Goal: Transaction & Acquisition: Purchase product/service

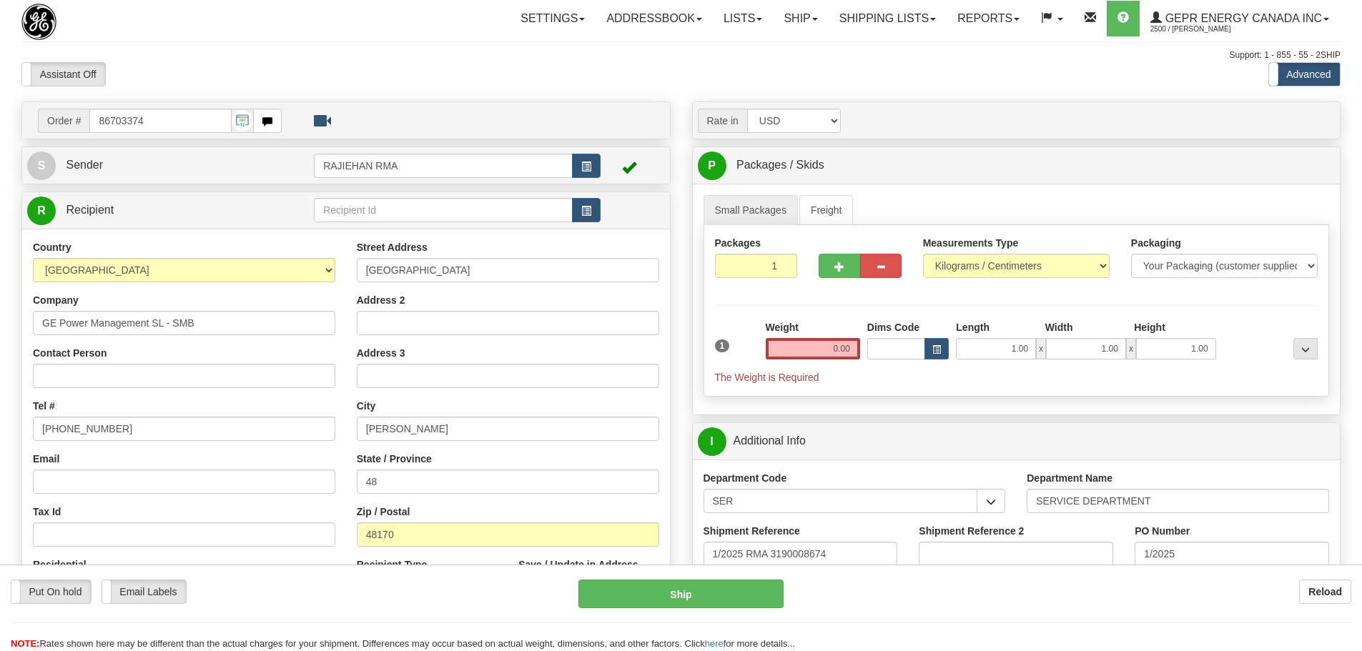
select select "2"
select select "1"
click at [481, 51] on div "Support: 1 - 855 - 55 - 2SHIP" at bounding box center [680, 55] width 1319 height 12
drag, startPoint x: 152, startPoint y: 120, endPoint x: 14, endPoint y: 127, distance: 138.1
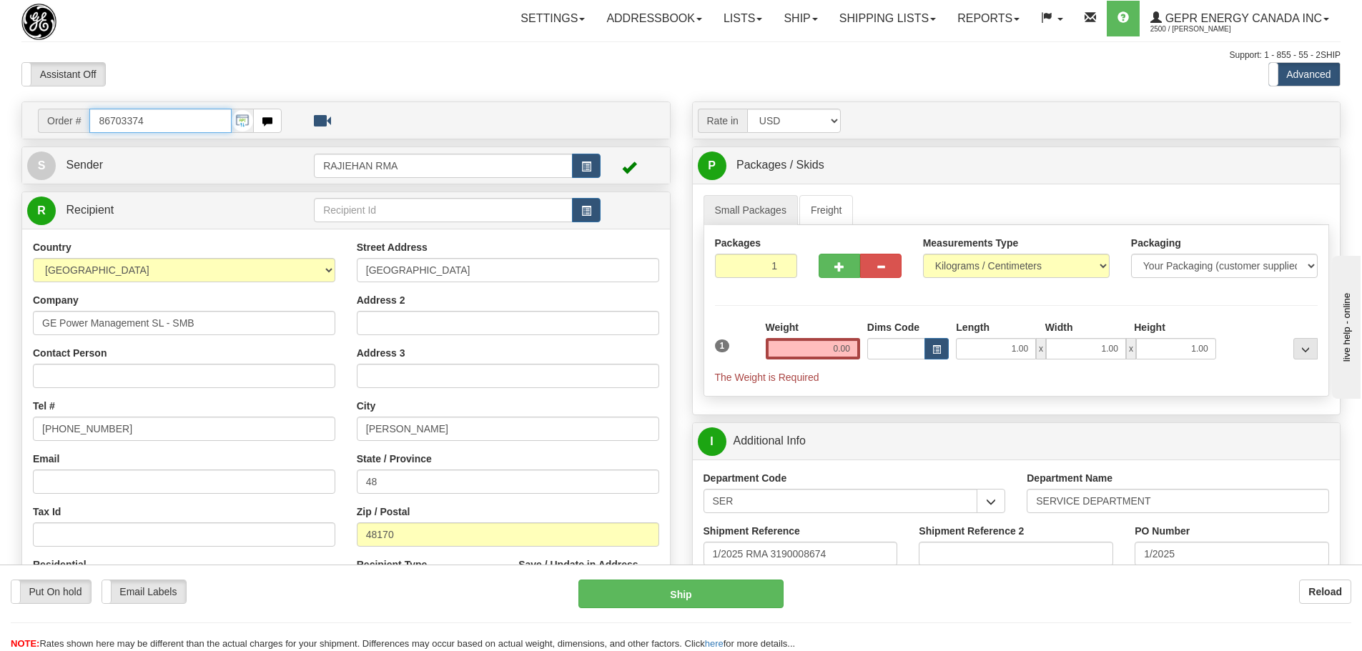
click at [14, 127] on div "Order # 86703374 S" at bounding box center [346, 507] width 670 height 812
click at [540, 43] on div "Toggle navigation Settings Shipping Preferences Fields Preferences New" at bounding box center [681, 522] width 1362 height 1045
click at [485, 60] on div "Toggle navigation Settings Shipping Preferences Fields Preferences New" at bounding box center [681, 522] width 1362 height 1045
click at [590, 209] on span "button" at bounding box center [586, 211] width 10 height 9
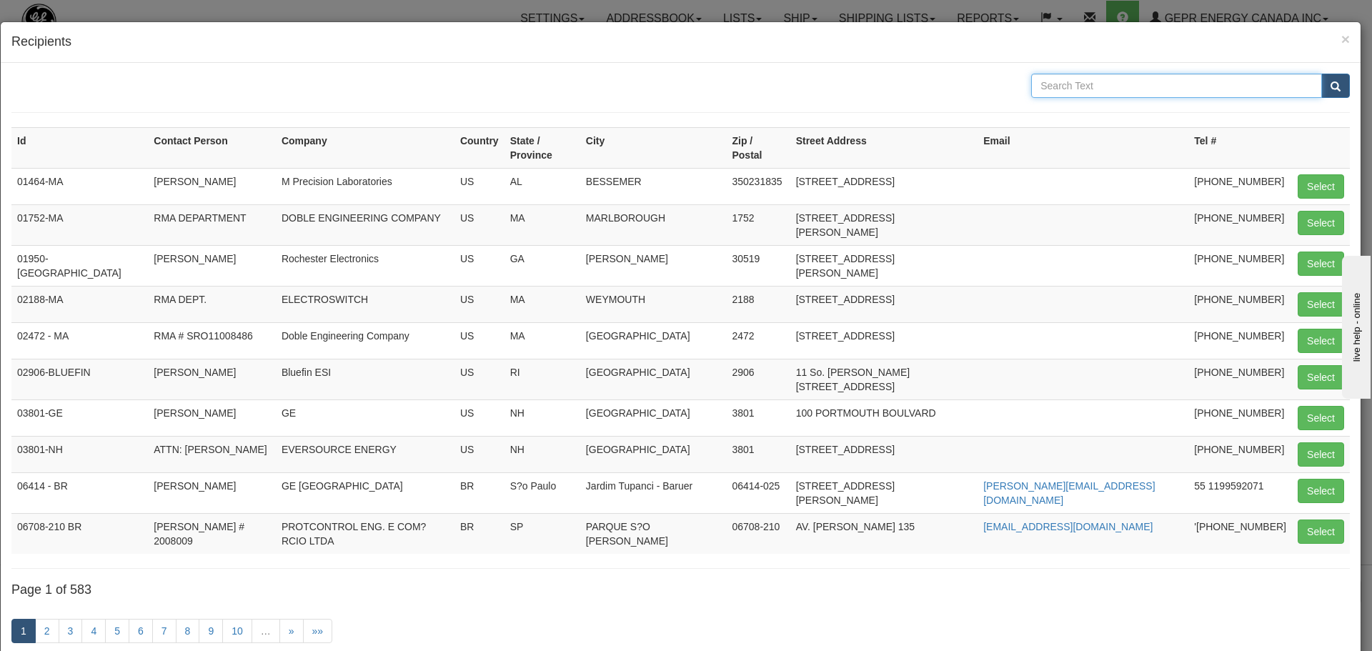
click at [1179, 84] on input "text" at bounding box center [1176, 86] width 291 height 24
type input "GE POWER"
click at [1322, 84] on button "submit" at bounding box center [1336, 86] width 29 height 24
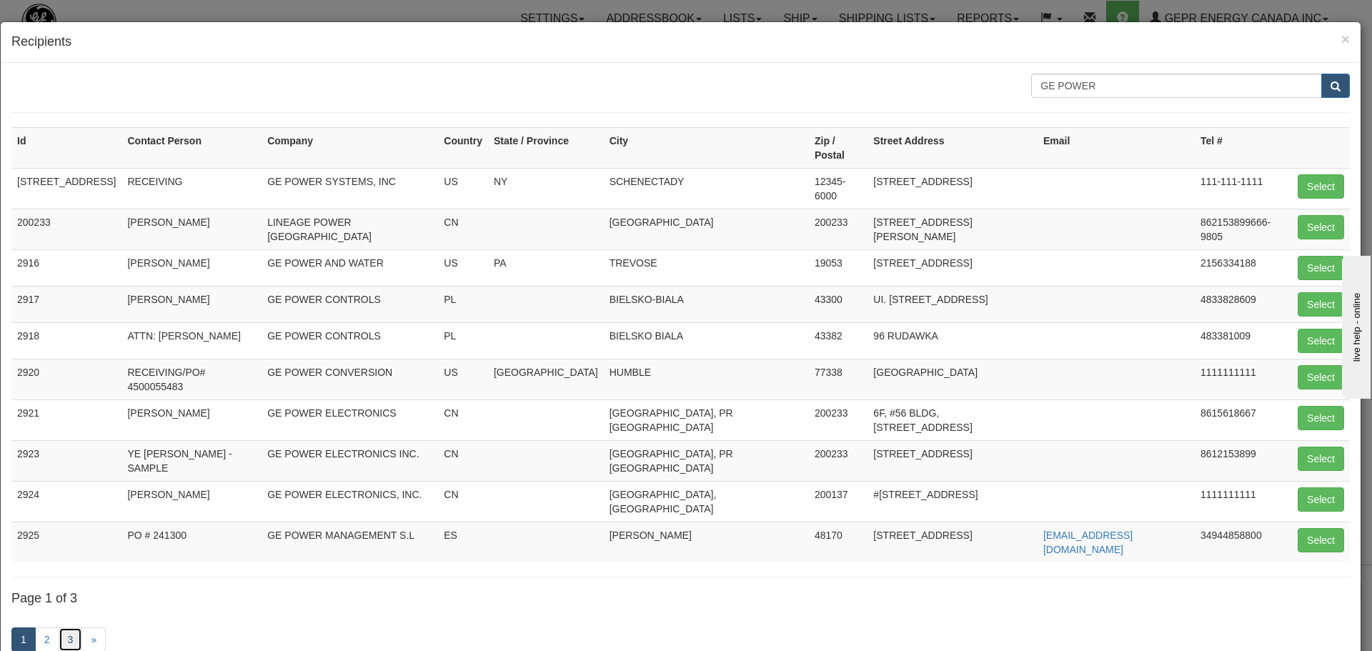
click at [74, 628] on link "3" at bounding box center [71, 640] width 24 height 24
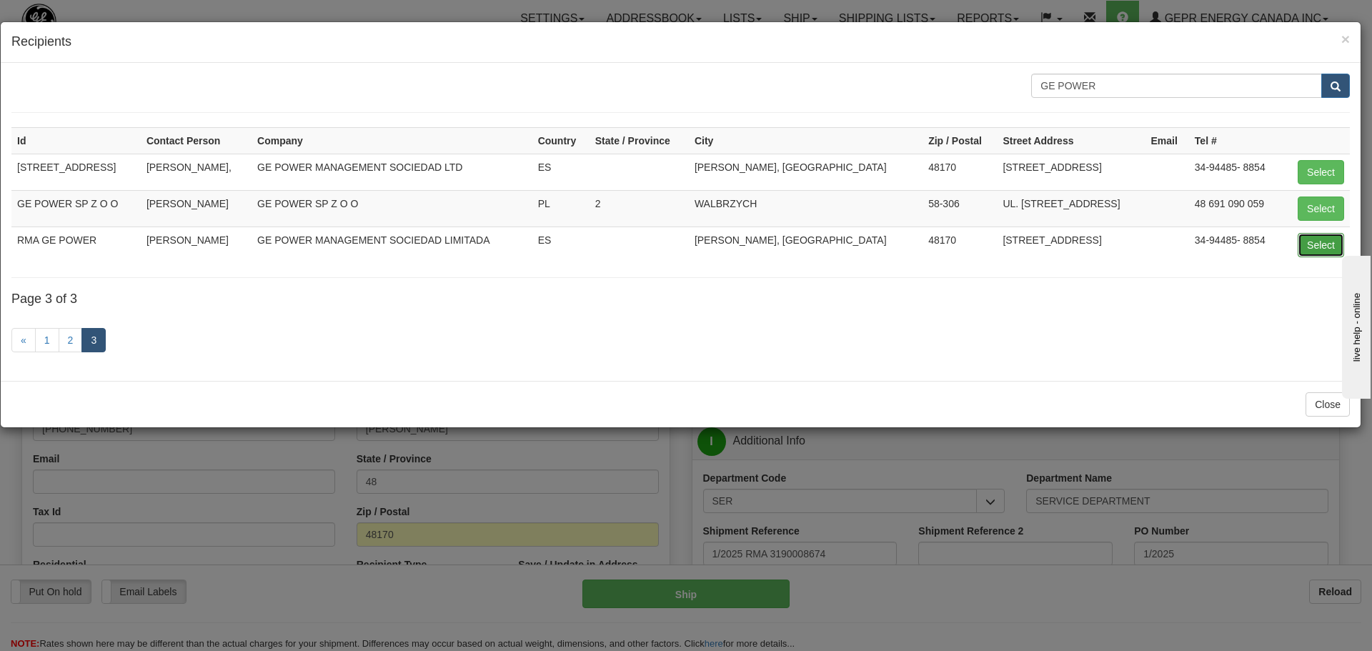
click at [1314, 249] on button "Select" at bounding box center [1321, 245] width 46 height 24
type input "RMA GE POWER"
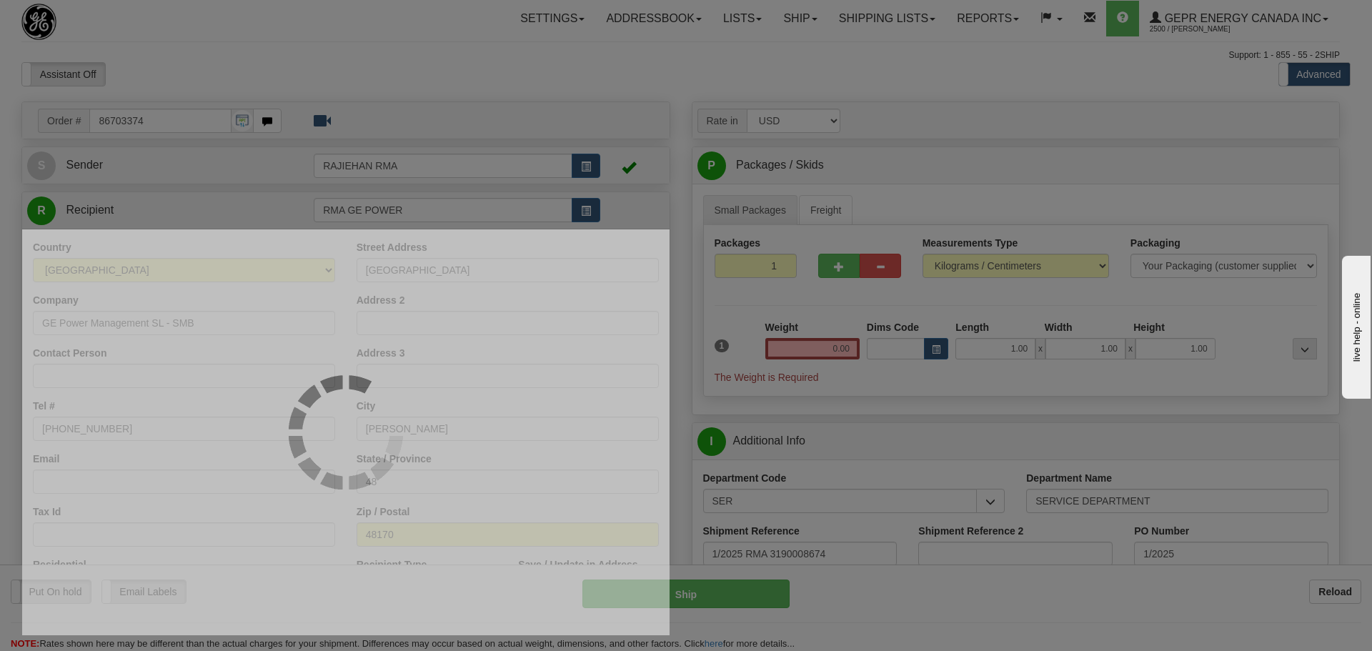
select select "0"
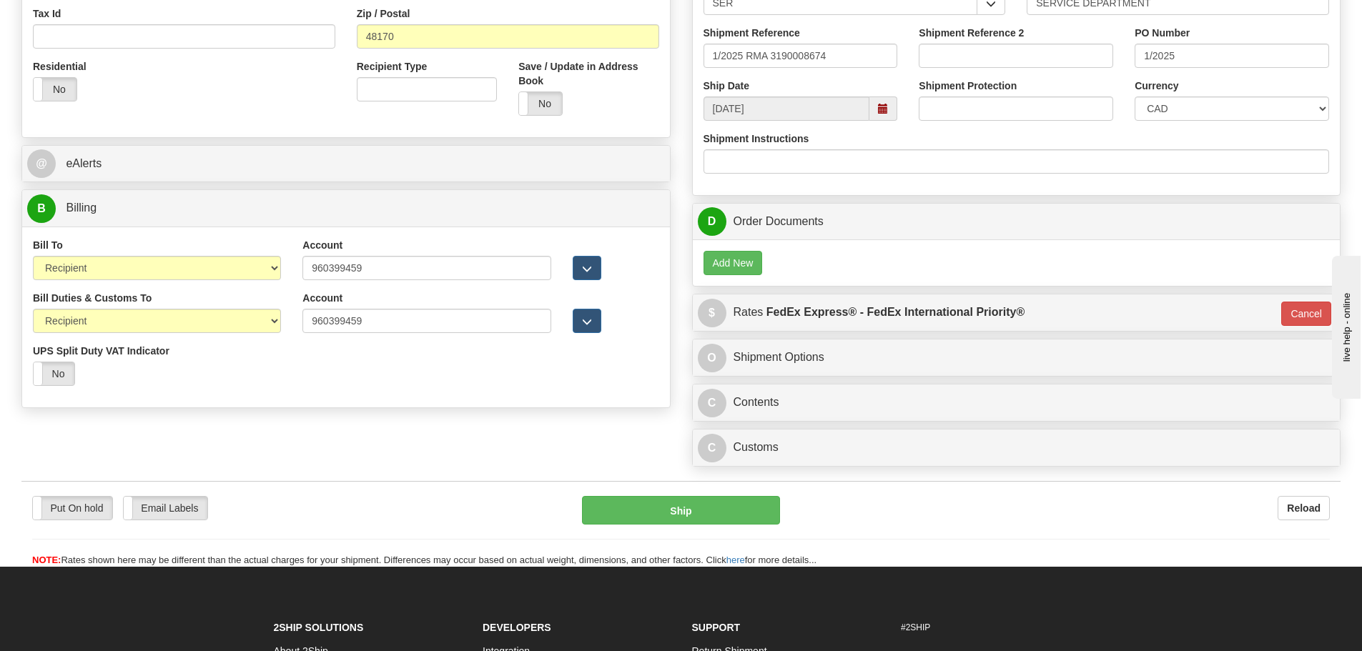
scroll to position [500, 0]
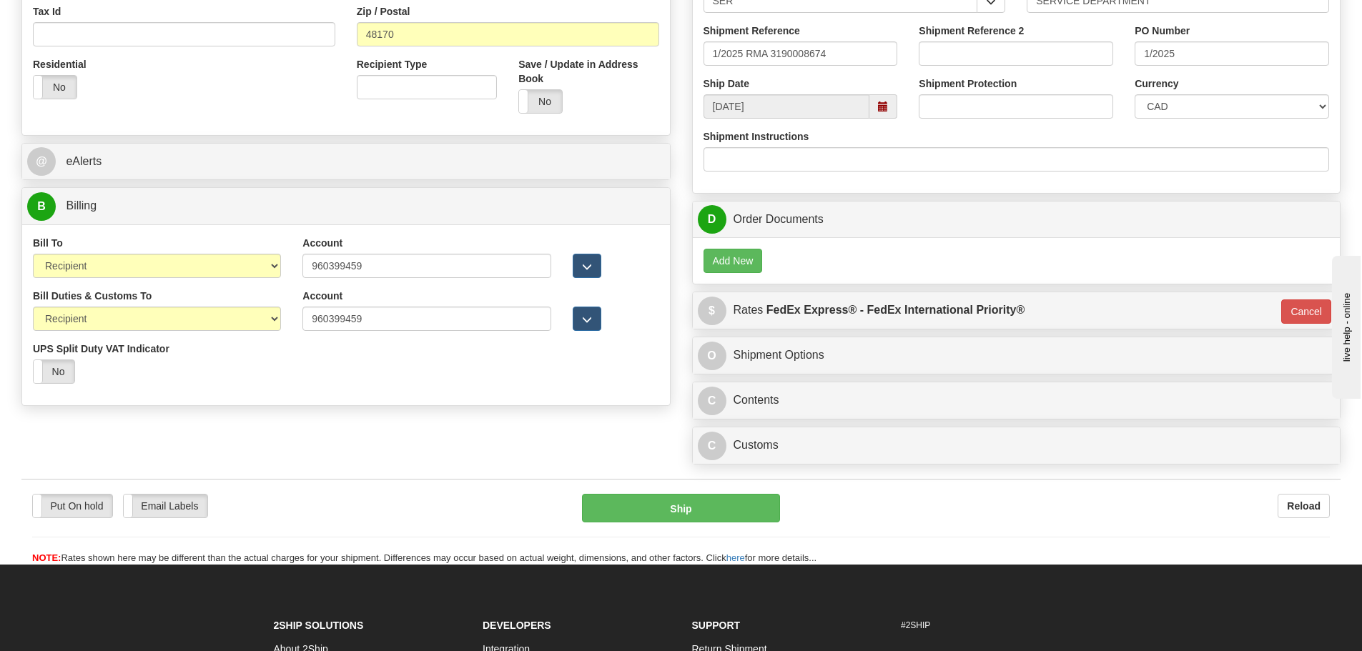
type input "0.00"
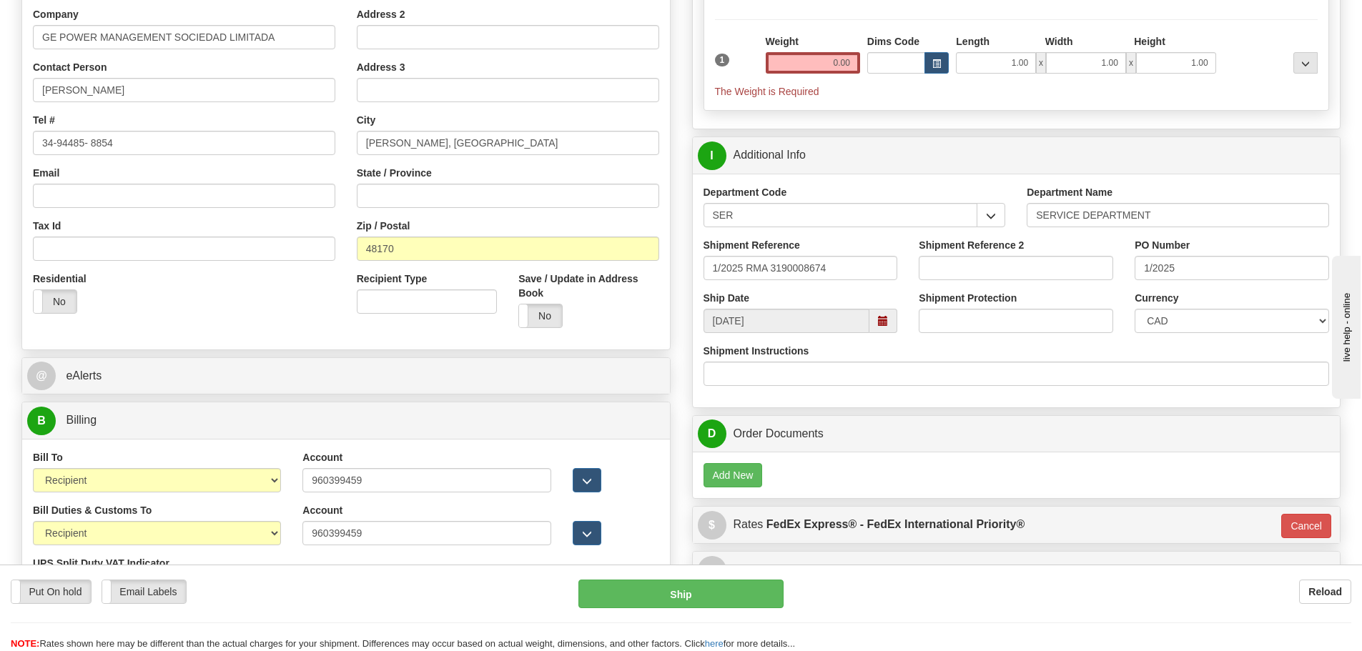
scroll to position [214, 0]
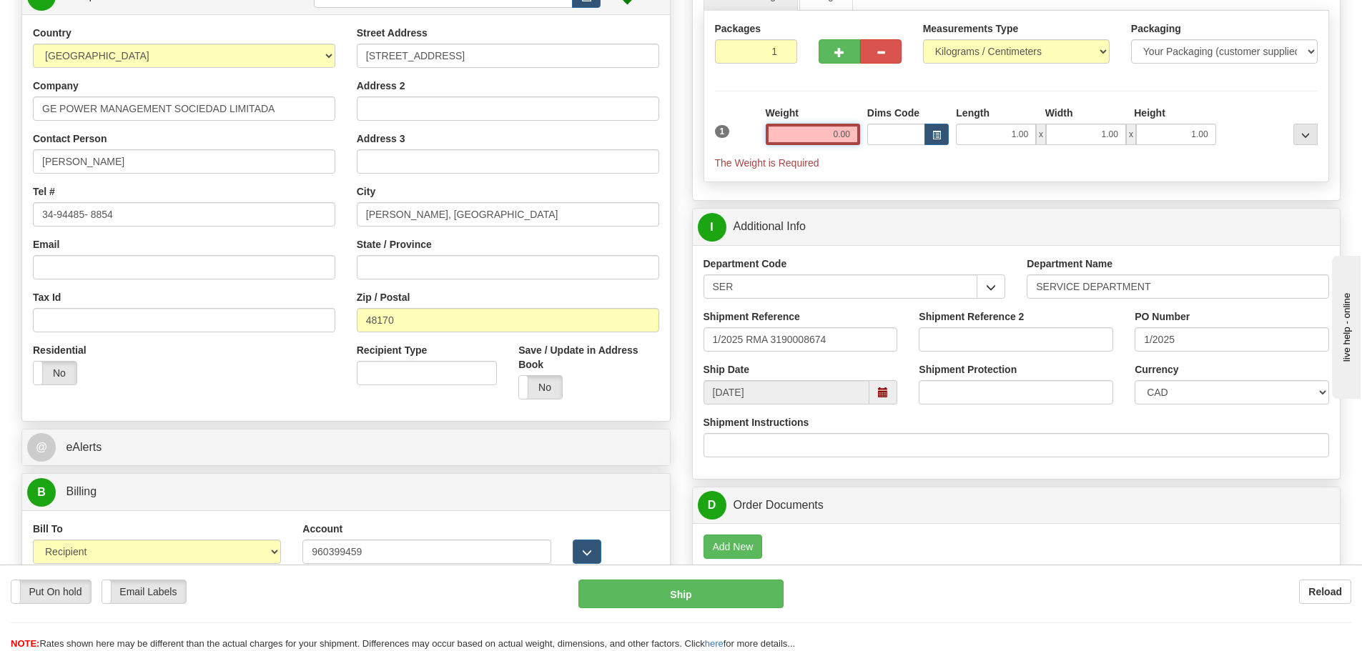
click at [832, 134] on input "0.00" at bounding box center [813, 134] width 94 height 21
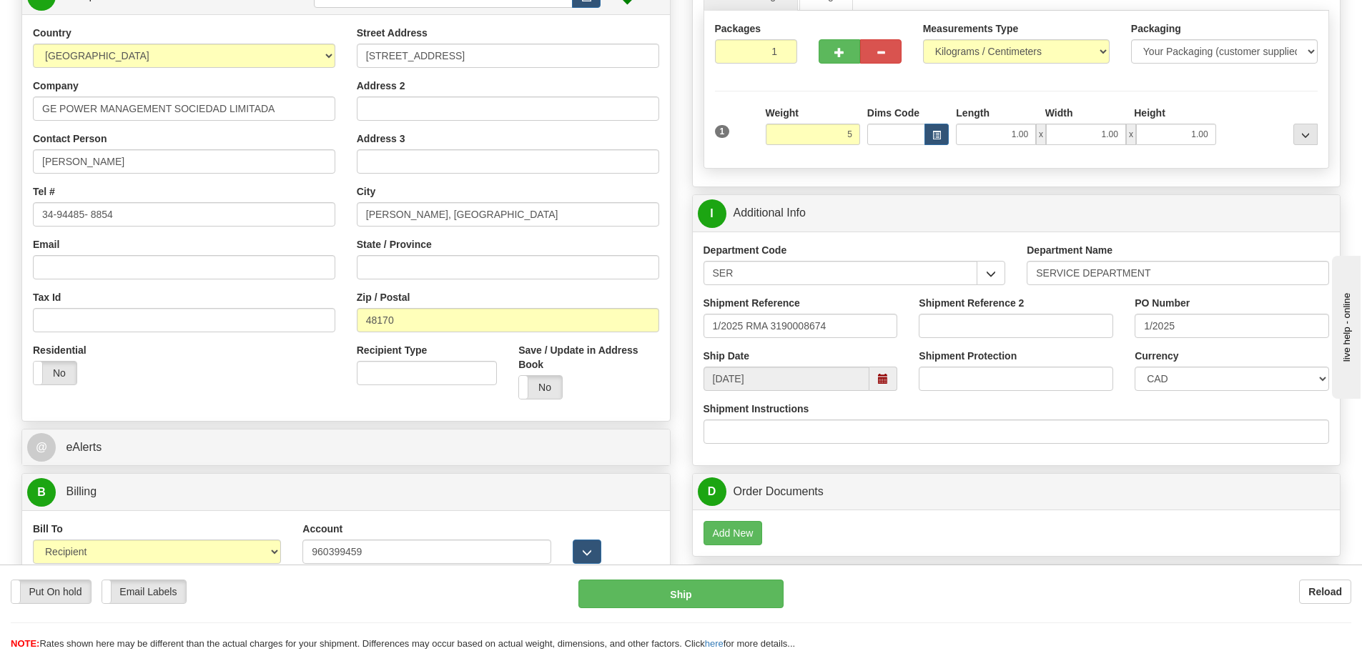
type input "5.00"
type input "01"
click at [838, 106] on div "Weight 5.00" at bounding box center [813, 125] width 94 height 39
drag, startPoint x: 890, startPoint y: 328, endPoint x: 612, endPoint y: 340, distance: 278.3
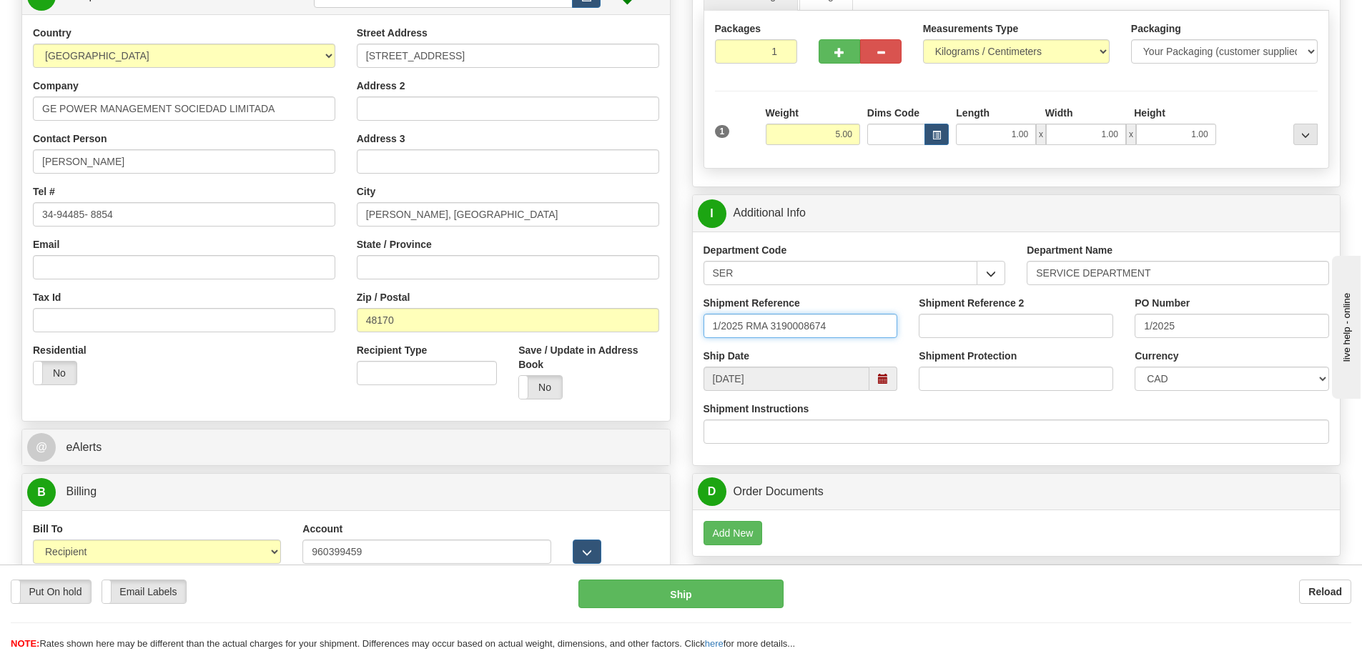
paste input "LSN-45131"
click at [877, 338] on div "Shipment Reference LSN-45131" at bounding box center [801, 322] width 216 height 53
click at [873, 333] on input "LSN-45131" at bounding box center [800, 326] width 194 height 24
paste input "5399005213"
type input "LSN-45131 RMA 5399005213"
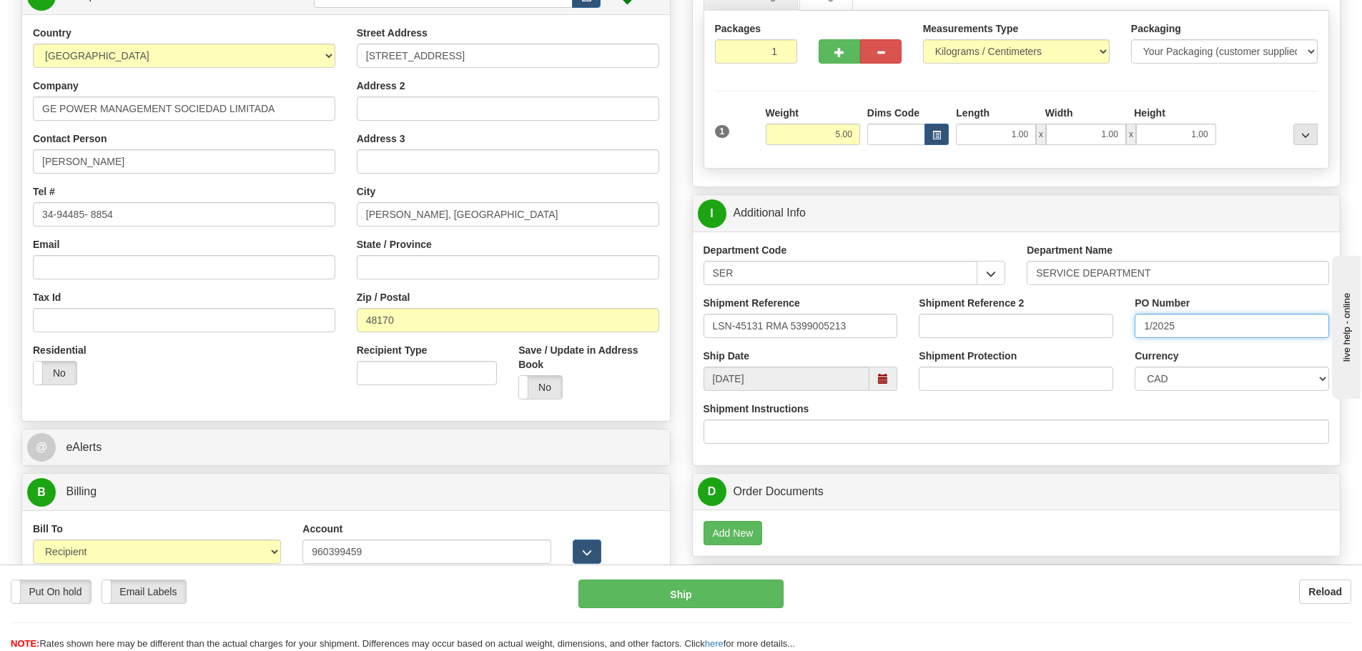
drag, startPoint x: 1174, startPoint y: 328, endPoint x: 1055, endPoint y: 339, distance: 119.1
click at [1055, 339] on div "Shipment Reference LSN-45131 RMA 5399005213 Shipment Reference 2 PO Number 1/20…" at bounding box center [1017, 322] width 648 height 53
paste input "4202010472"
type input "4202010472"
click at [1117, 340] on div "Shipment Reference 2" at bounding box center [1016, 322] width 216 height 53
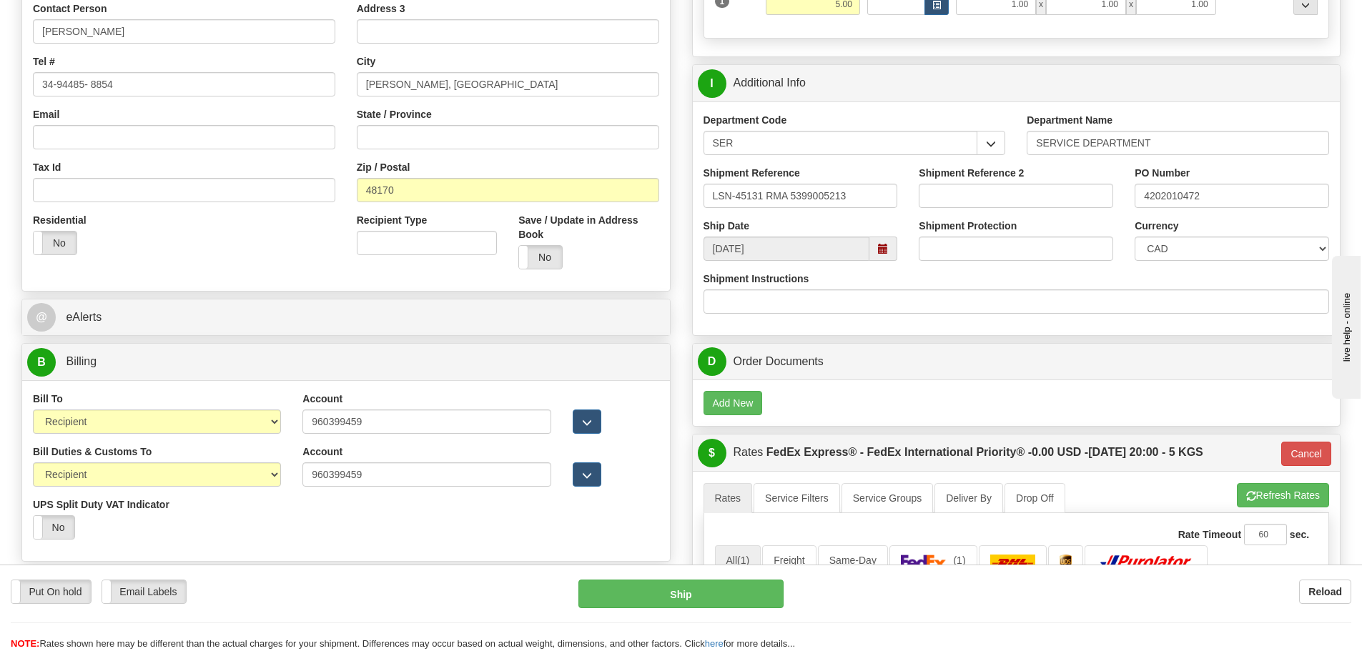
scroll to position [357, 0]
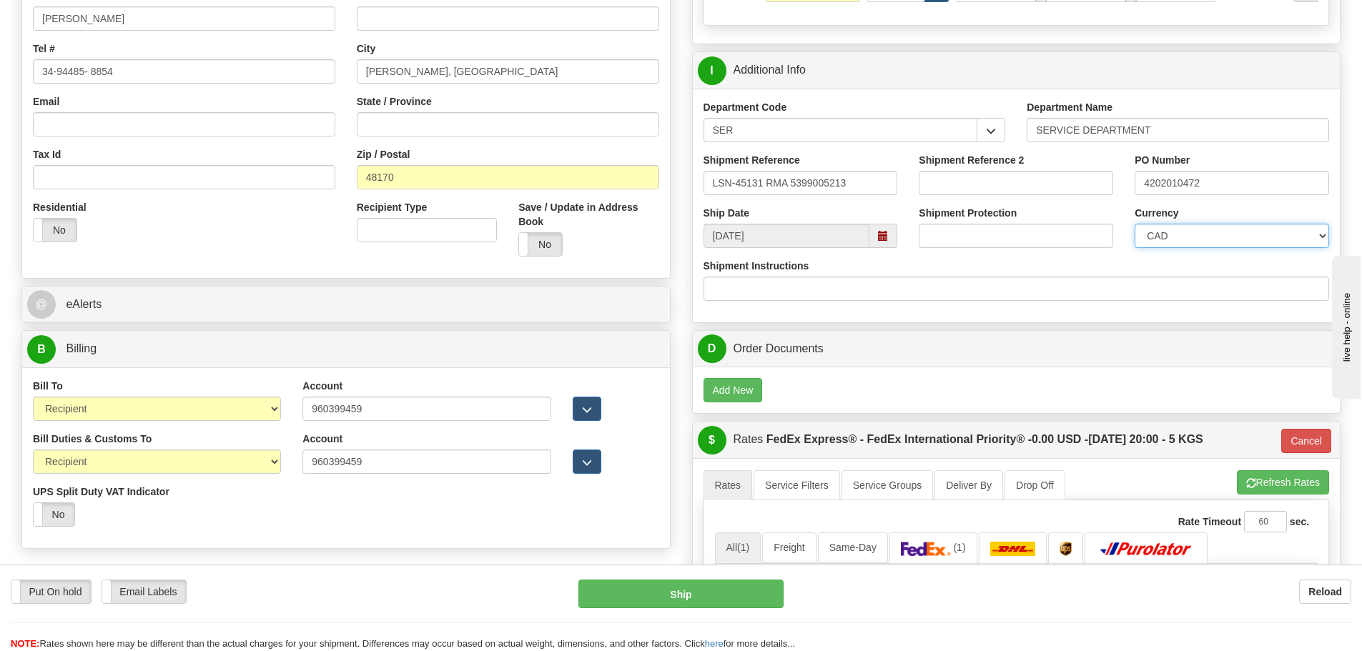
click at [1186, 234] on select "CAD USD EUR ZAR RON ANG ARN AUD AUS AWG BBD BFR BGN BHD BMD BND BRC BRL CHP CKZ…" at bounding box center [1231, 236] width 194 height 24
select select "1"
click at [1134, 224] on select "CAD USD EUR ZAR RON ANG ARN AUD AUS AWG BBD BFR BGN BHD BMD BND BRC BRL CHP CKZ…" at bounding box center [1231, 236] width 194 height 24
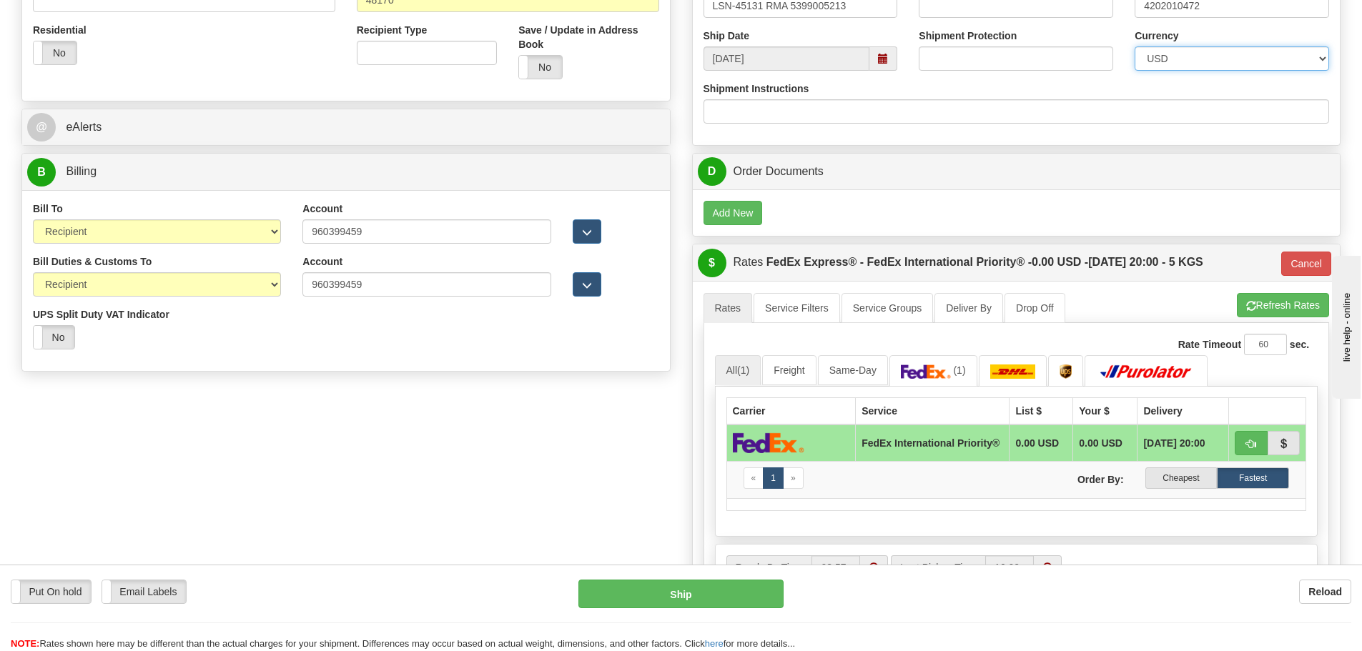
scroll to position [500, 0]
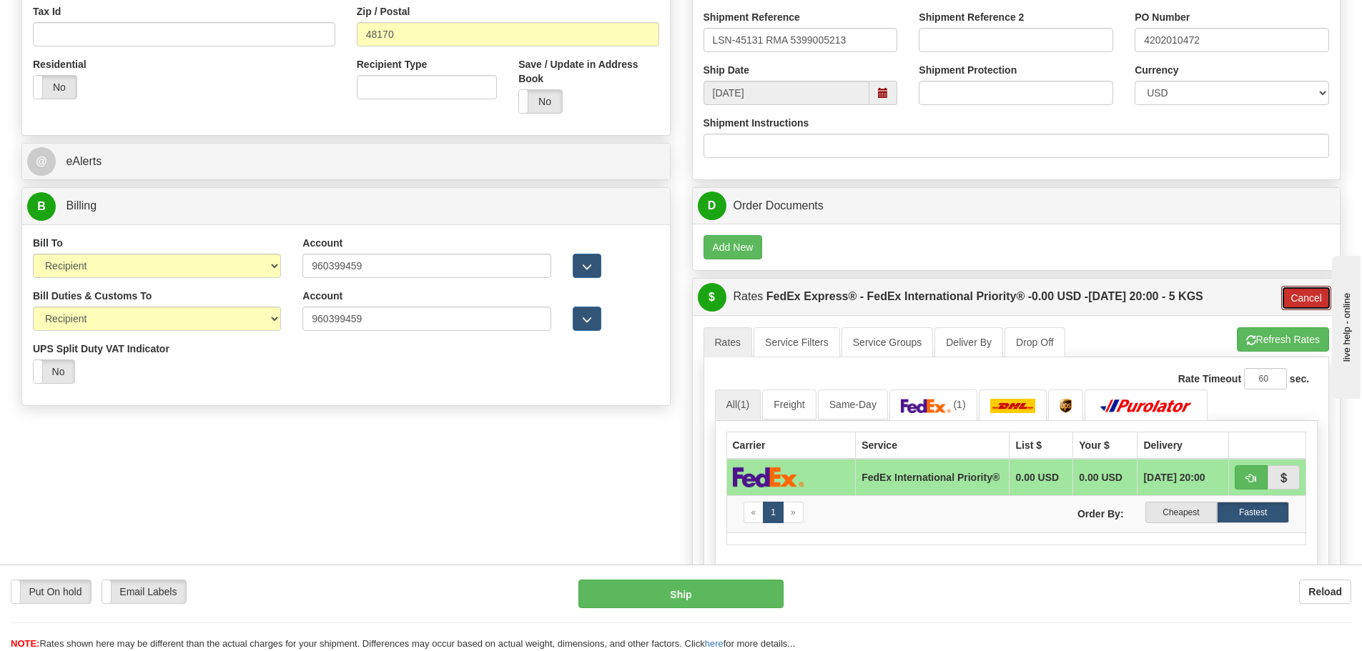
click at [1312, 297] on button "Cancel" at bounding box center [1306, 298] width 50 height 24
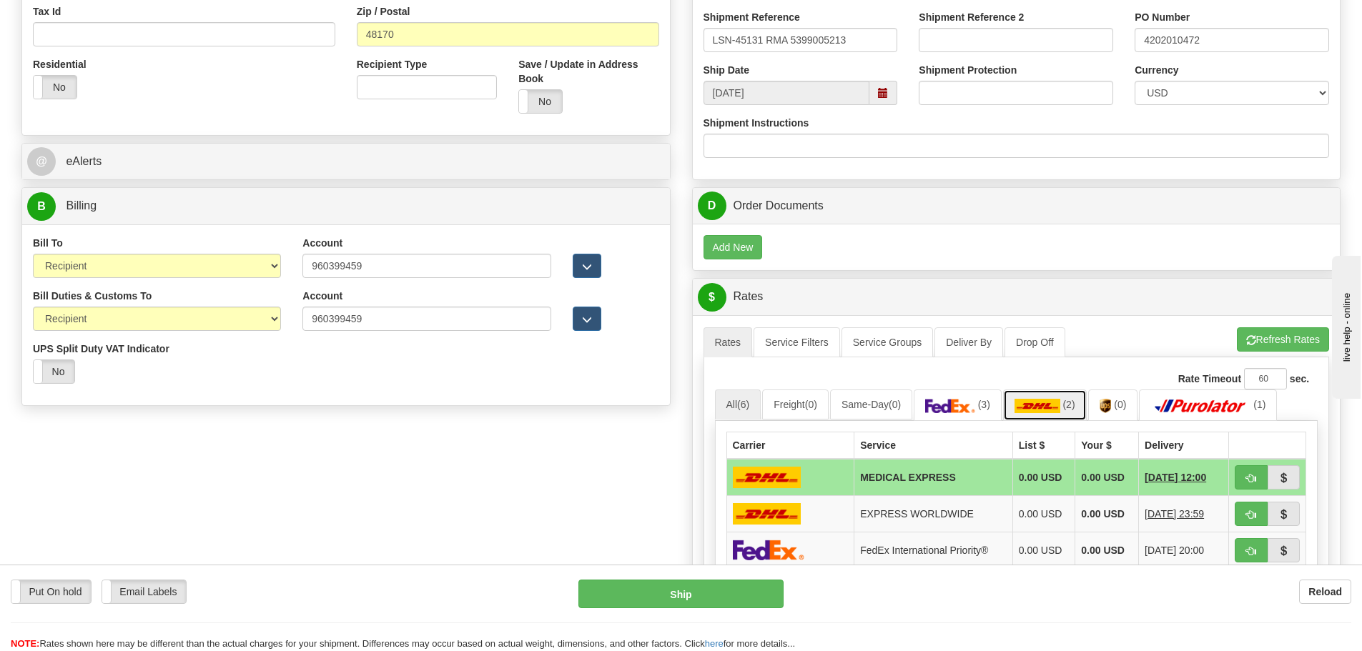
click at [1053, 404] on img at bounding box center [1037, 406] width 46 height 14
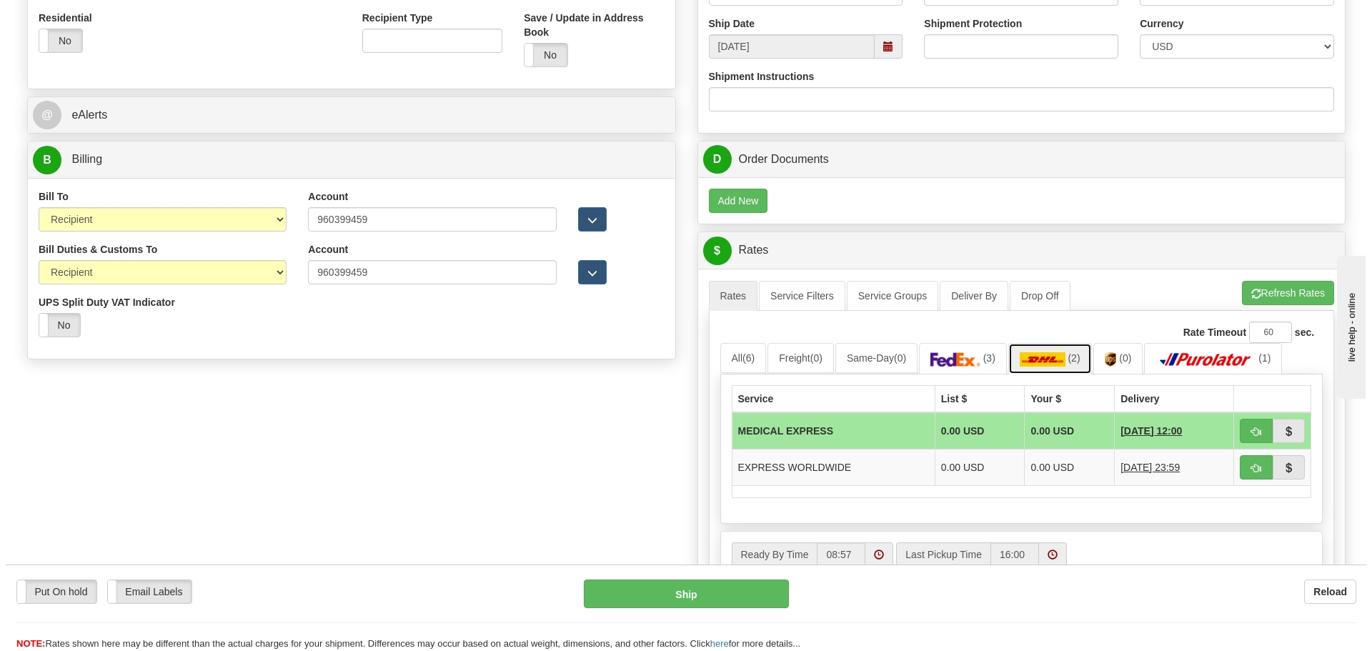
scroll to position [643, 0]
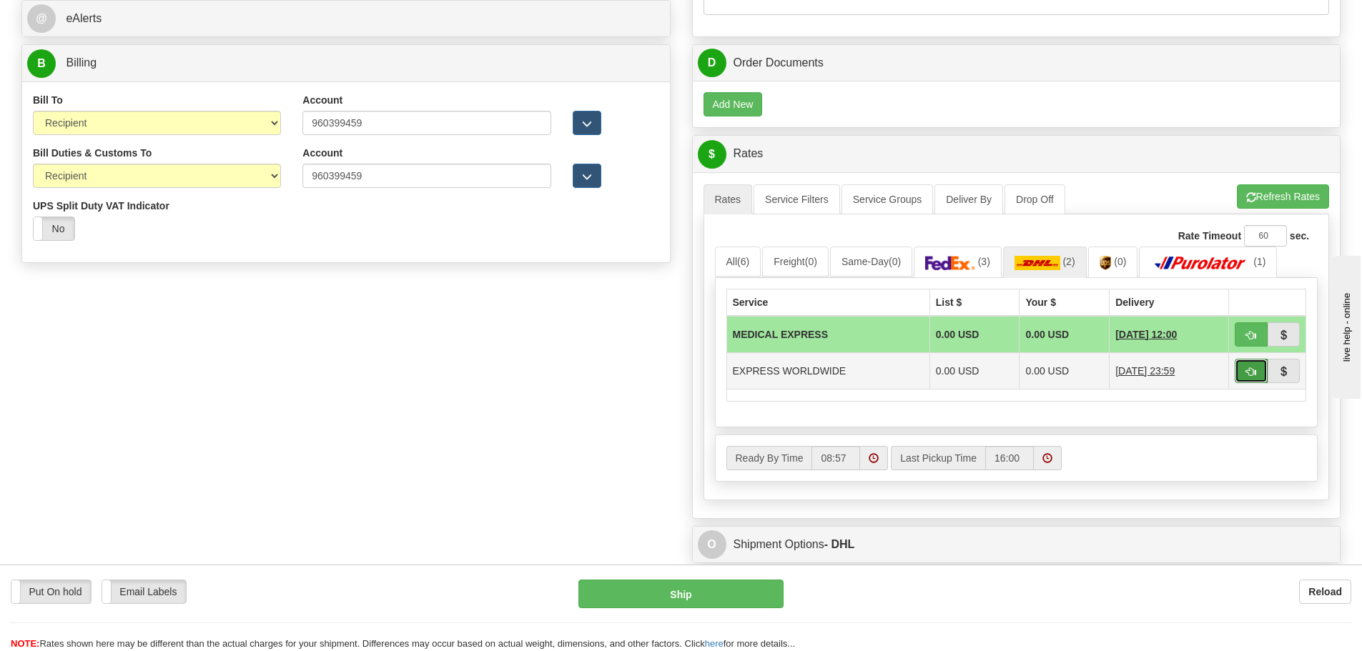
click at [1249, 372] on span "button" at bounding box center [1251, 371] width 10 height 9
type input "P"
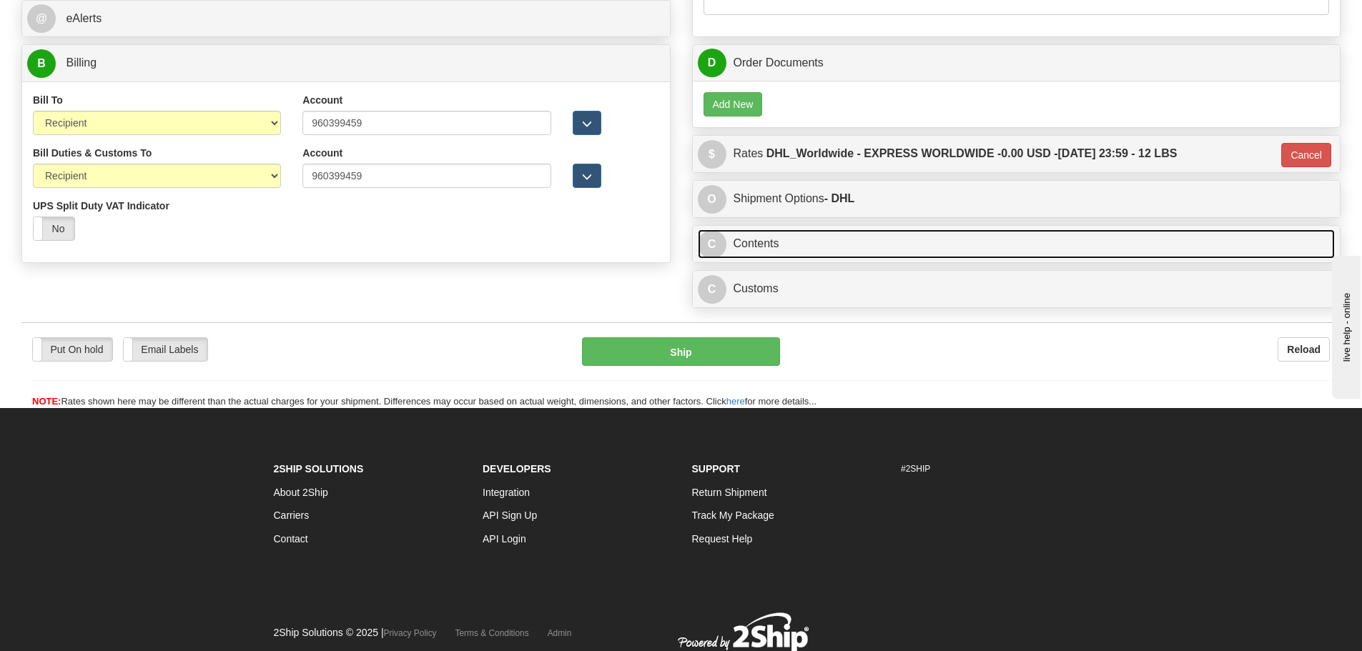
click at [874, 242] on link "C Contents" at bounding box center [1017, 243] width 638 height 29
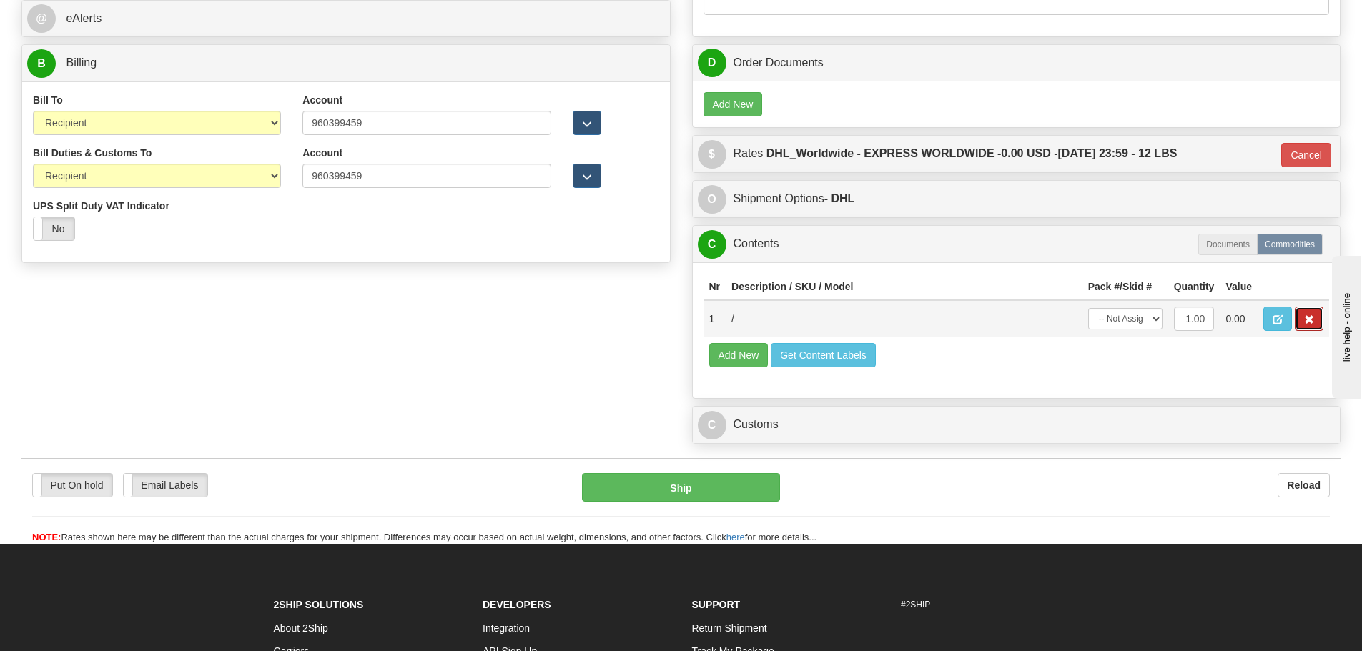
click at [1304, 319] on span "button" at bounding box center [1309, 319] width 10 height 9
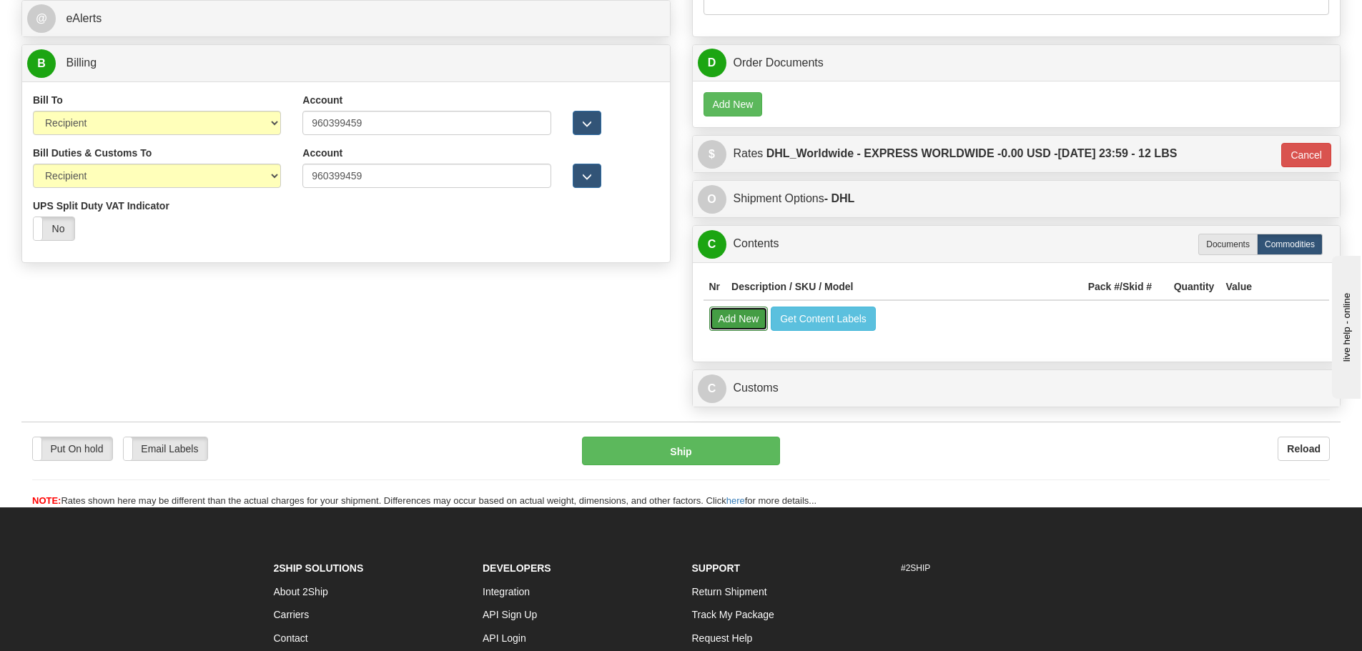
click at [763, 322] on button "Add New" at bounding box center [738, 319] width 59 height 24
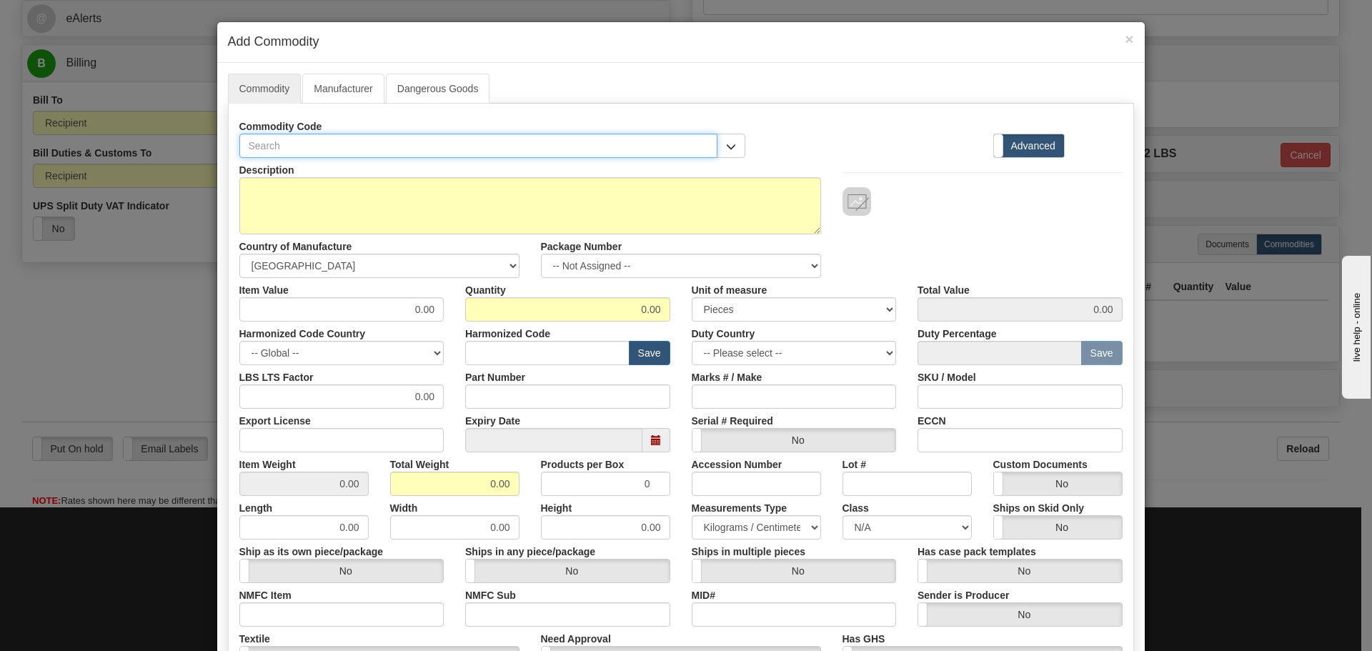
click at [276, 142] on input "text" at bounding box center [478, 146] width 479 height 24
paste input "D25515UE44UUFFAAA1BUA"
type input "D25515UE44UUFFAAA1BUA"
click at [570, 407] on input "Part Number" at bounding box center [567, 397] width 205 height 24
paste input "D25515UE44UUFFAAA1BUA"
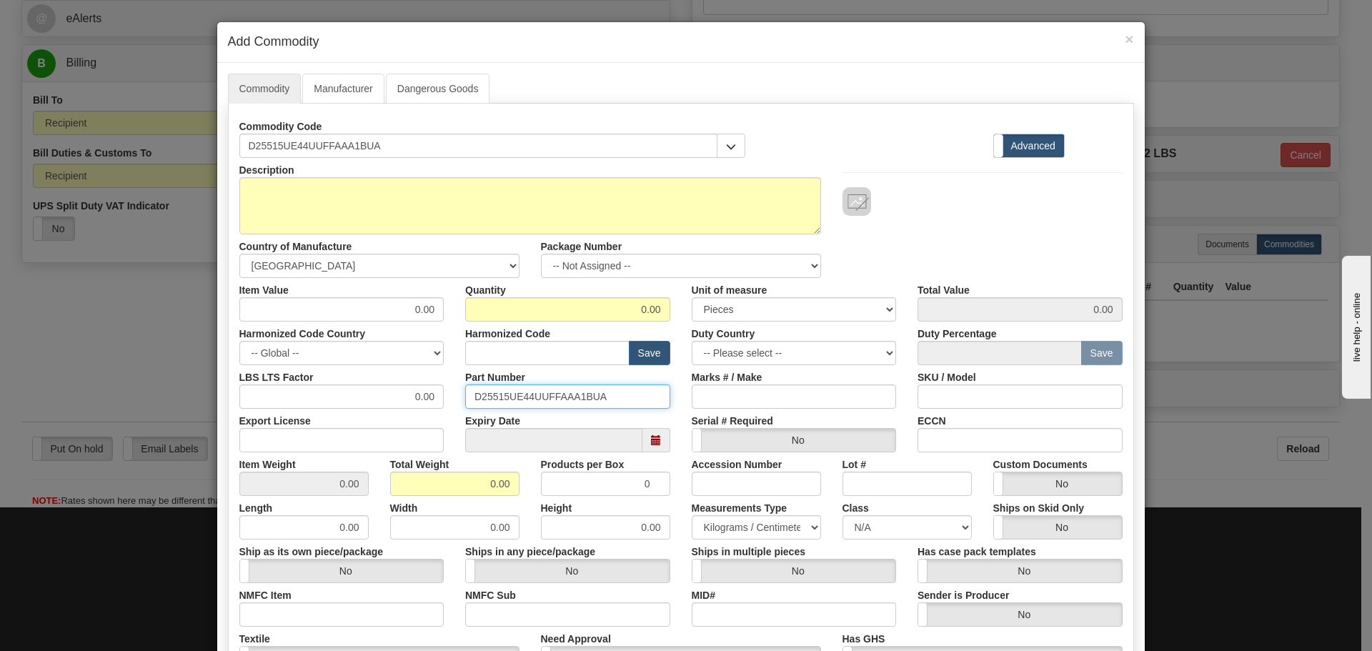
type input "D25515UE44UUFFAAA1BUA"
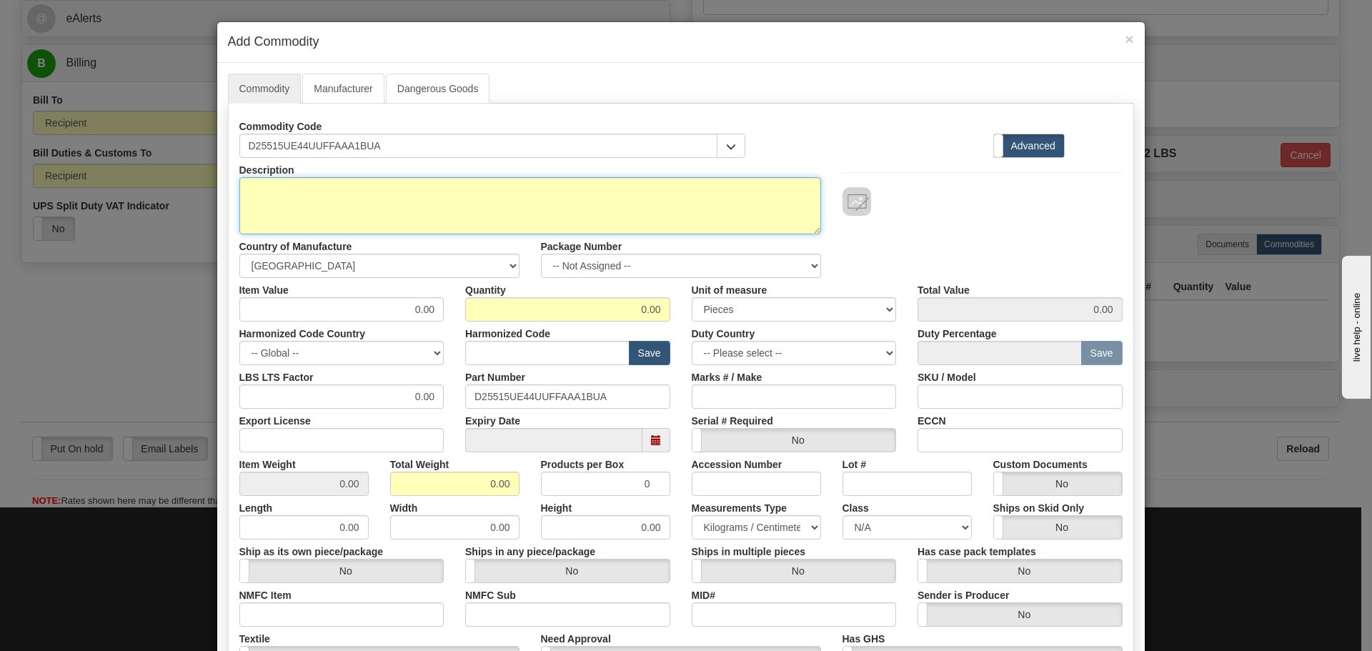
click at [342, 232] on textarea "Description" at bounding box center [530, 205] width 582 height 57
paste textarea "D25 System"
type textarea "D25 System"
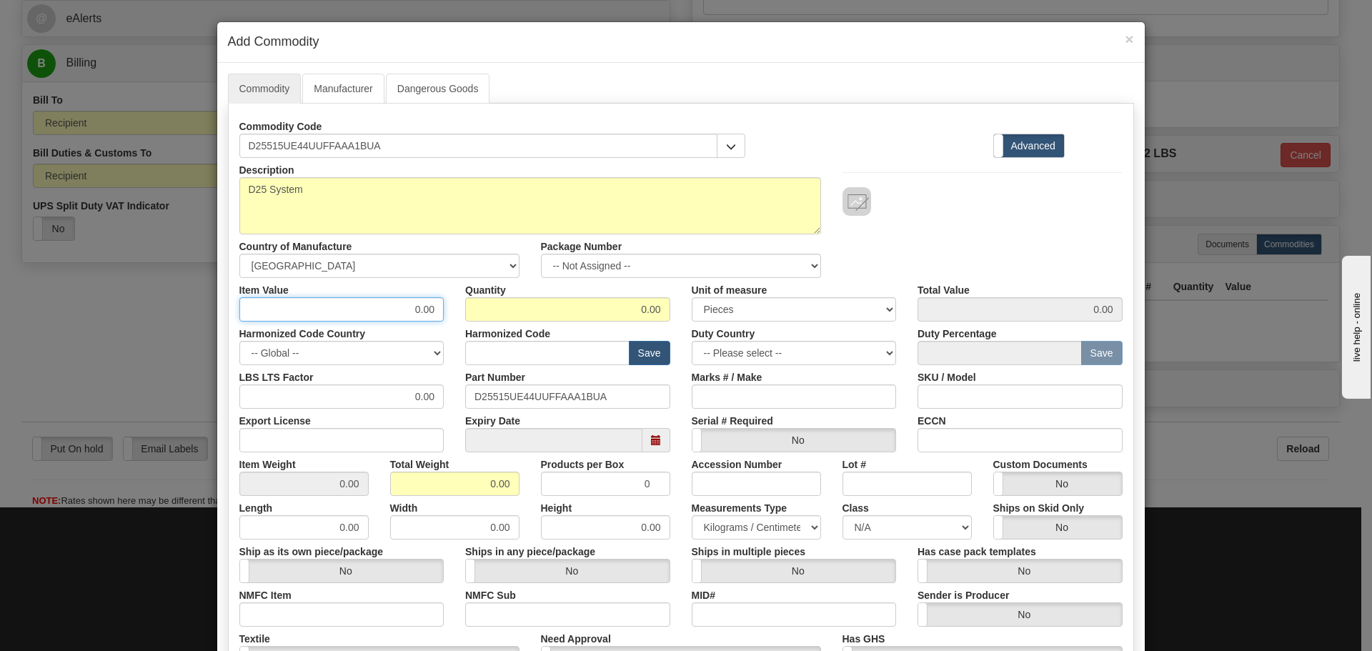
drag, startPoint x: 390, startPoint y: 297, endPoint x: 445, endPoint y: 304, distance: 55.5
click at [445, 304] on div "Item Value 0.00" at bounding box center [342, 300] width 227 height 44
click at [384, 307] on input "0.00" at bounding box center [341, 309] width 205 height 24
drag, startPoint x: 383, startPoint y: 307, endPoint x: 502, endPoint y: 312, distance: 118.7
click at [502, 312] on div "Item Value 0.00 Quantity 0.00 Unit of measure 3 Thousand Square Inches Adjustme…" at bounding box center [681, 300] width 905 height 44
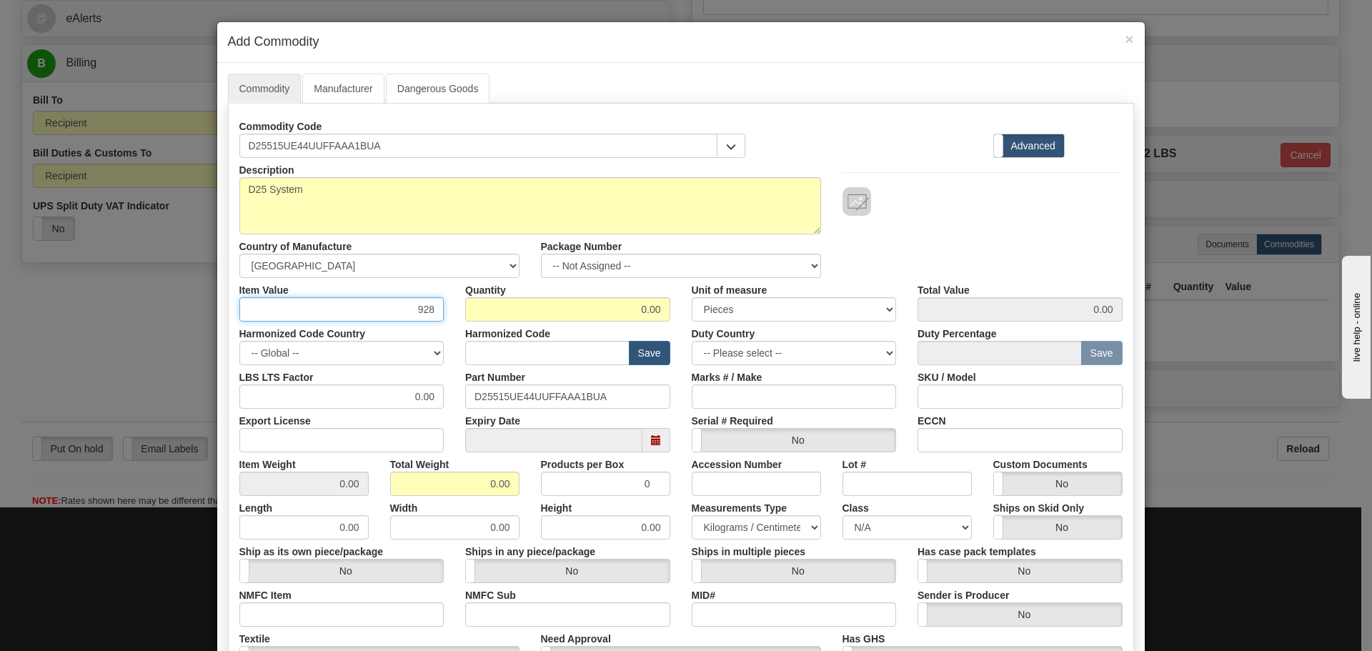
type input "928"
type input "1"
type input "928.00"
click at [568, 352] on input "text" at bounding box center [547, 353] width 164 height 24
type input "8536.49.0080"
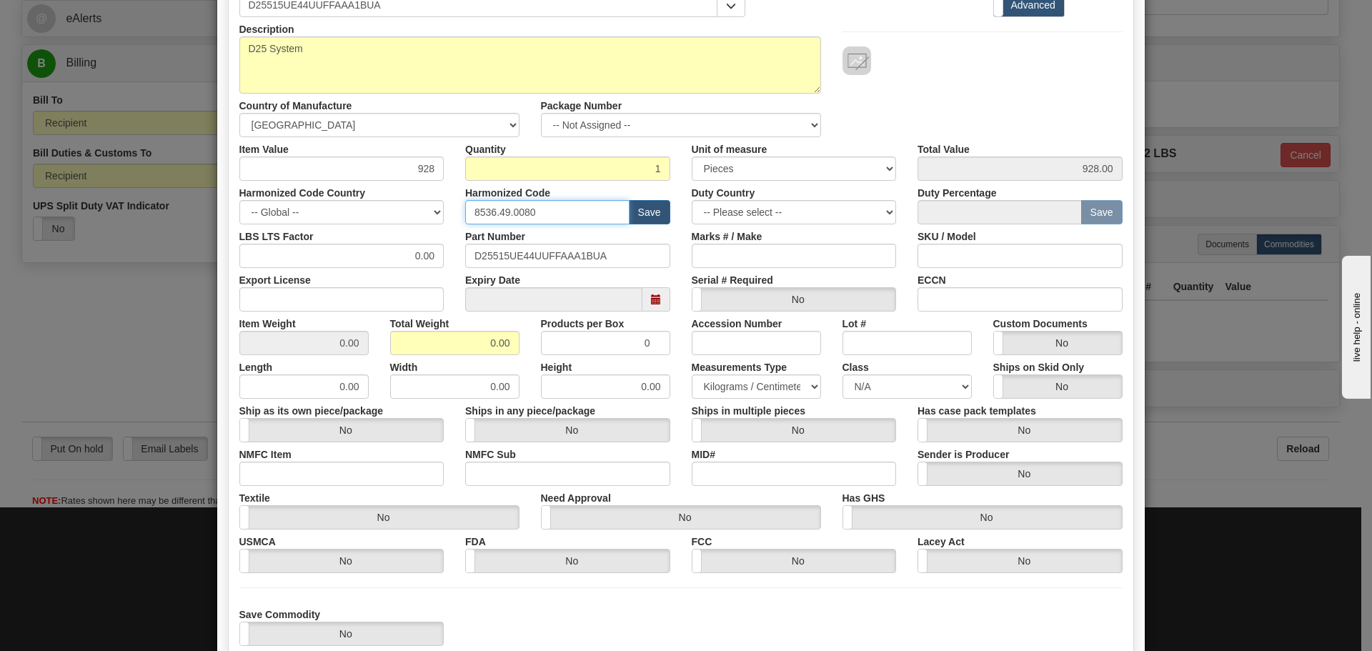
scroll to position [234, 0]
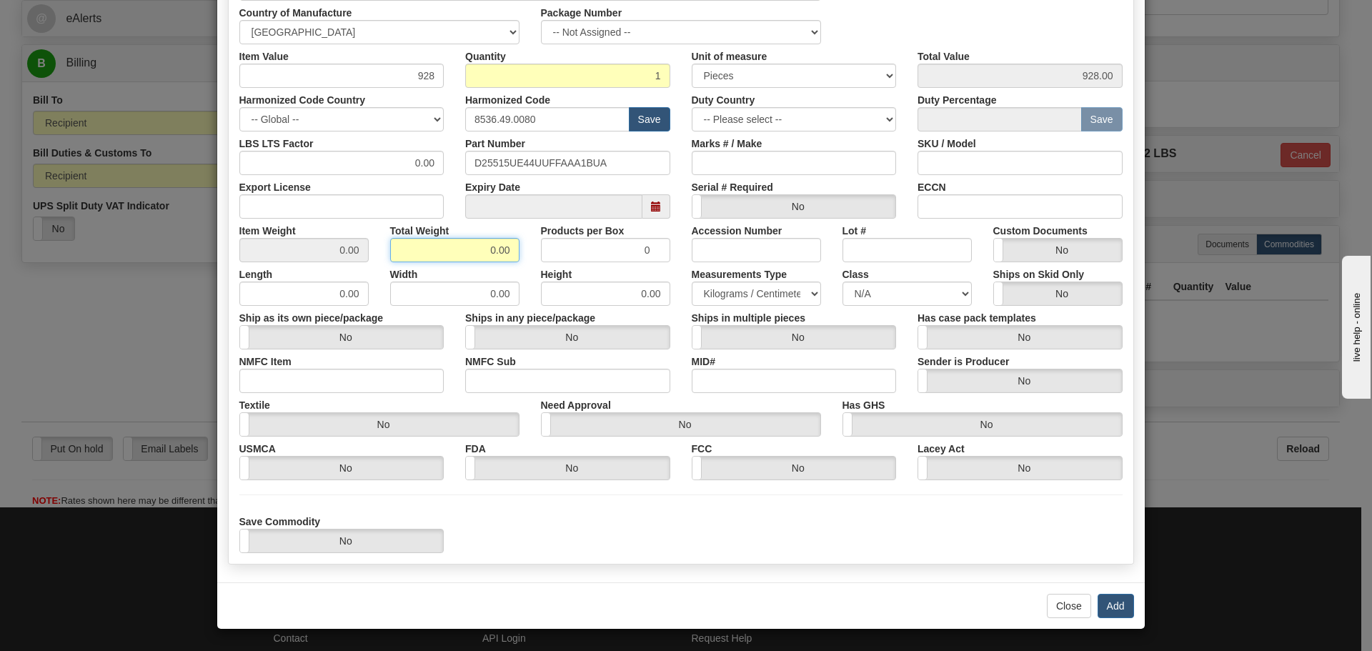
drag, startPoint x: 476, startPoint y: 253, endPoint x: 525, endPoint y: 254, distance: 48.6
click at [525, 254] on div "Item Weight 0.00 Total Weight 0.00 Products per Box 0 Accession Number Lot # Cu…" at bounding box center [681, 241] width 905 height 44
type input "5"
type input "5.0000"
click at [533, 299] on div "Height 0.00" at bounding box center [605, 284] width 151 height 44
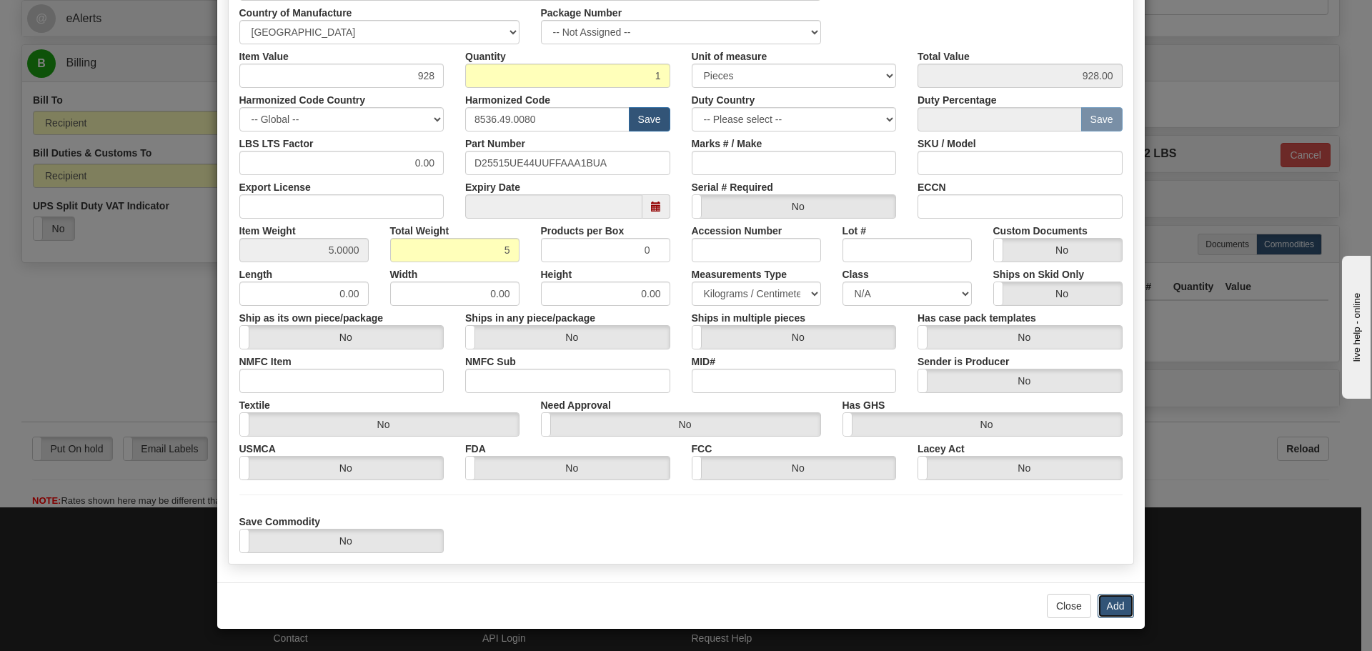
click at [1109, 603] on button "Add" at bounding box center [1116, 606] width 36 height 24
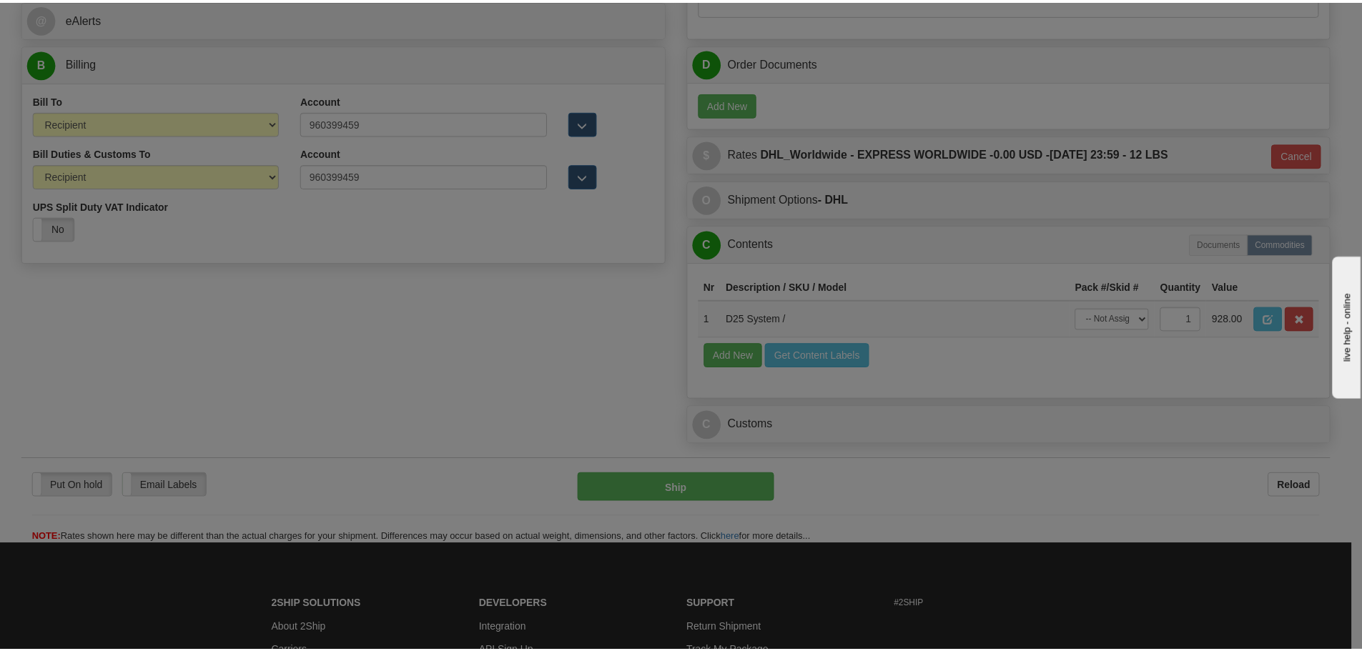
scroll to position [0, 0]
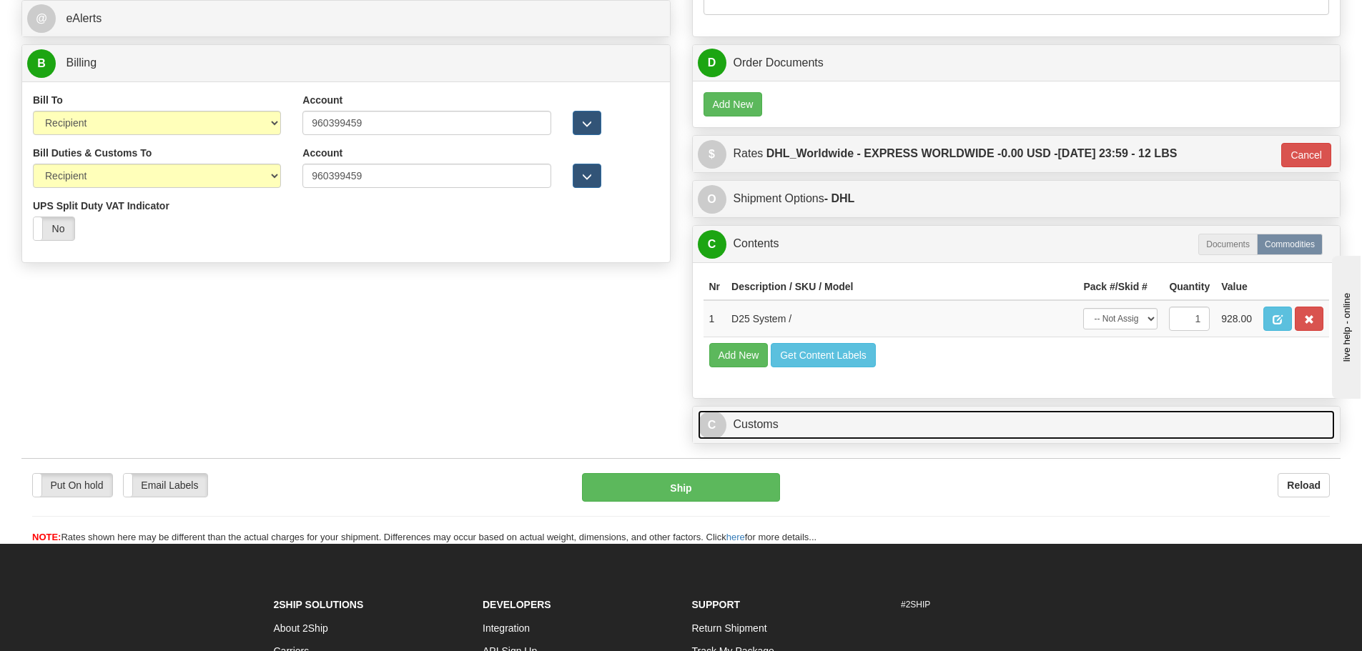
click at [821, 438] on link "C Customs" at bounding box center [1017, 424] width 638 height 29
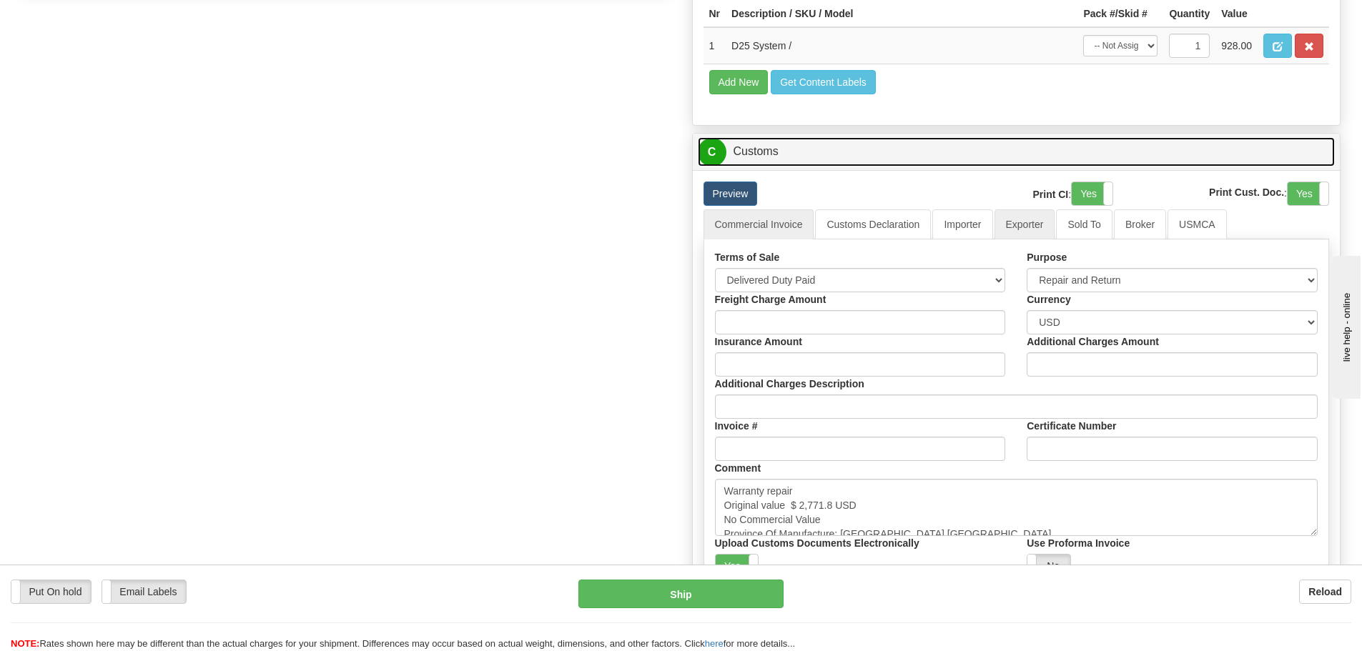
scroll to position [1001, 0]
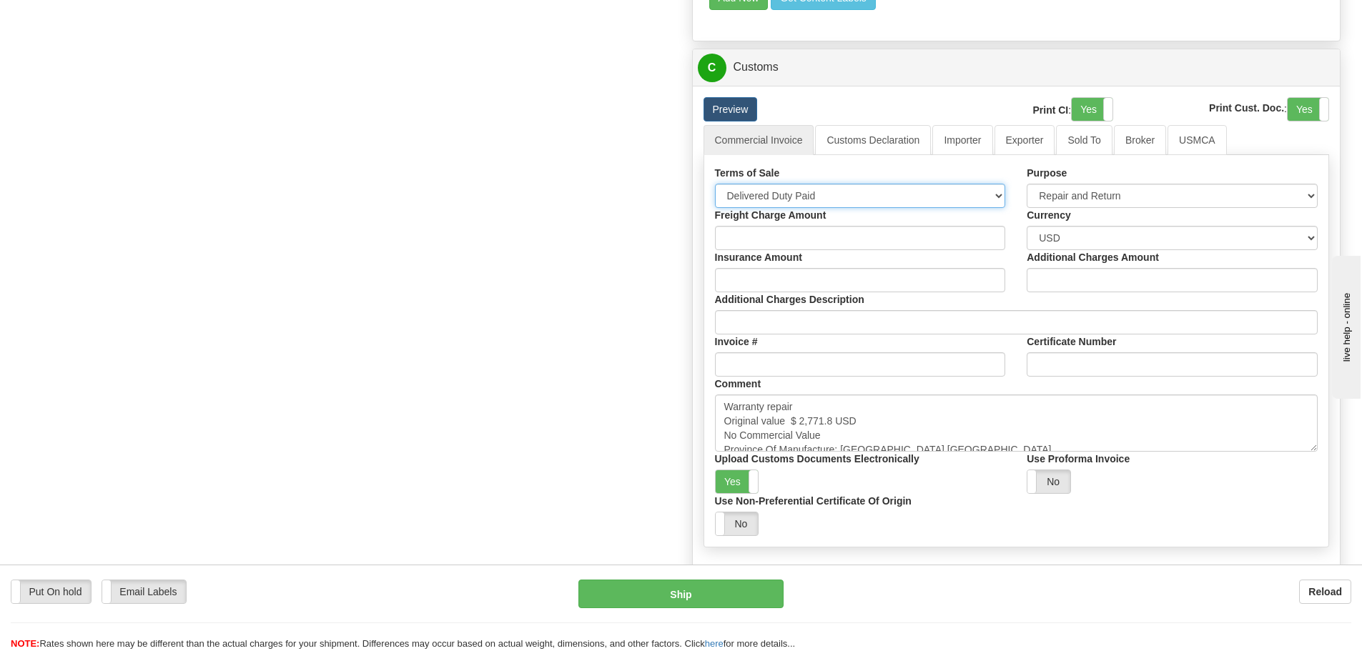
click at [995, 198] on select "Free Carrier Free On Board Ex Works Delivered Duty Unpaid Delivered Duty Paid C…" at bounding box center [860, 196] width 291 height 24
select select "7"
click at [715, 184] on select "Free Carrier Free On Board Ex Works Delivered Duty Unpaid Delivered Duty Paid C…" at bounding box center [860, 196] width 291 height 24
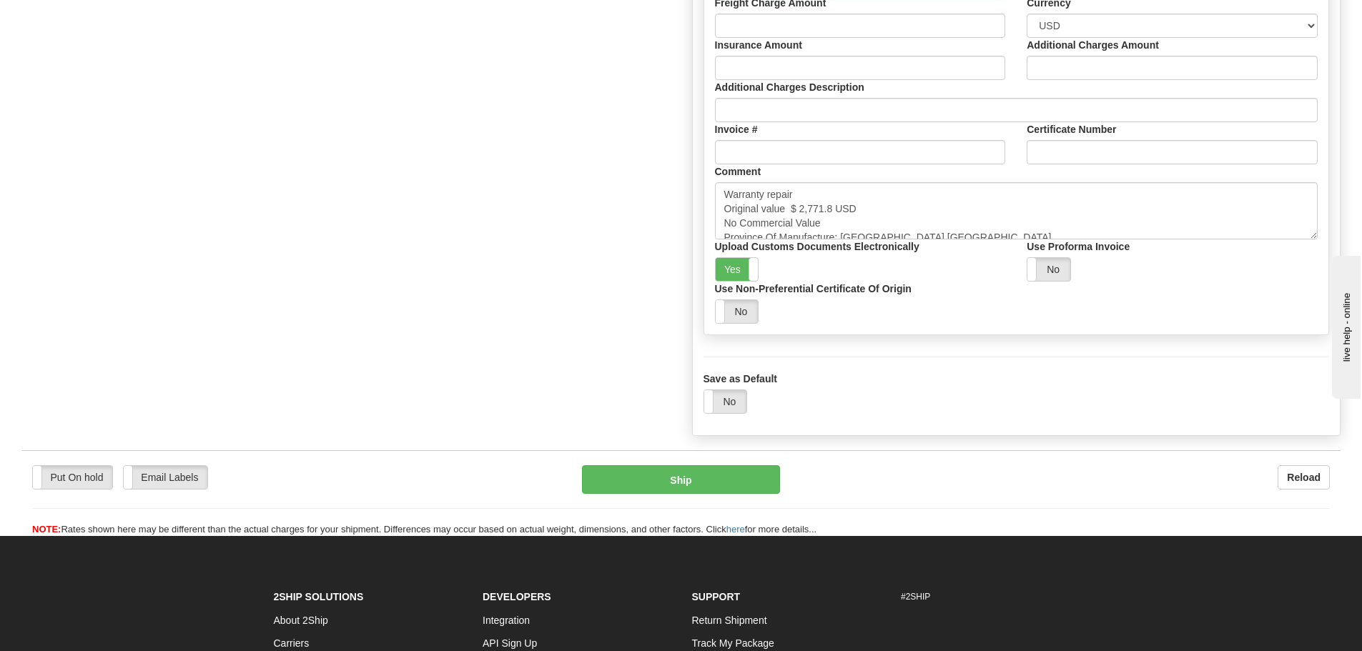
scroll to position [1215, 0]
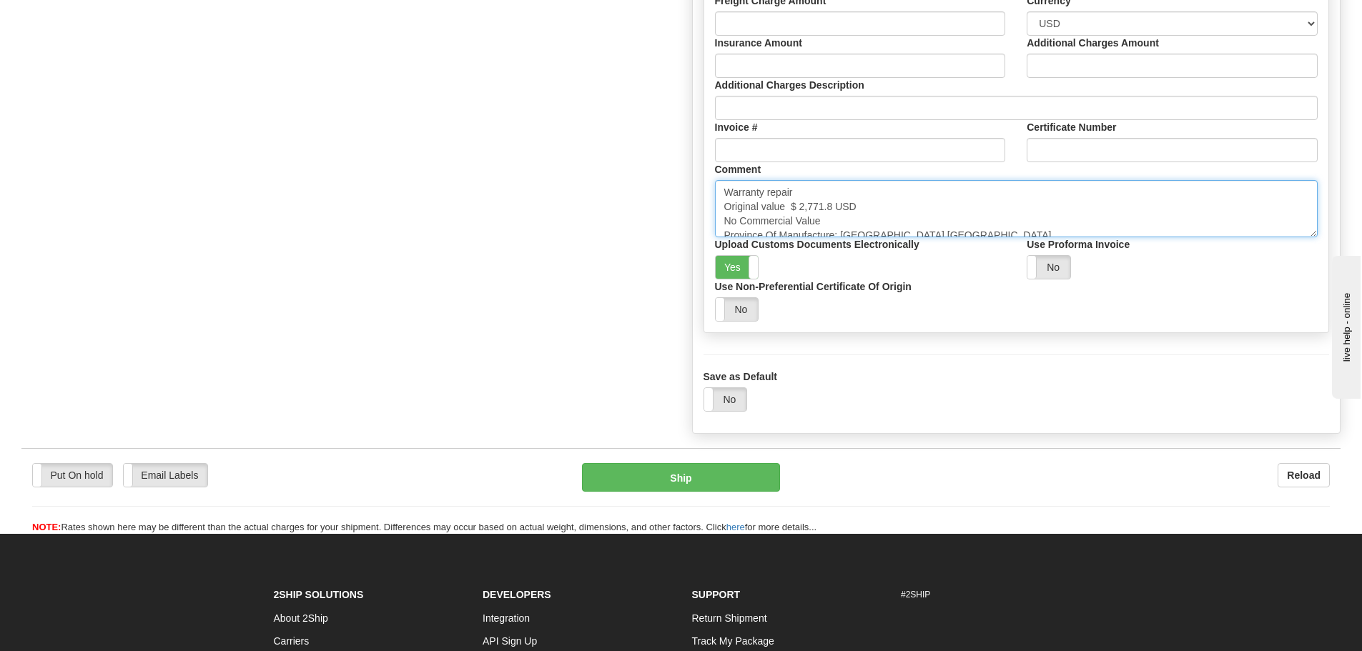
click at [869, 228] on textarea "Warranty repair Original value $ 2,771.8 USD No Commercial Value Province Of Ma…" at bounding box center [1016, 208] width 603 height 57
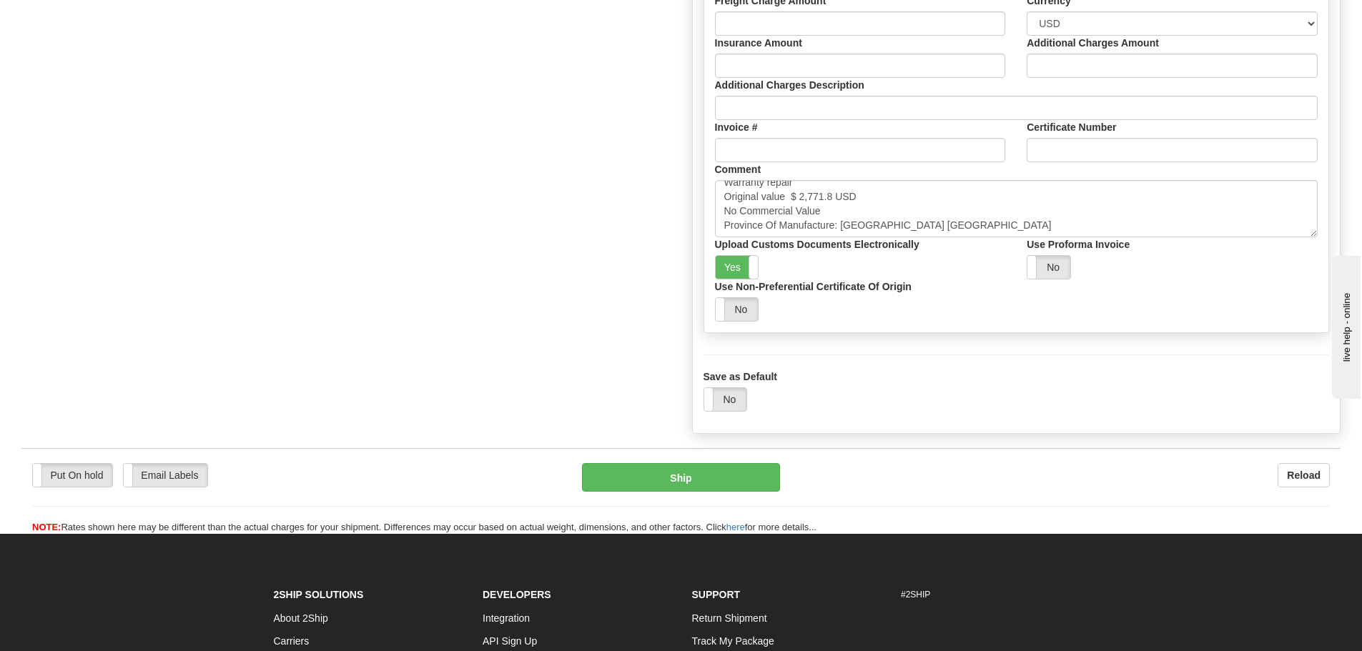
click at [970, 177] on div "Comment Warranty repair Original value $ 2,771.8 USD No Commercial Value Provin…" at bounding box center [1016, 199] width 625 height 75
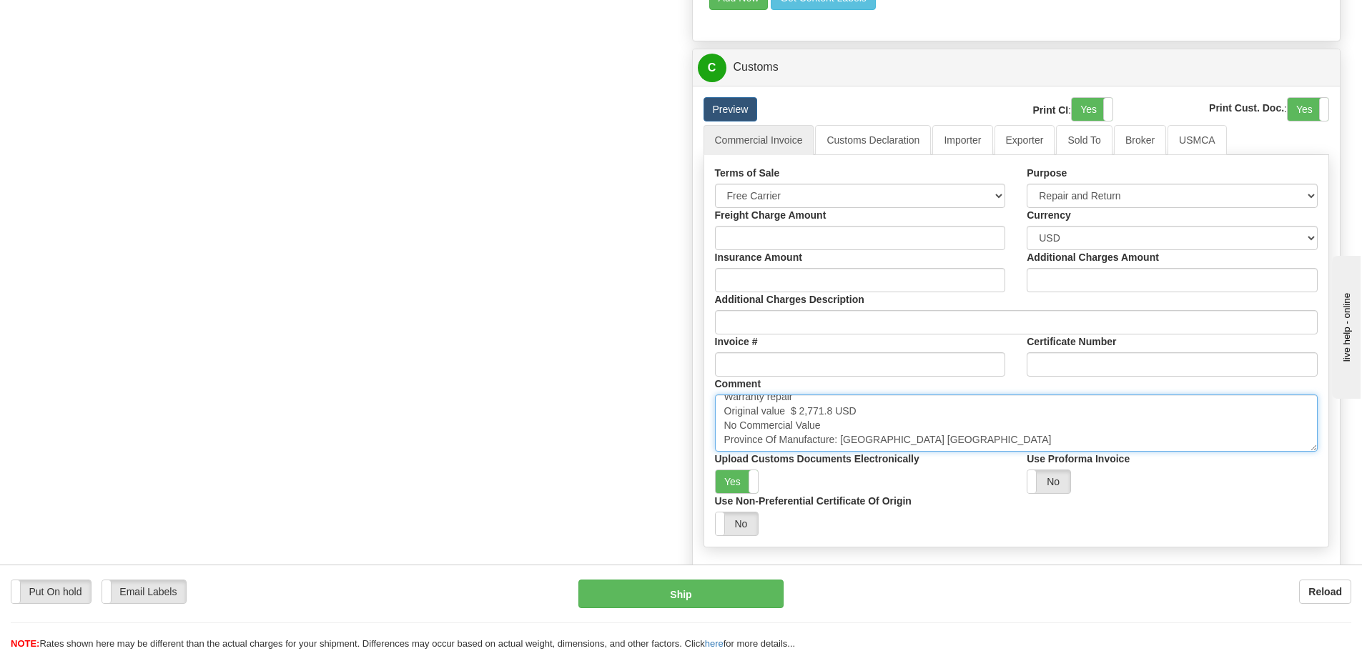
scroll to position [0, 0]
drag, startPoint x: 831, startPoint y: 430, endPoint x: 715, endPoint y: 389, distance: 123.4
click at [717, 392] on div "Comment Warranty repair Original value $ 2,771.8 USD No Commercial Value Provin…" at bounding box center [1016, 414] width 625 height 75
paste textarea "Repair & return unit Original value USD No commercial value"
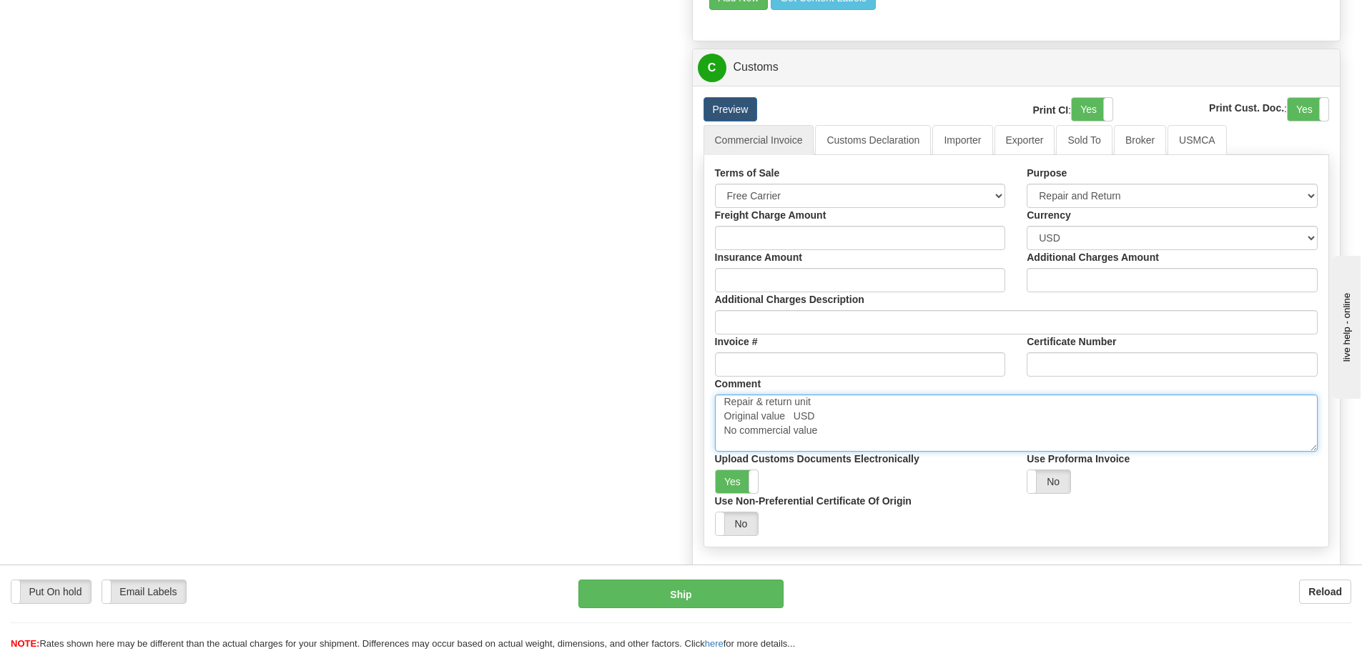
click at [796, 418] on textarea "Warranty repair Original value $ 2,771.8 USD No Commercial Value Province Of Ma…" at bounding box center [1016, 423] width 603 height 57
type textarea "Repair & return unit Original value $1500.00USD No commercial value Province Of…"
click at [969, 148] on link "Importer" at bounding box center [962, 140] width 60 height 30
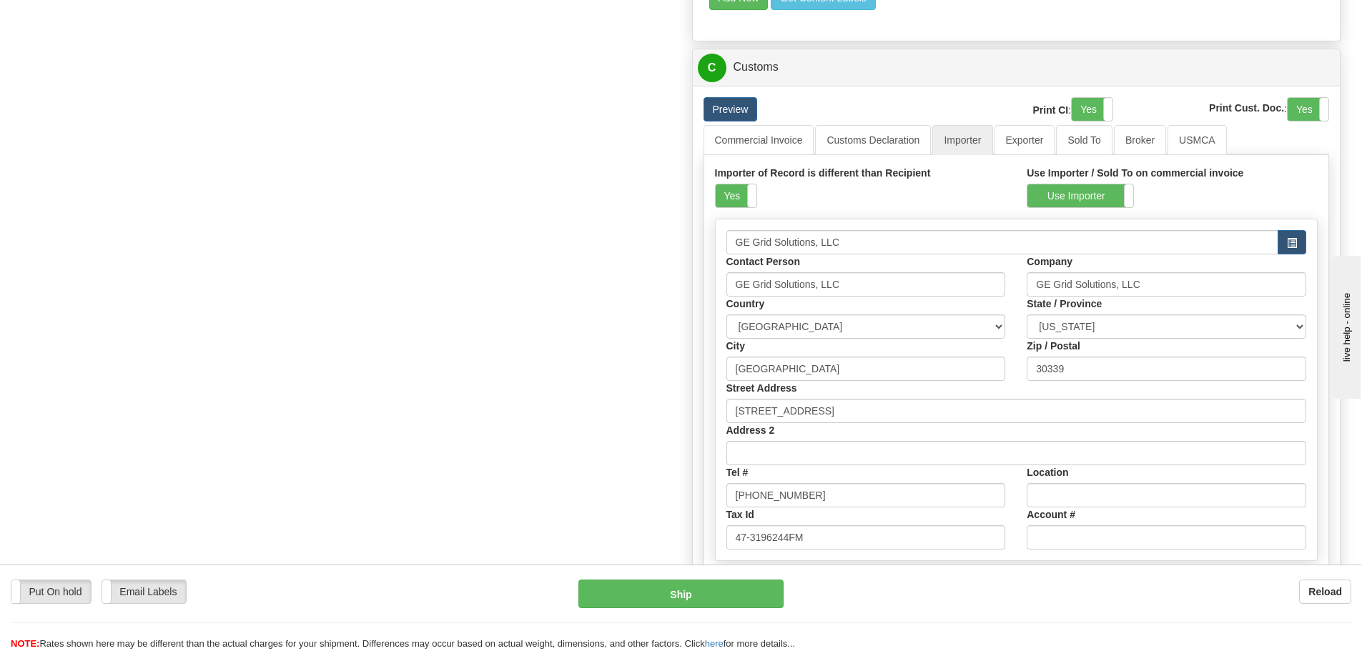
click at [710, 214] on div "Importer of Record is different than Recipient Yes No" at bounding box center [860, 192] width 312 height 53
click at [723, 197] on label "Yes" at bounding box center [735, 195] width 41 height 23
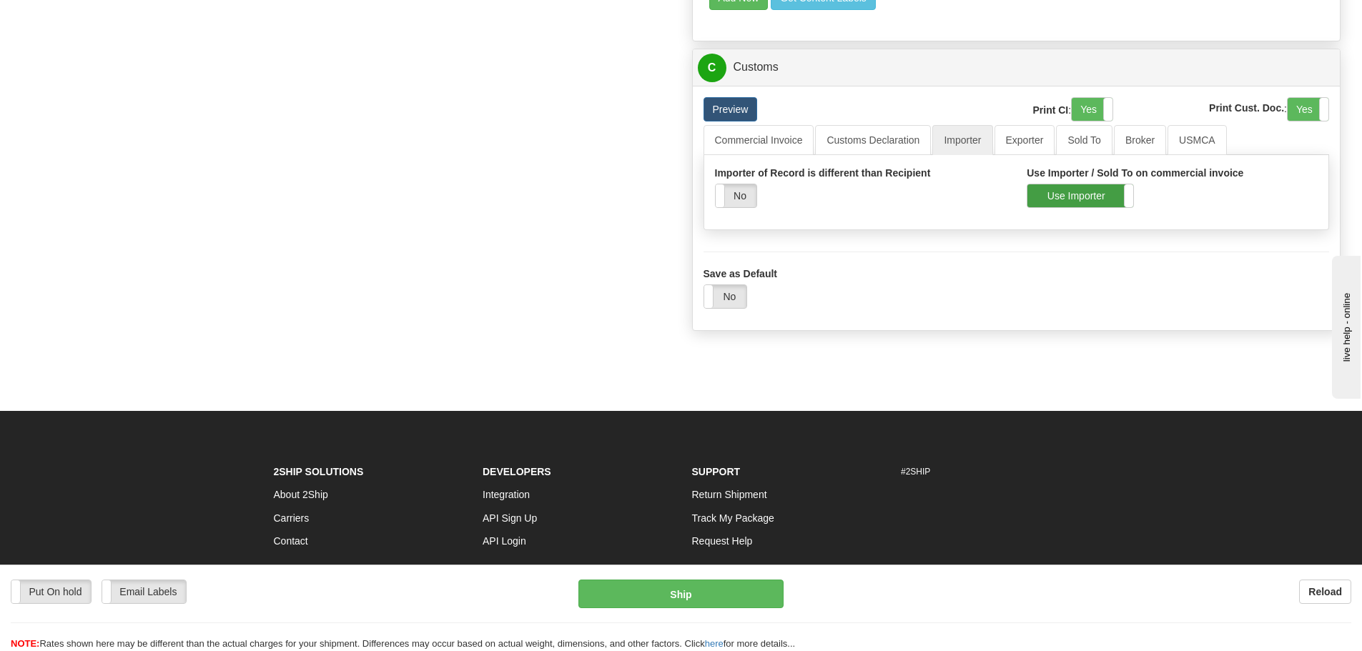
click at [1072, 190] on label "Use Importer" at bounding box center [1080, 195] width 106 height 23
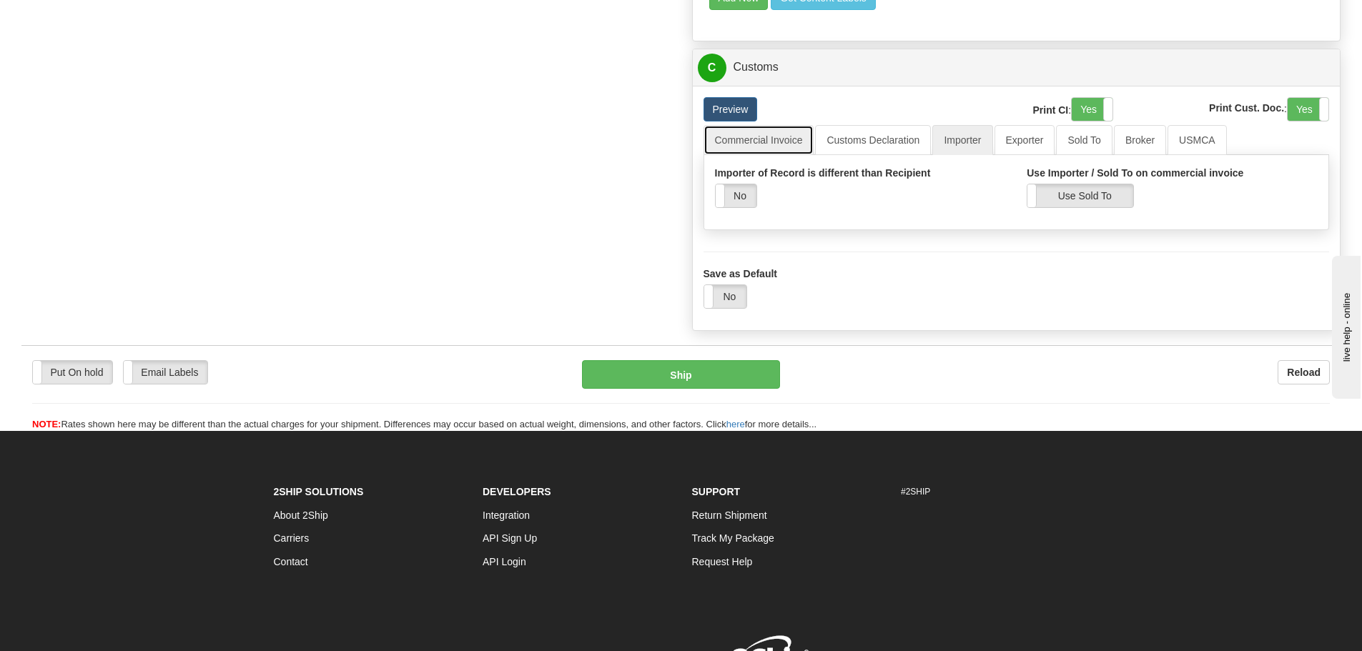
click at [790, 150] on link "Commercial Invoice" at bounding box center [758, 140] width 111 height 30
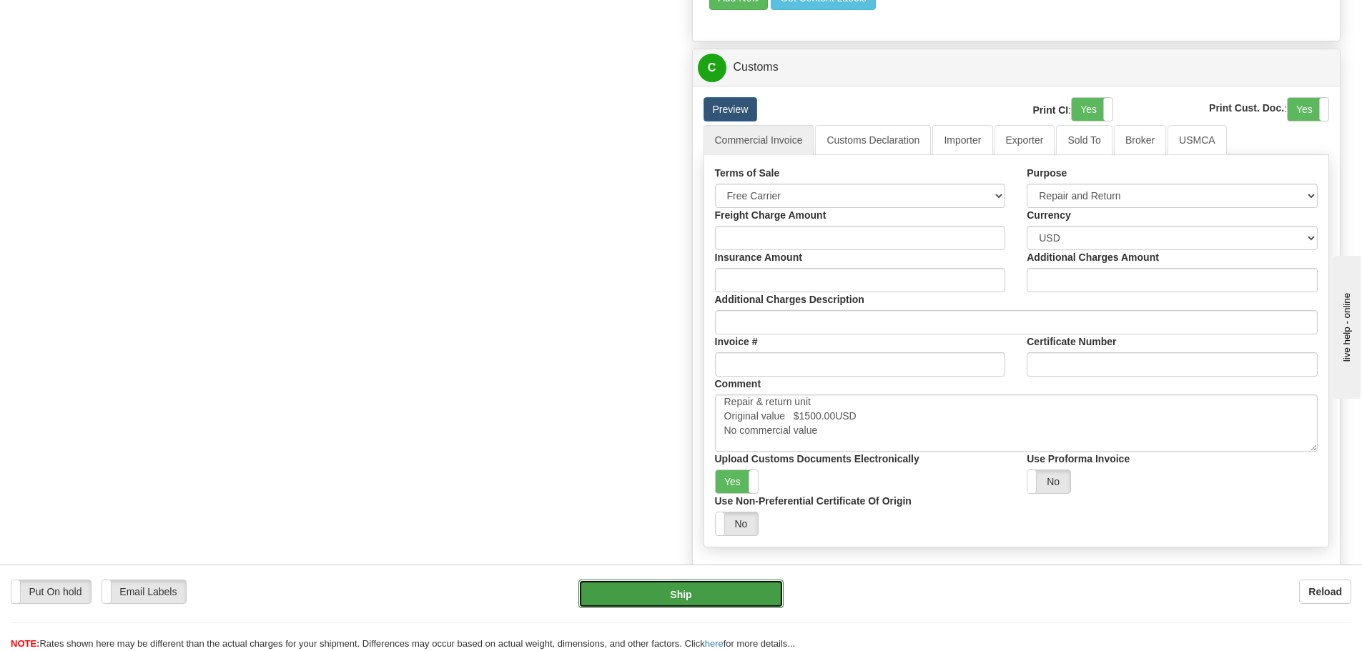
click at [623, 593] on button "Ship" at bounding box center [680, 594] width 205 height 29
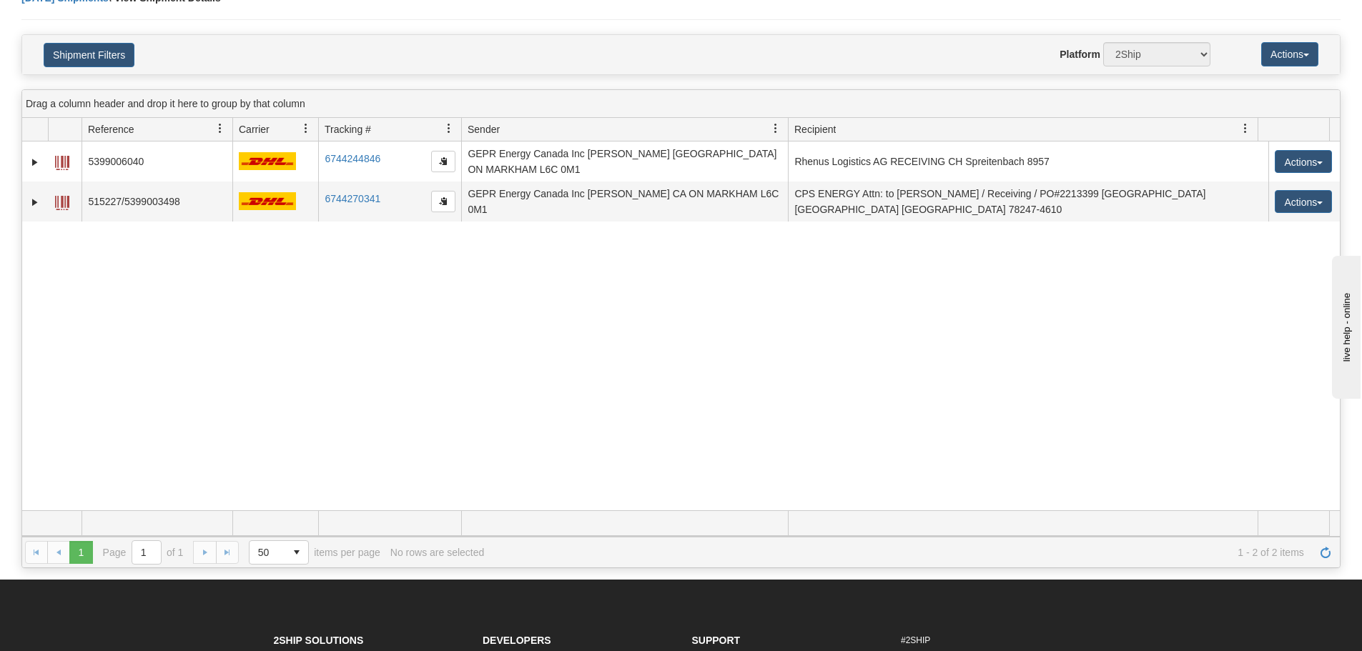
drag, startPoint x: 415, startPoint y: 309, endPoint x: 402, endPoint y: 312, distance: 14.0
click at [402, 312] on div "31668721 2500 5399006040 6744244846 6744244846 09/26/2025 09/26/2025 07:40:06 A…" at bounding box center [680, 326] width 1317 height 369
click at [527, 325] on div "31668721 2500 5399006040 6744244846 6744244846 09/26/2025 09/26/2025 07:40:06 A…" at bounding box center [680, 326] width 1317 height 369
click at [1334, 560] on link "Refresh" at bounding box center [1325, 552] width 23 height 23
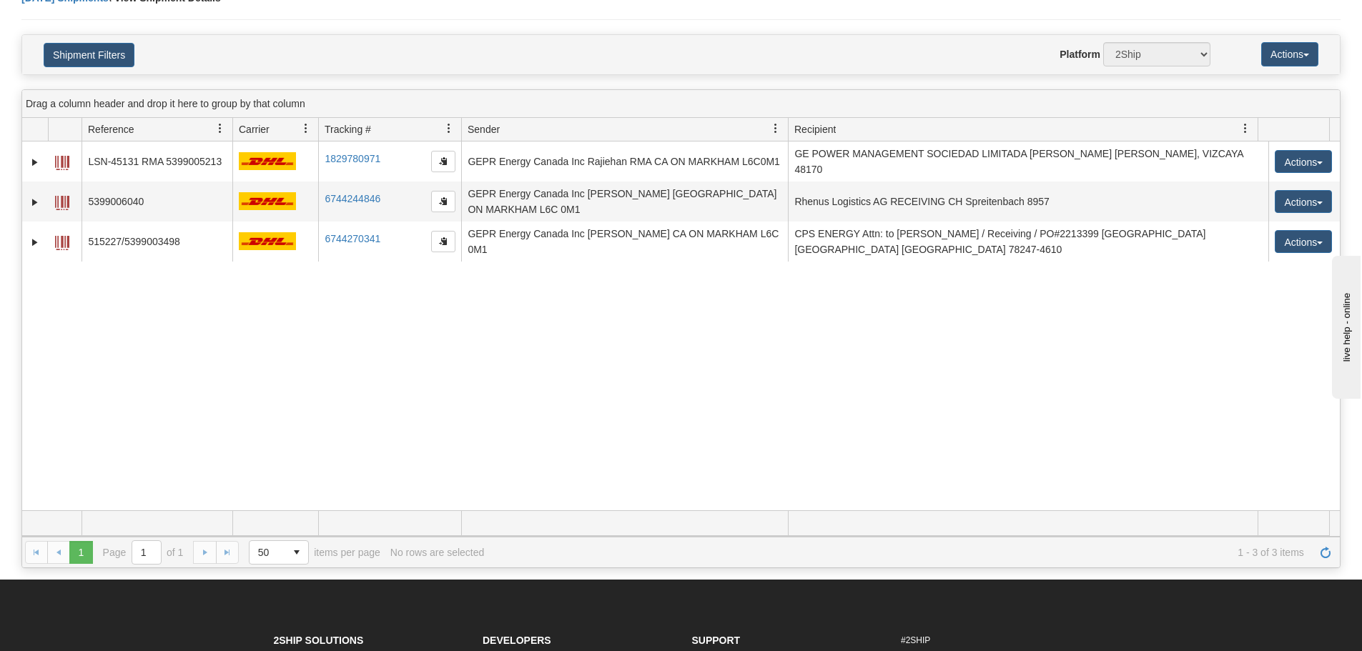
click at [485, 375] on div "31674853 2500 LSN-45131 RMA 5399005213 1829780971 1829780971 09/26/2025 09/26/2…" at bounding box center [680, 326] width 1317 height 369
click at [103, 67] on div "Shipment Filters Website Agent Nothing selected Client User Platform 2Ship Impo…" at bounding box center [680, 54] width 1317 height 39
click at [103, 62] on button "Shipment Filters" at bounding box center [89, 55] width 91 height 24
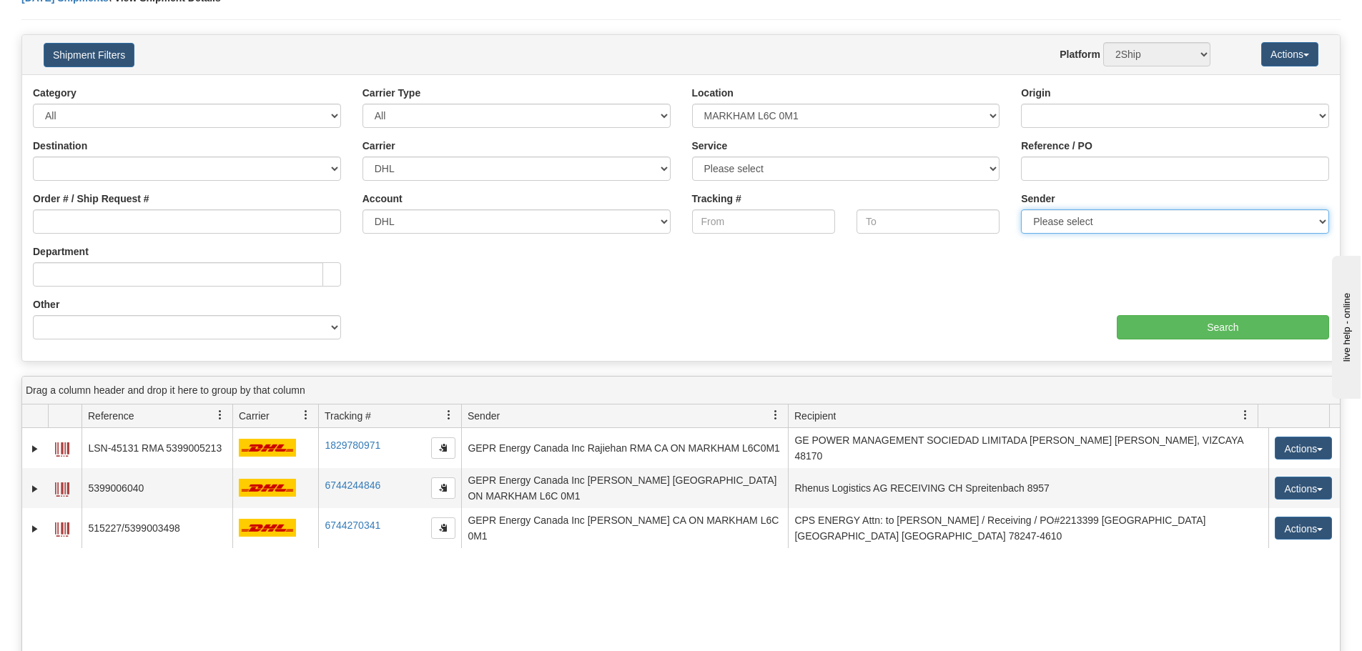
click at [1076, 219] on select "Please select GEPR Energy Canada Inc , Rajiehan RMA, (CA)" at bounding box center [1175, 221] width 308 height 24
select select "210221"
click at [1021, 209] on select "Please select GEPR Energy Canada Inc , Rajiehan RMA, (CA)" at bounding box center [1175, 221] width 308 height 24
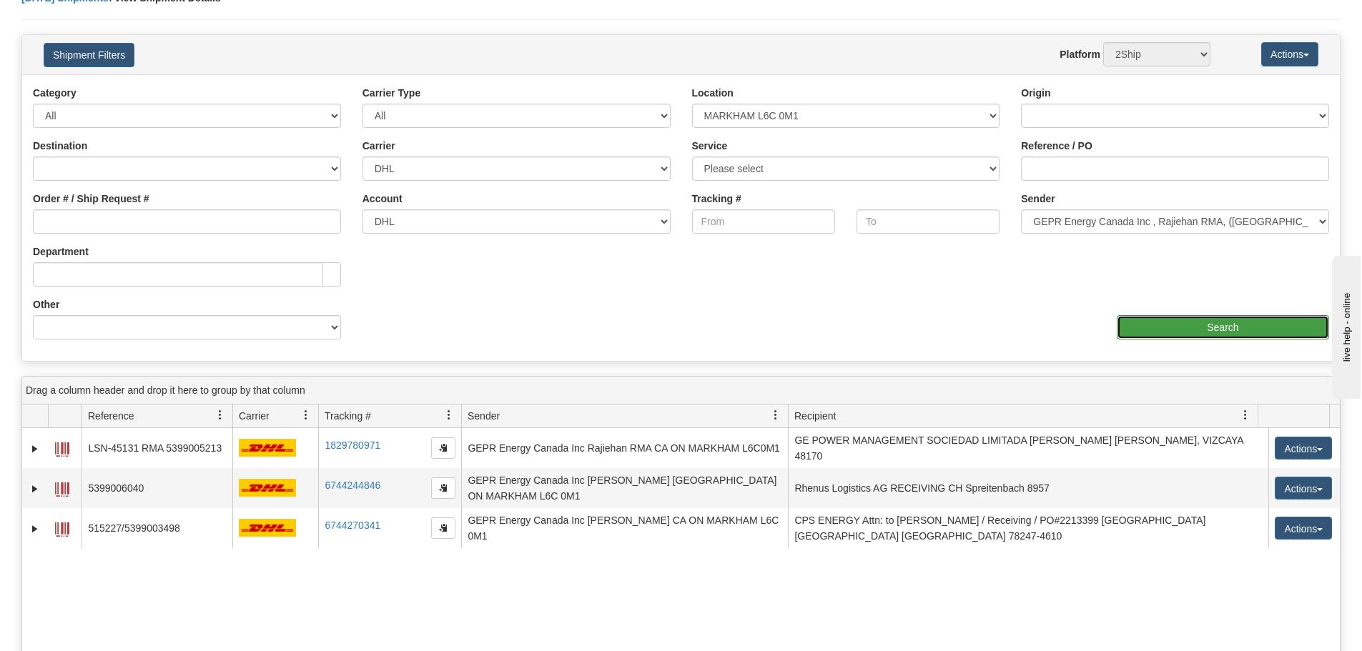
click at [1146, 323] on input "Search" at bounding box center [1222, 327] width 212 height 24
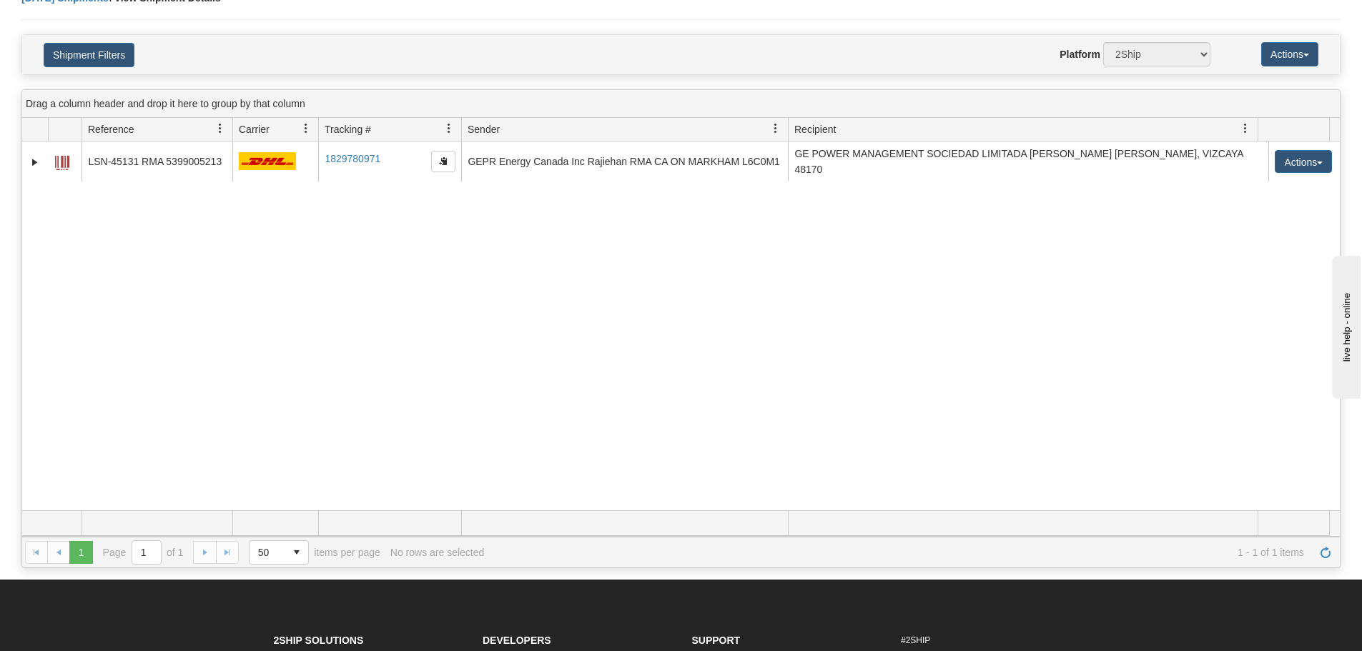
drag, startPoint x: 503, startPoint y: 267, endPoint x: 480, endPoint y: 259, distance: 24.2
click at [500, 267] on div "31674853 2500 LSN-45131 RMA 5399005213 1829780971 1829780971 09/26/2025 09/26/2…" at bounding box center [680, 326] width 1317 height 369
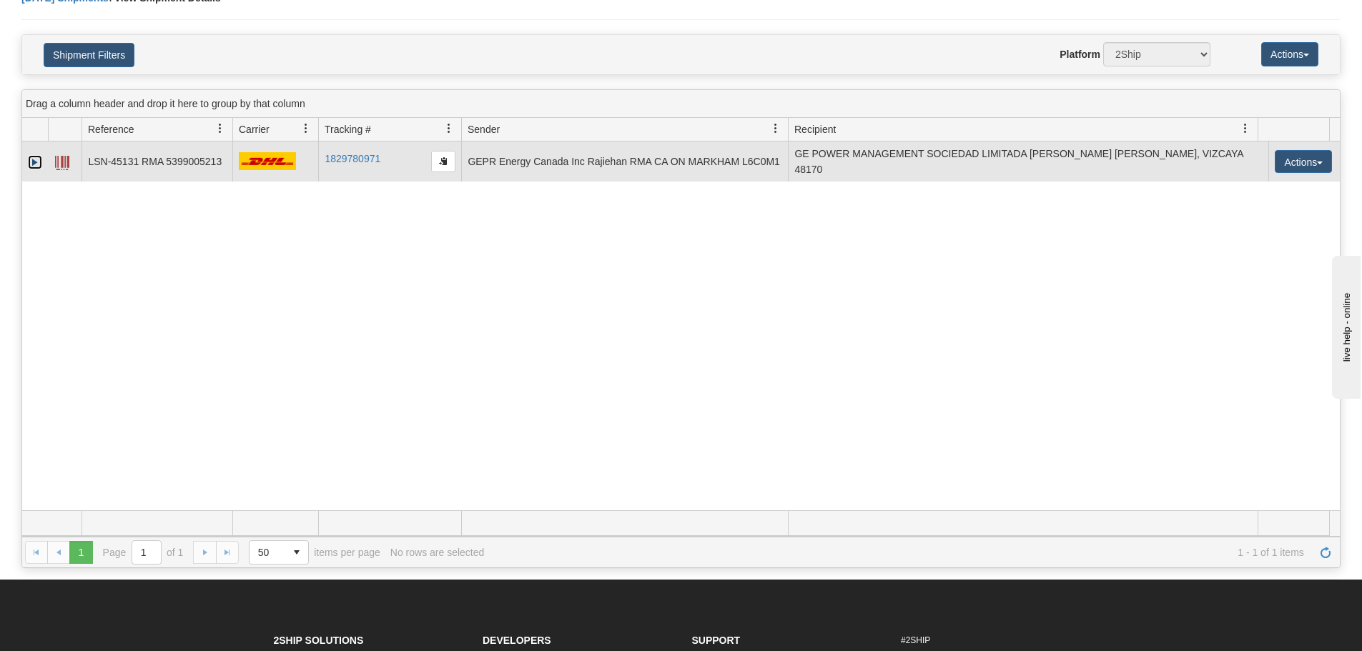
click at [36, 165] on link "Expand" at bounding box center [35, 162] width 14 height 14
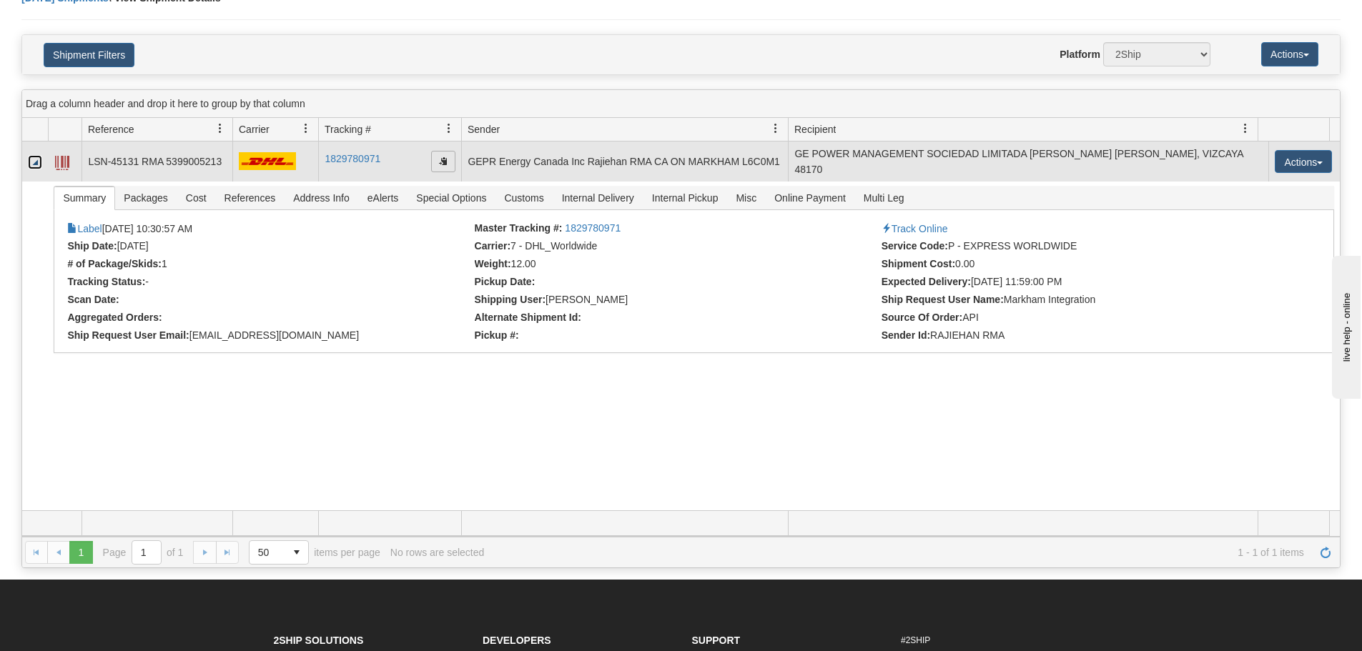
click at [443, 164] on span "button" at bounding box center [443, 161] width 9 height 9
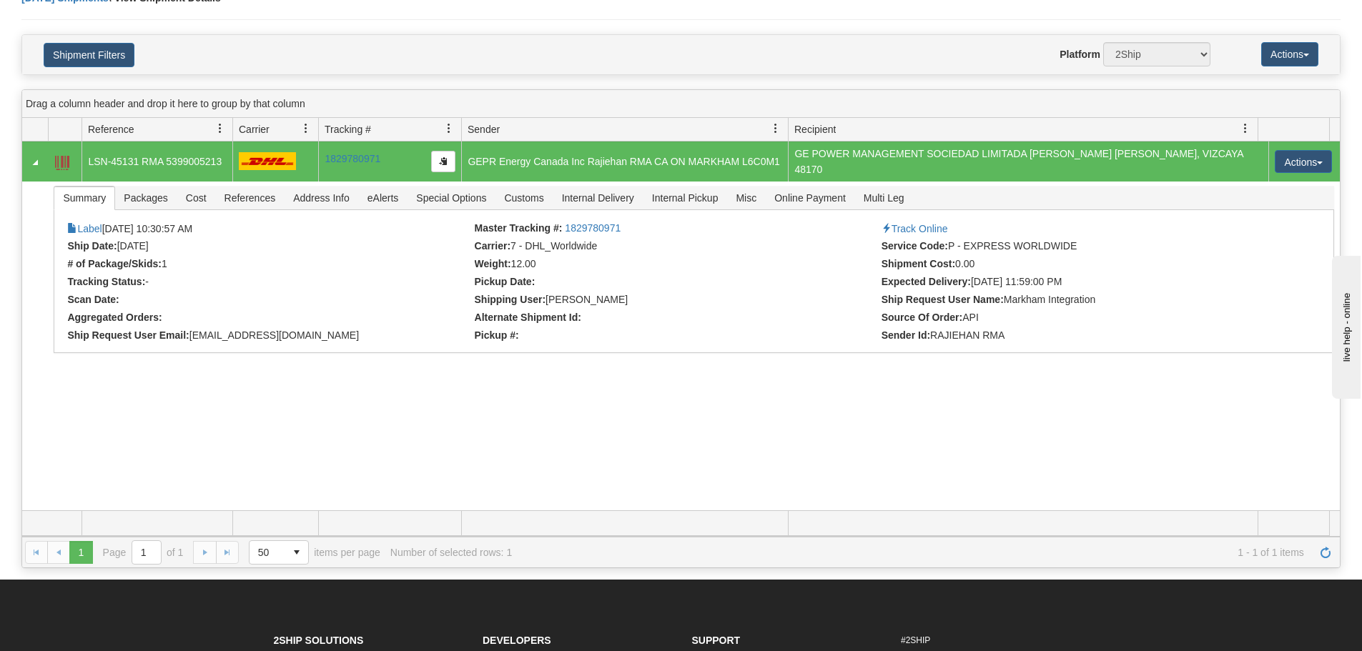
drag, startPoint x: 341, startPoint y: 446, endPoint x: 342, endPoint y: 437, distance: 9.3
click at [342, 446] on div "31674853 2500 LSN-45131 RMA 5399005213 1829780971 1829780971 09/26/2025 09/26/2…" at bounding box center [680, 326] width 1317 height 369
click at [382, 412] on div "31674853 2500 LSN-45131 RMA 5399005213 1829780971 1829780971 09/26/2025 09/26/2…" at bounding box center [680, 326] width 1317 height 369
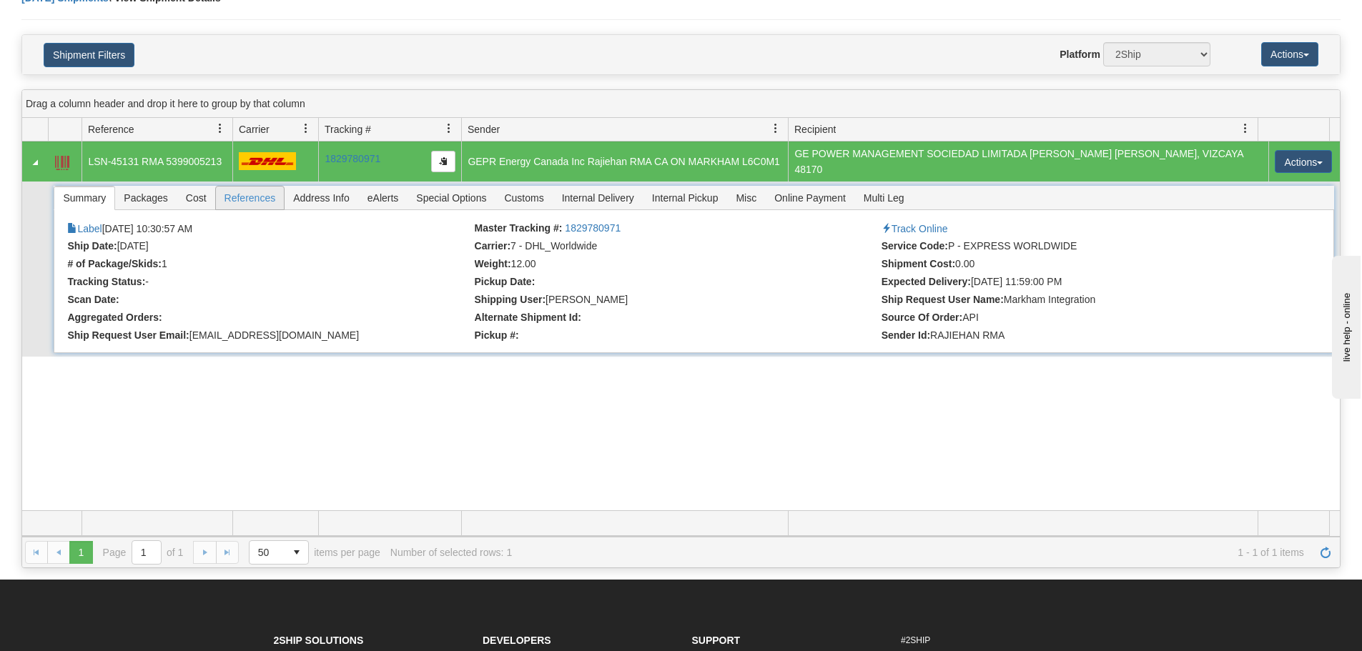
click at [219, 209] on li "References" at bounding box center [250, 198] width 70 height 24
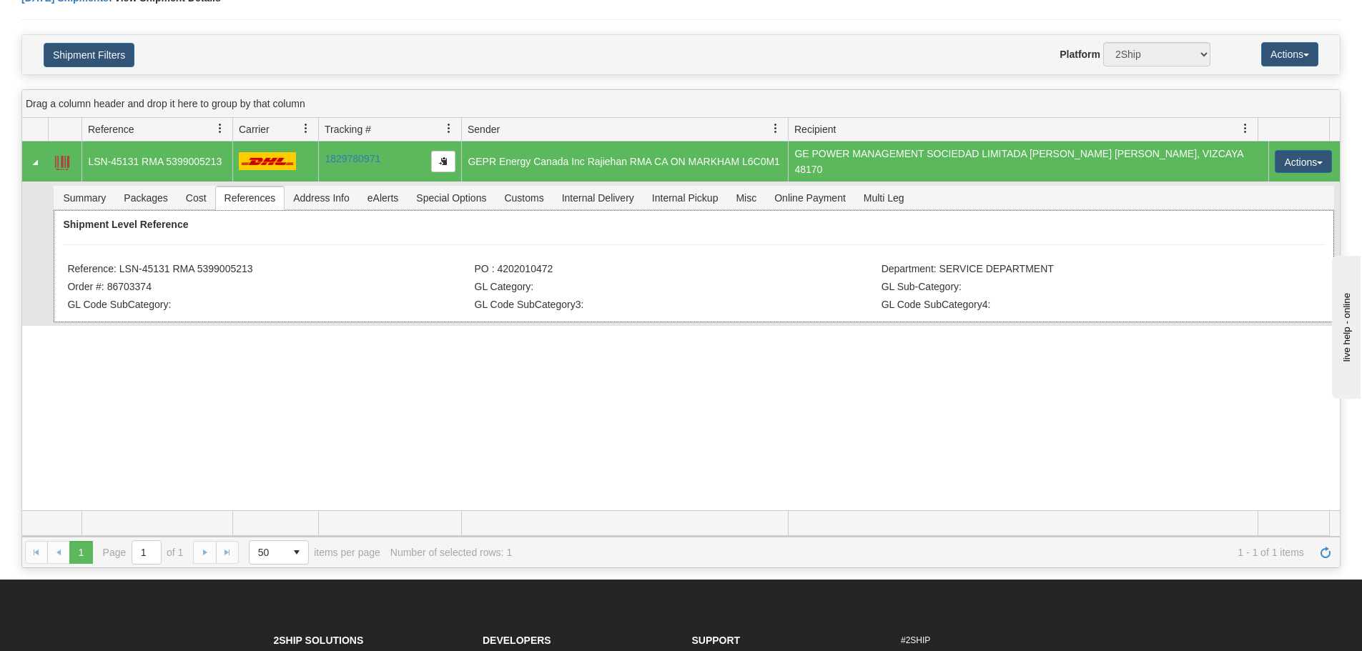
drag, startPoint x: 240, startPoint y: 274, endPoint x: 118, endPoint y: 275, distance: 122.2
click at [118, 275] on li "Reference: LSN-45131 RMA 5399005213" at bounding box center [268, 270] width 403 height 14
copy li "LSN-45131 RMA 5399005213"
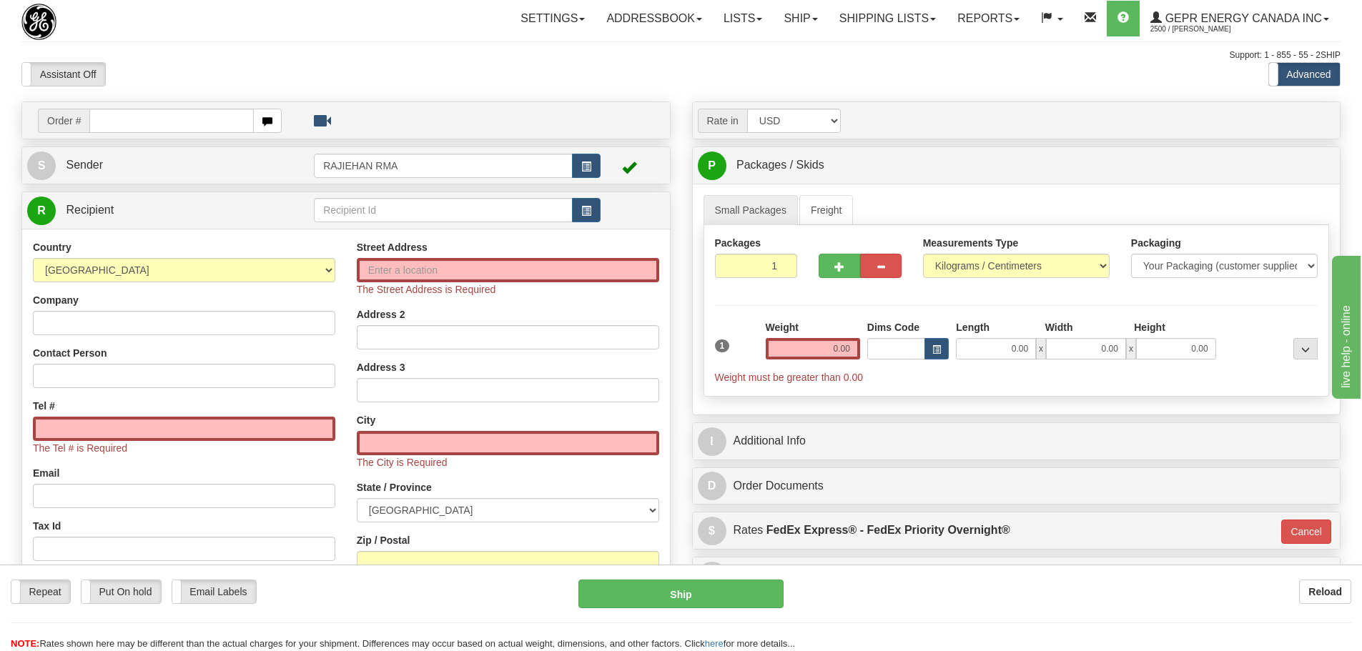
click at [445, 89] on div "Toggle navigation Settings Shipping Preferences Fields Preferences New" at bounding box center [681, 417] width 1362 height 834
click at [450, 46] on div "Toggle navigation Settings Shipping Preferences Fields Preferences New" at bounding box center [681, 417] width 1362 height 834
click at [115, 123] on input "text" at bounding box center [171, 121] width 164 height 24
paste input "86703575"
type input "86703575"
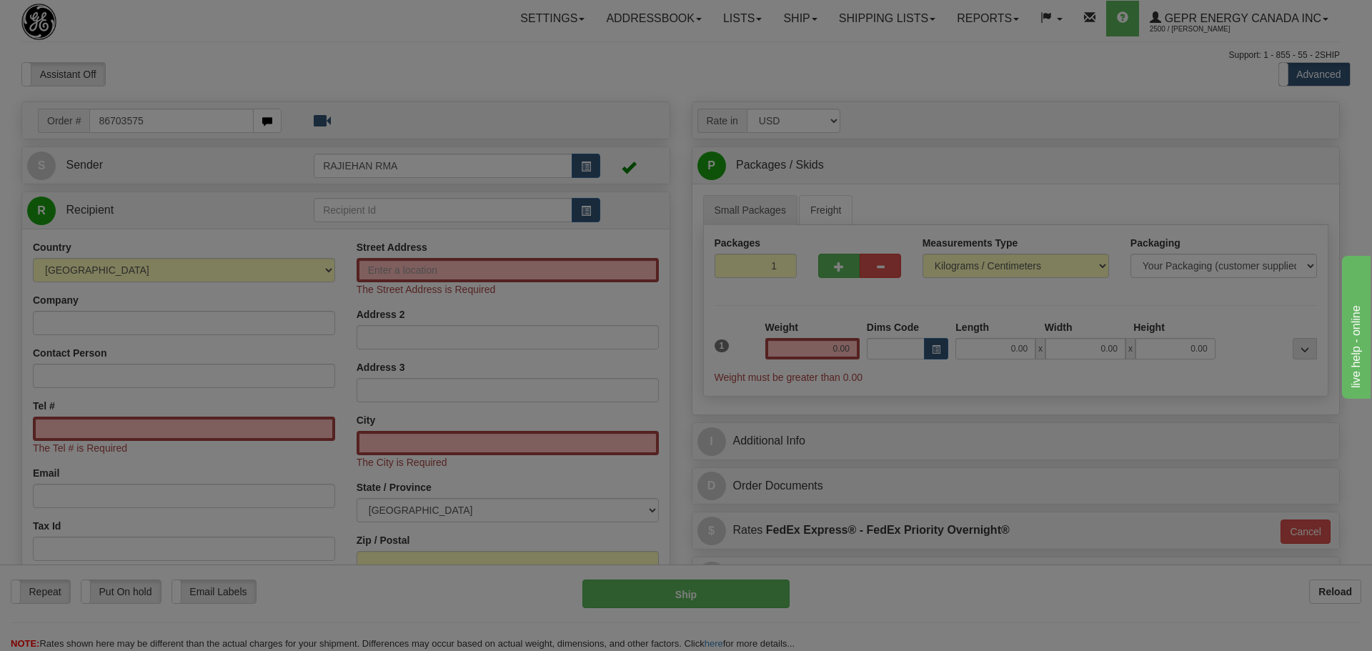
click at [472, 86] on body "Training Course Close Toggle navigation Settings Shipping Preferences New Recip…" at bounding box center [686, 325] width 1372 height 651
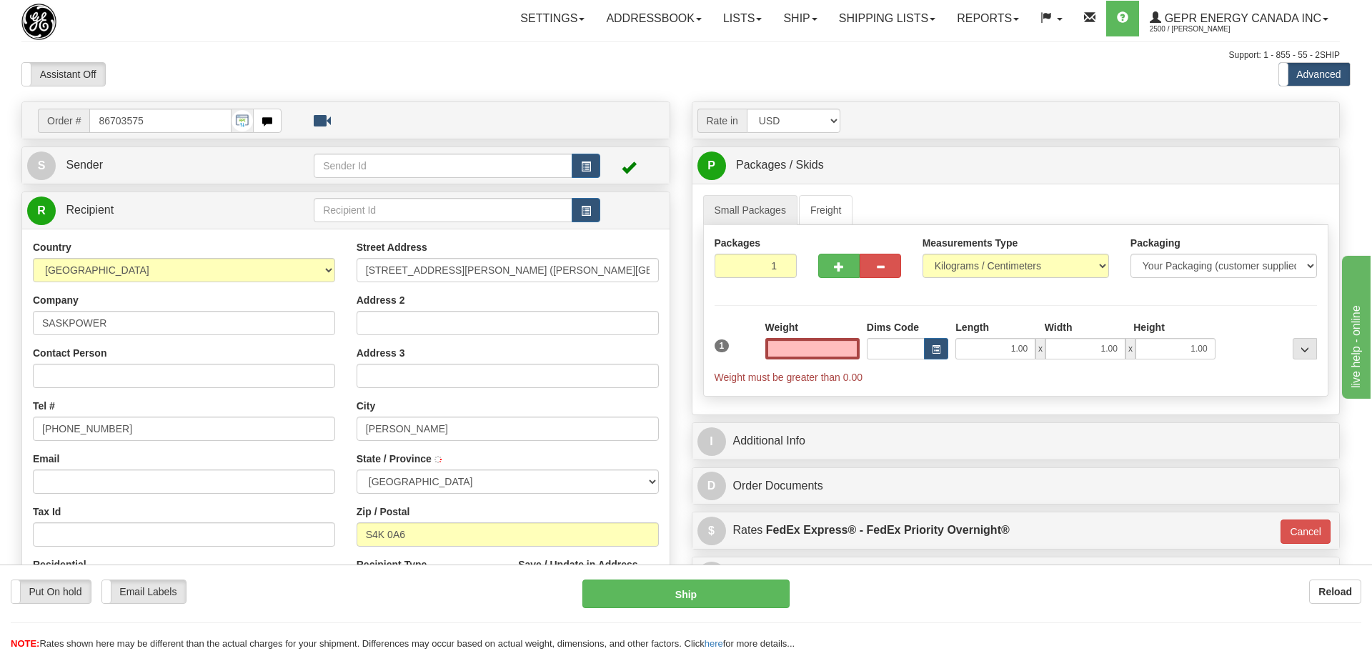
type input "RM OF SHERWOOD"
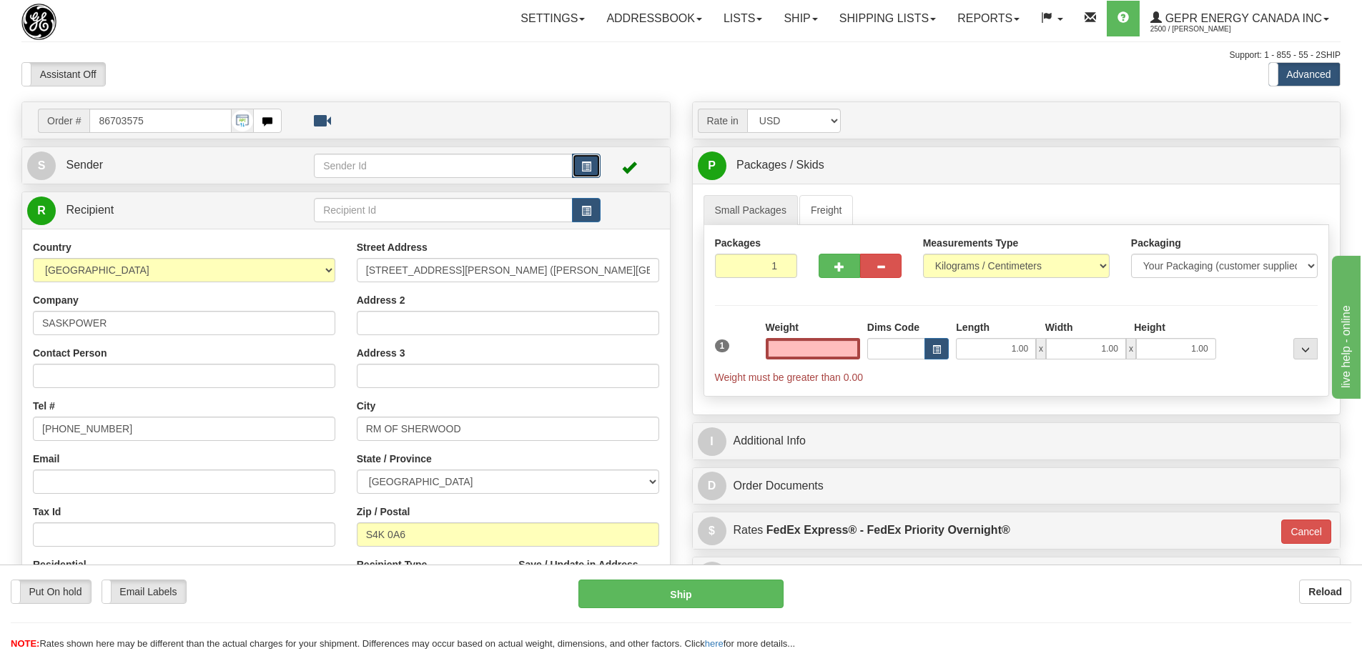
type input "0.00"
click at [583, 166] on span "button" at bounding box center [586, 166] width 10 height 9
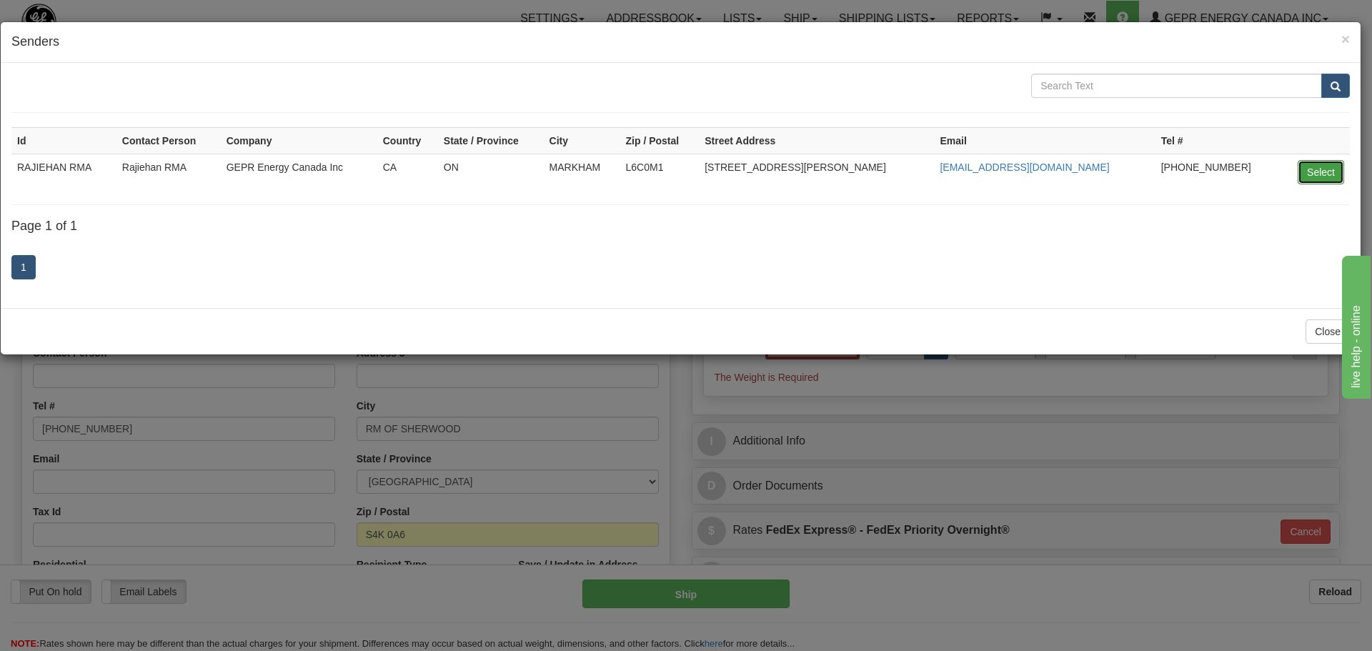
click at [1326, 177] on button "Select" at bounding box center [1321, 172] width 46 height 24
type input "RAJIEHAN RMA"
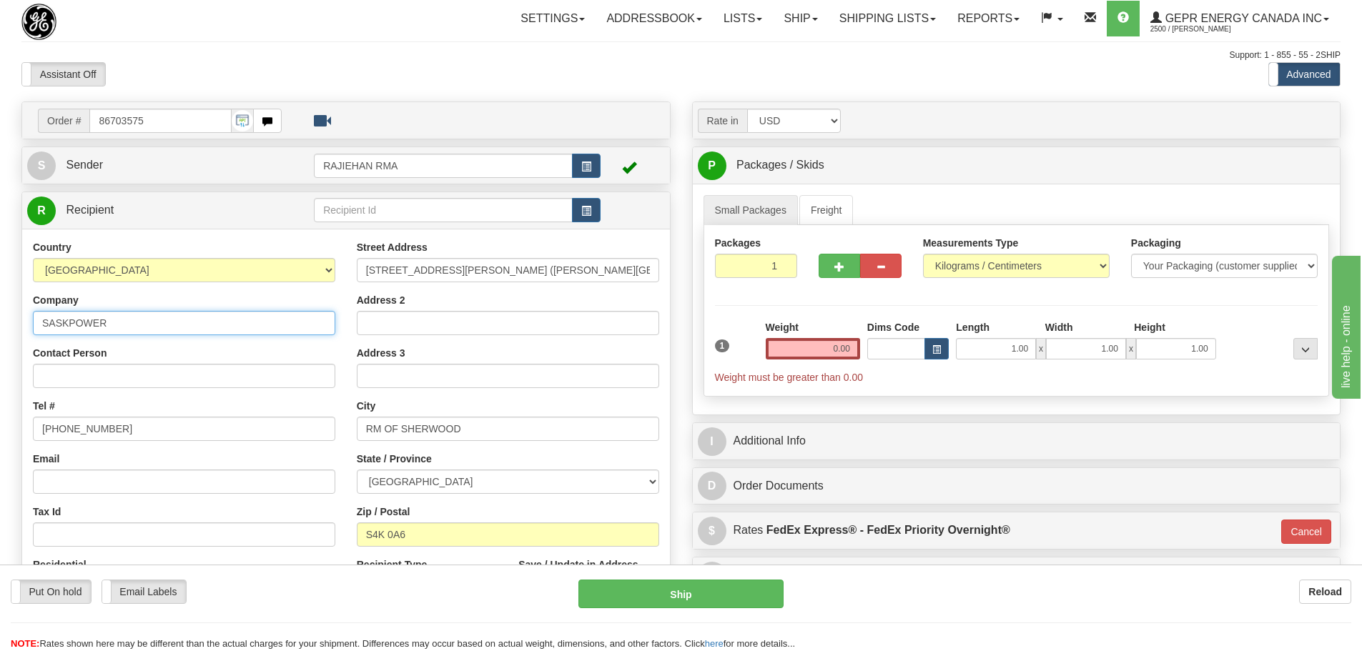
drag, startPoint x: 119, startPoint y: 329, endPoint x: 27, endPoint y: 328, distance: 92.2
click at [27, 328] on div "Country AFGHANISTAN ALAND ISLANDS ALBANIA ALGERIA AMERICAN SAMOA ANDORRA ANGOLA…" at bounding box center [184, 425] width 324 height 370
click at [575, 209] on button "button" at bounding box center [586, 210] width 29 height 24
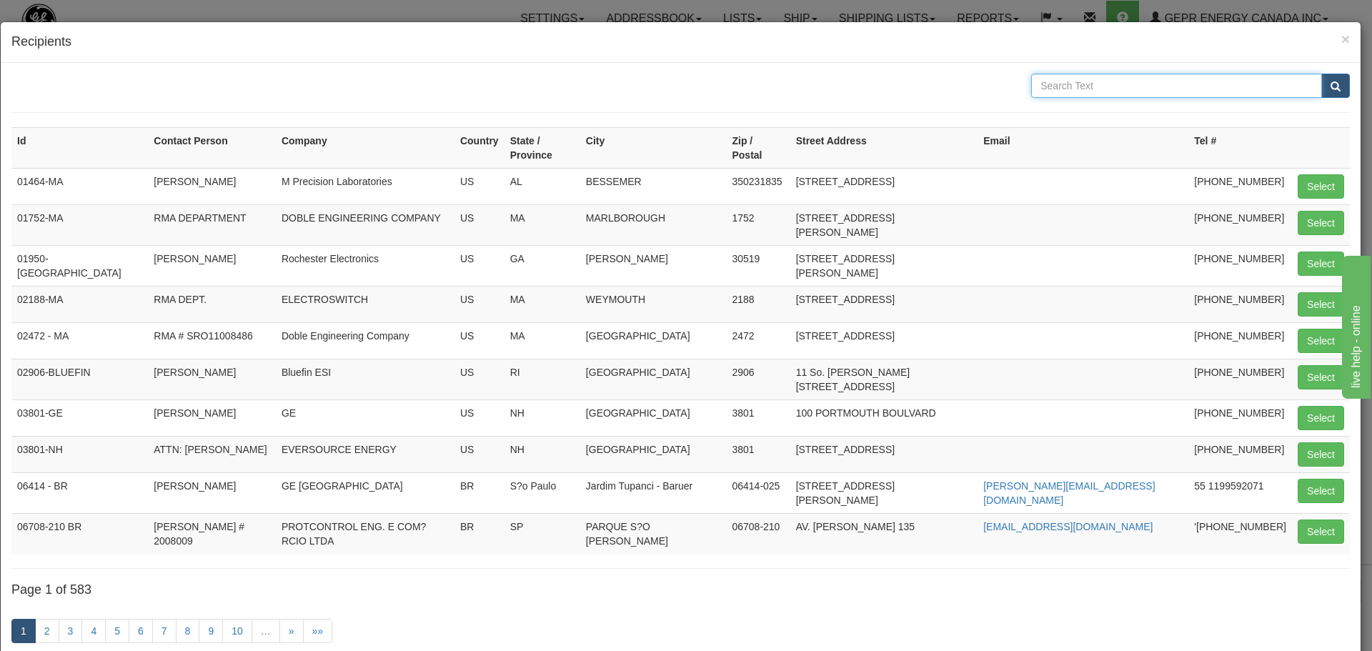
click at [1056, 80] on input "text" at bounding box center [1176, 86] width 291 height 24
paste input "SASKPOWER"
type input "SASKPOWER"
click at [1322, 91] on button "submit" at bounding box center [1336, 86] width 29 height 24
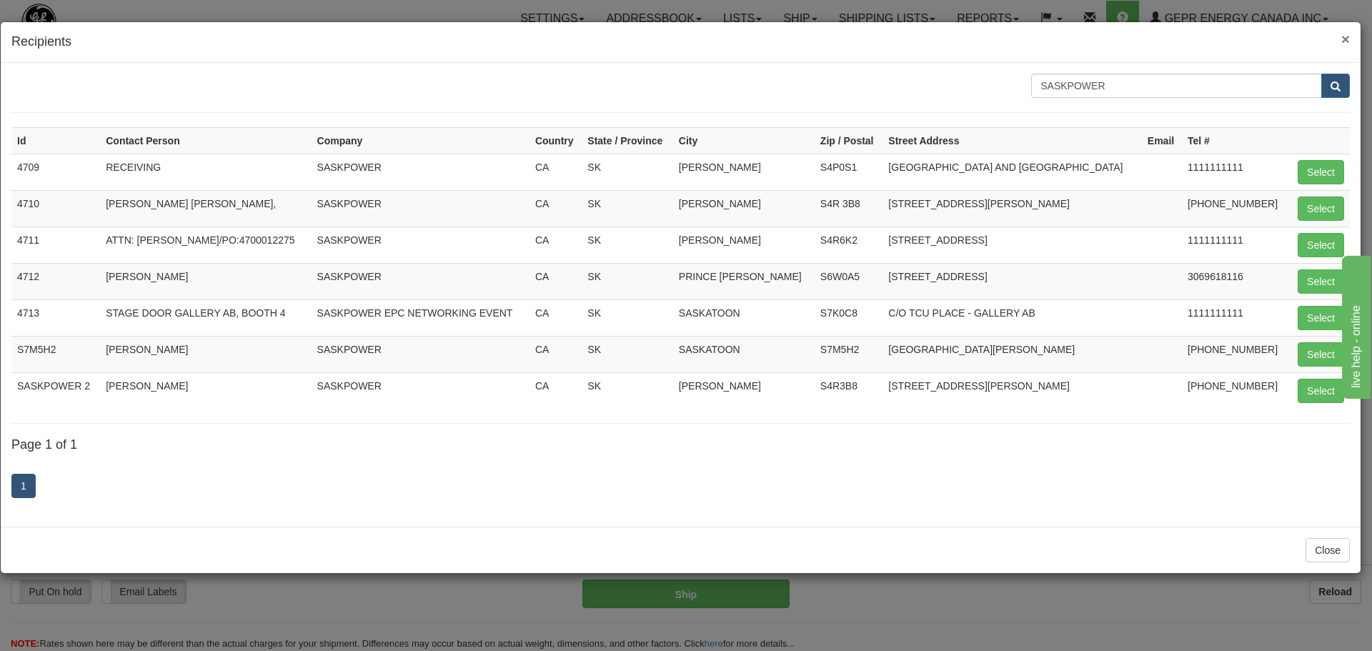
click at [1345, 36] on span "×" at bounding box center [1346, 39] width 9 height 16
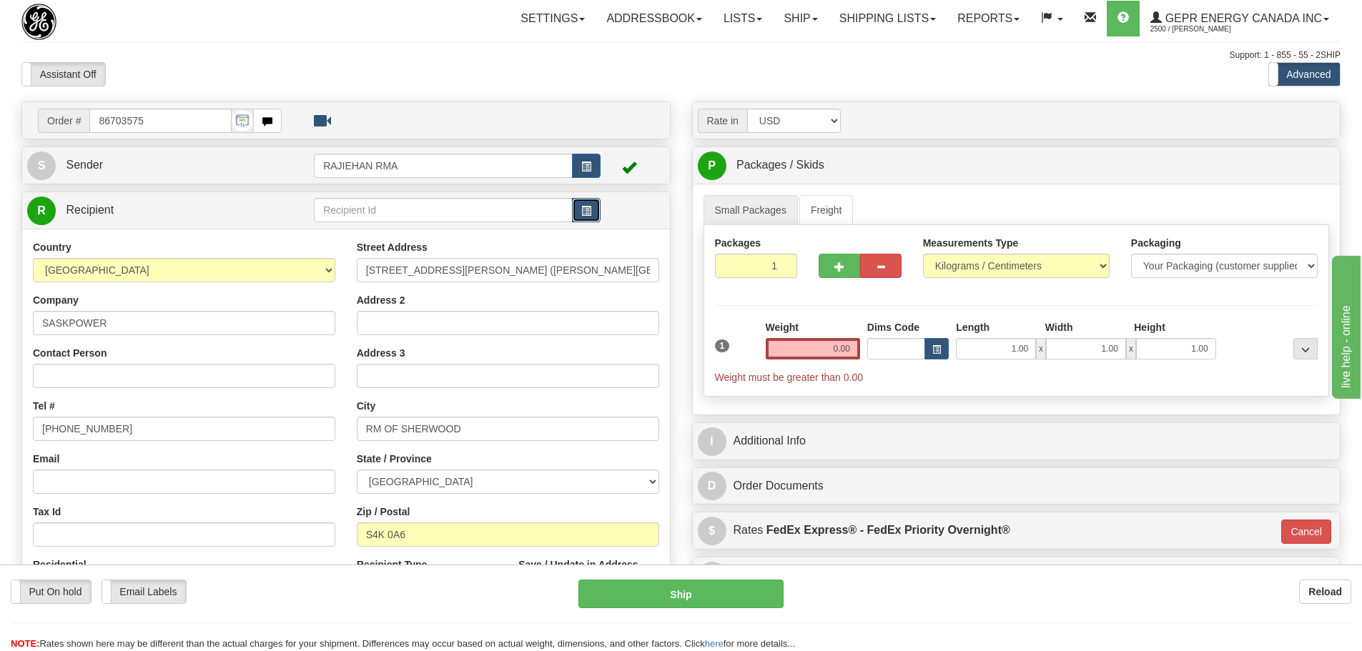
click at [585, 213] on span "button" at bounding box center [586, 211] width 10 height 9
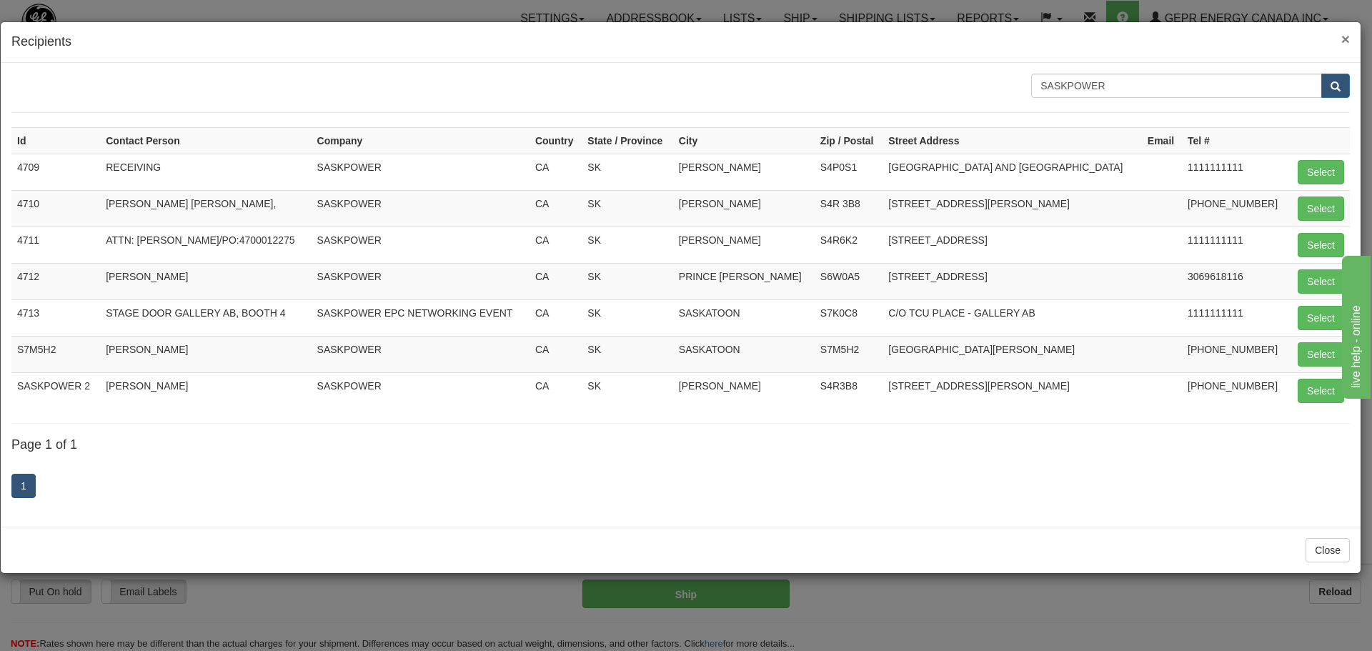
click at [1347, 34] on span "×" at bounding box center [1346, 39] width 9 height 16
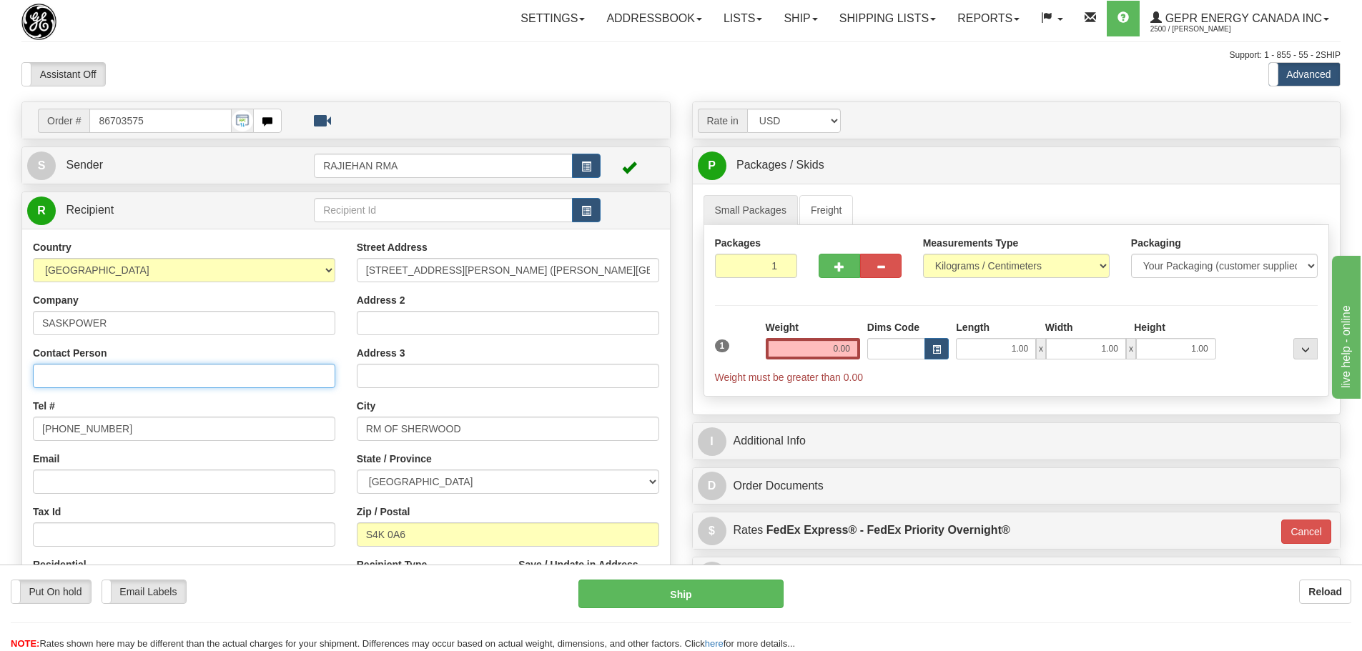
click at [57, 380] on input "Contact Person" at bounding box center [184, 376] width 302 height 24
paste input "Talwinder Singh"
type input "Talwinder Singh"
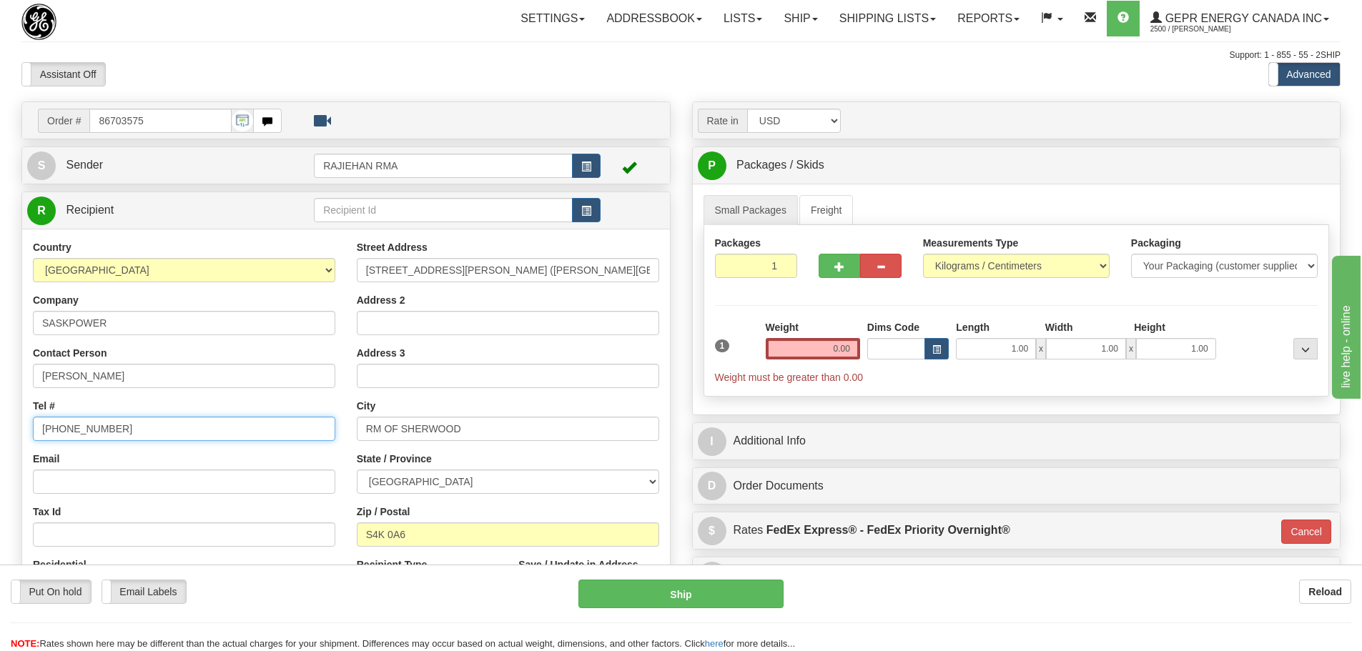
drag, startPoint x: 114, startPoint y: 427, endPoint x: -21, endPoint y: 426, distance: 135.1
click at [0, 426] on html "Training Course Close Toggle navigation Settings Shipping Preferences New Sende…" at bounding box center [681, 325] width 1362 height 651
paste input "306-520-4381"
type input "306-520-4381"
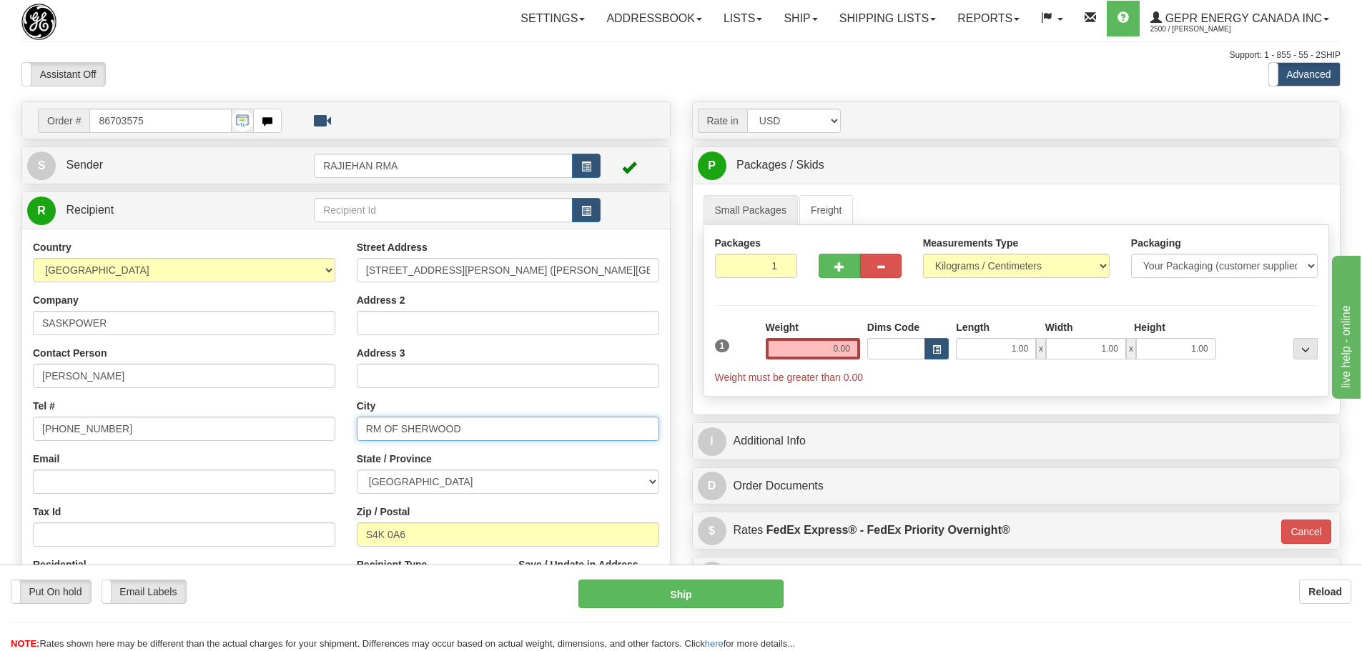
click at [485, 430] on input "RM OF SHERWOOD" at bounding box center [508, 429] width 302 height 24
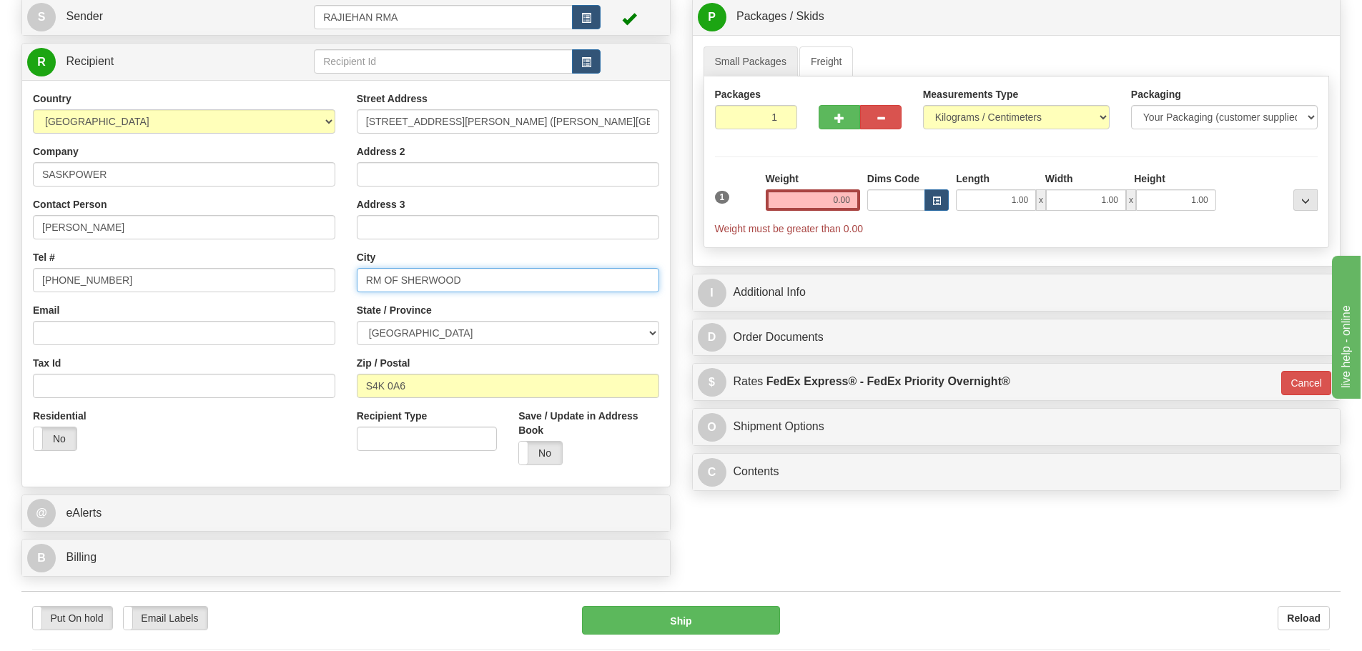
scroll to position [143, 0]
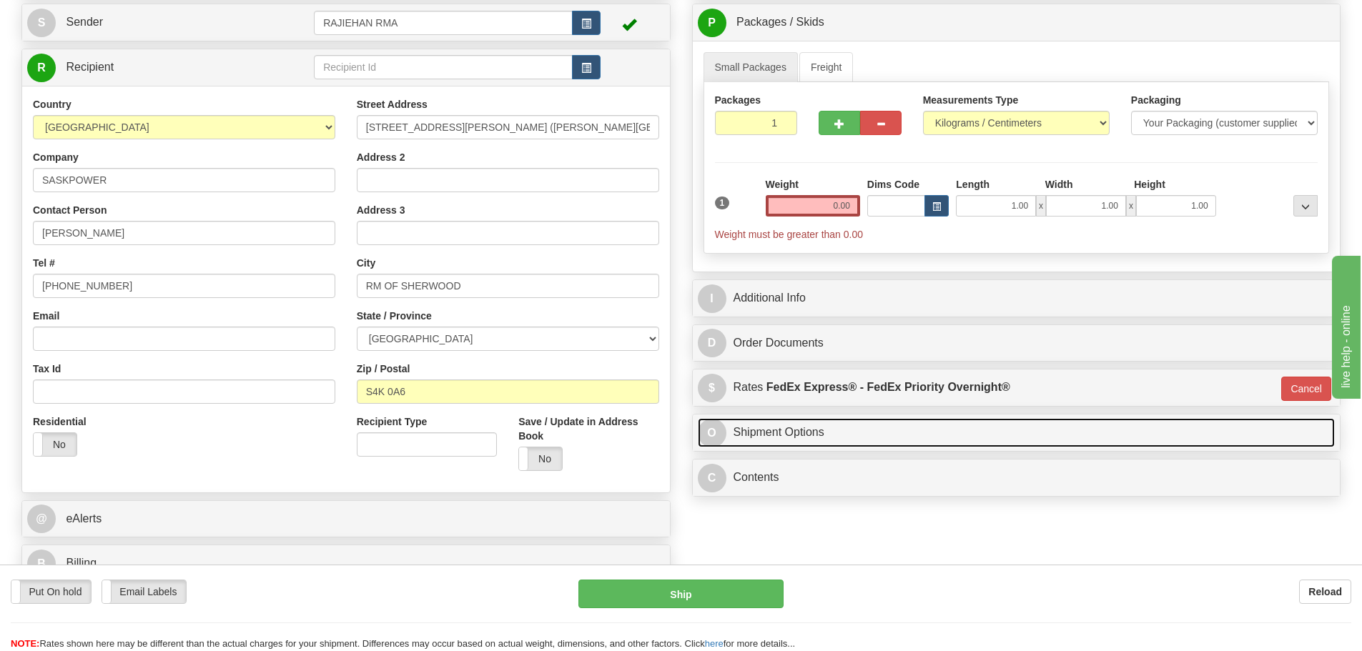
click at [762, 432] on link "O Shipment Options" at bounding box center [1017, 432] width 638 height 29
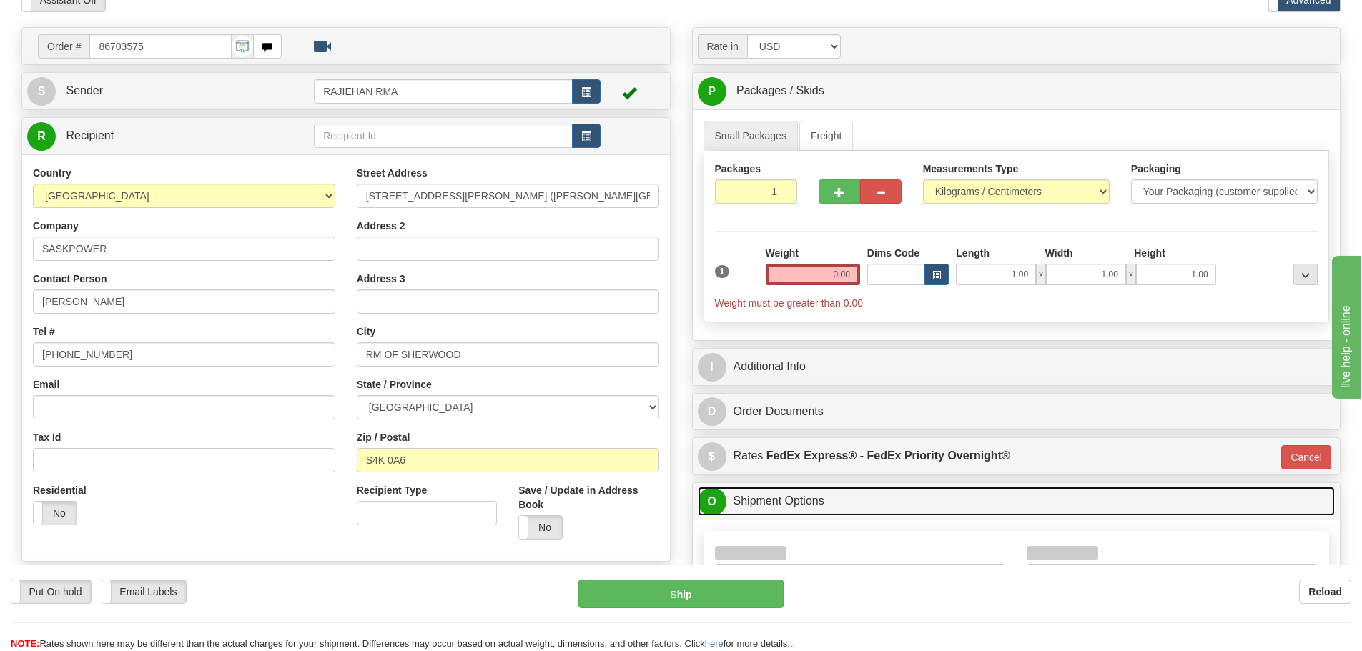
scroll to position [71, 0]
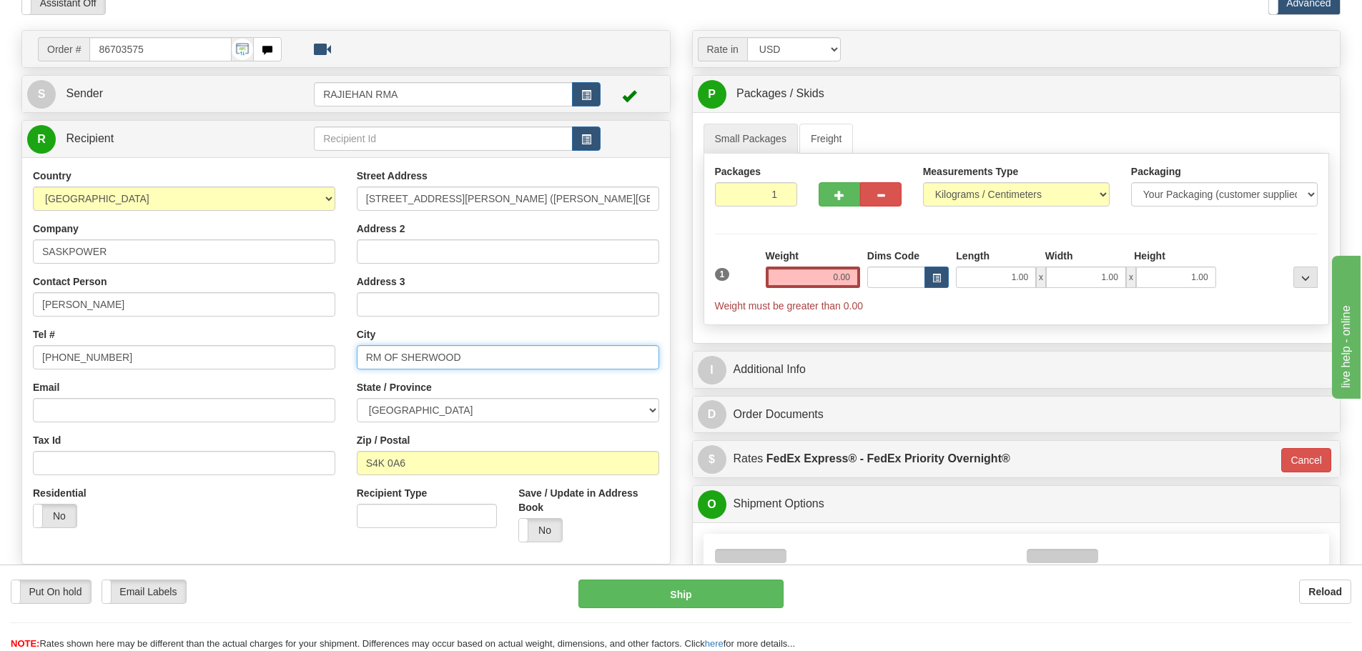
drag, startPoint x: 485, startPoint y: 354, endPoint x: 284, endPoint y: 358, distance: 200.9
click at [284, 358] on div "Country AFGHANISTAN ALAND ISLANDS ALBANIA ALGERIA AMERICAN SAMOA ANDORRA ANGOLA…" at bounding box center [346, 361] width 648 height 385
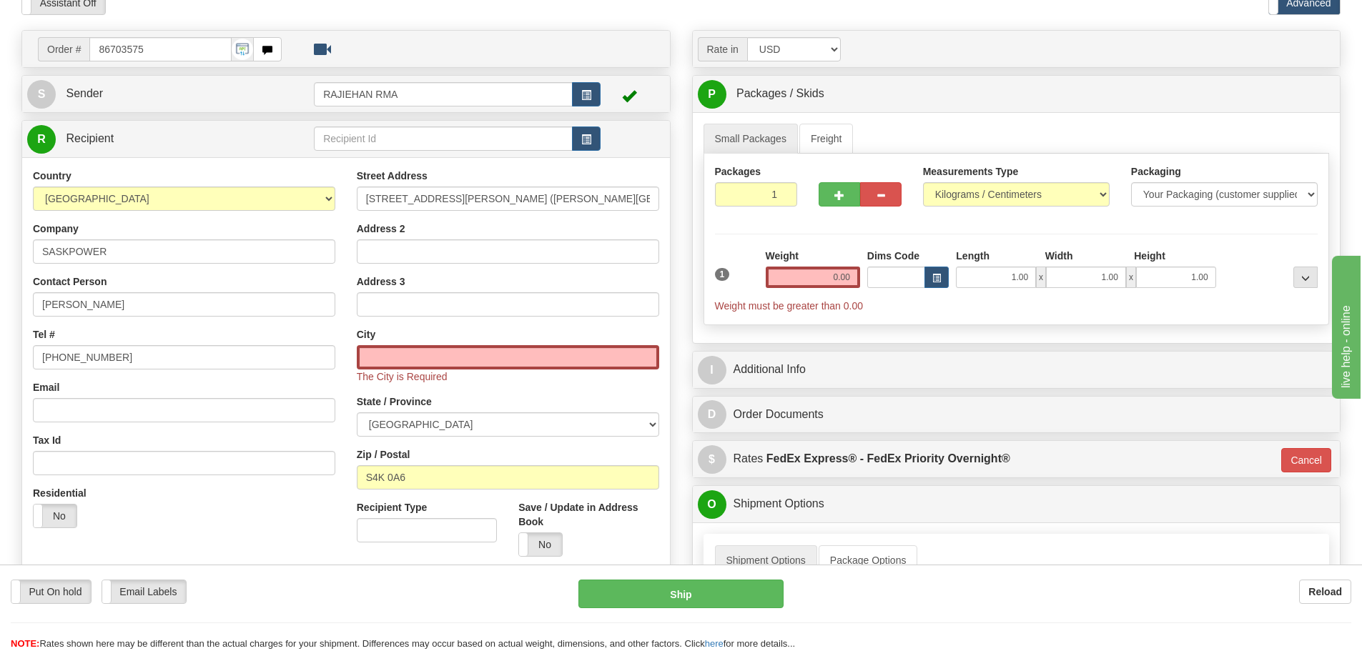
click at [527, 382] on div "The City is Required" at bounding box center [508, 364] width 302 height 39
click at [388, 357] on input "text" at bounding box center [508, 357] width 302 height 24
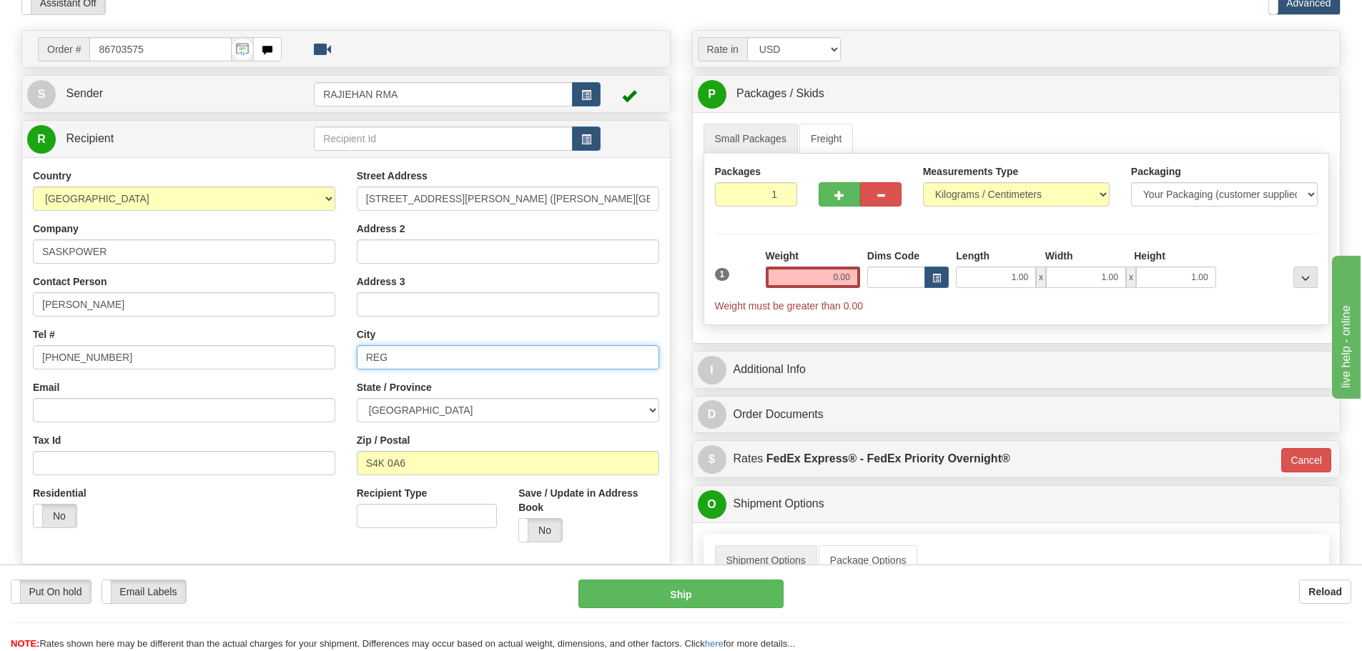
type input "REGINA"
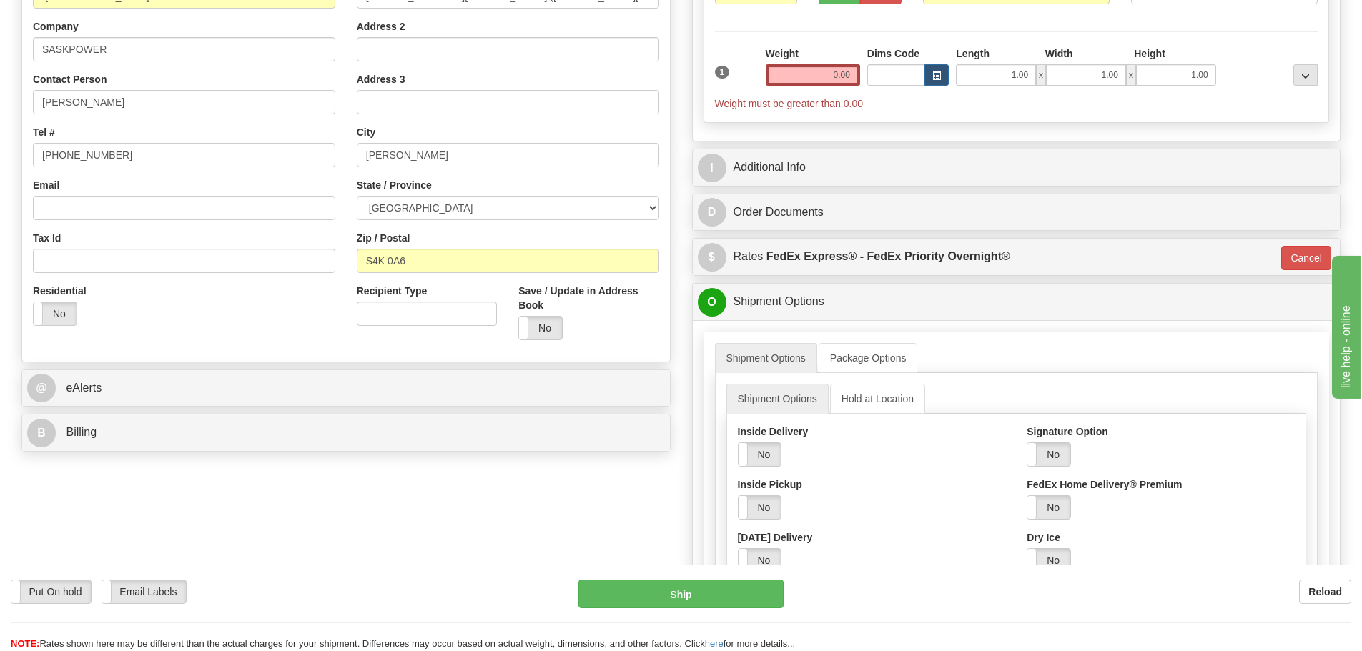
scroll to position [429, 0]
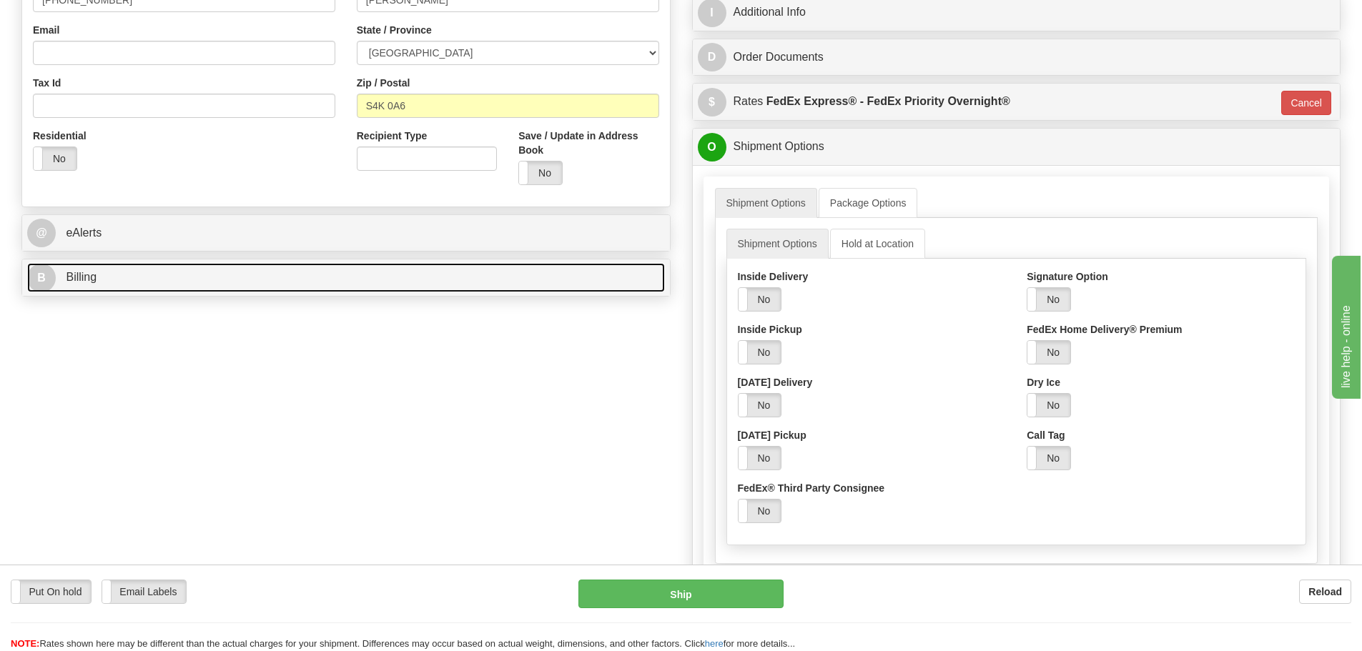
click at [108, 277] on link "B Billing" at bounding box center [346, 277] width 638 height 29
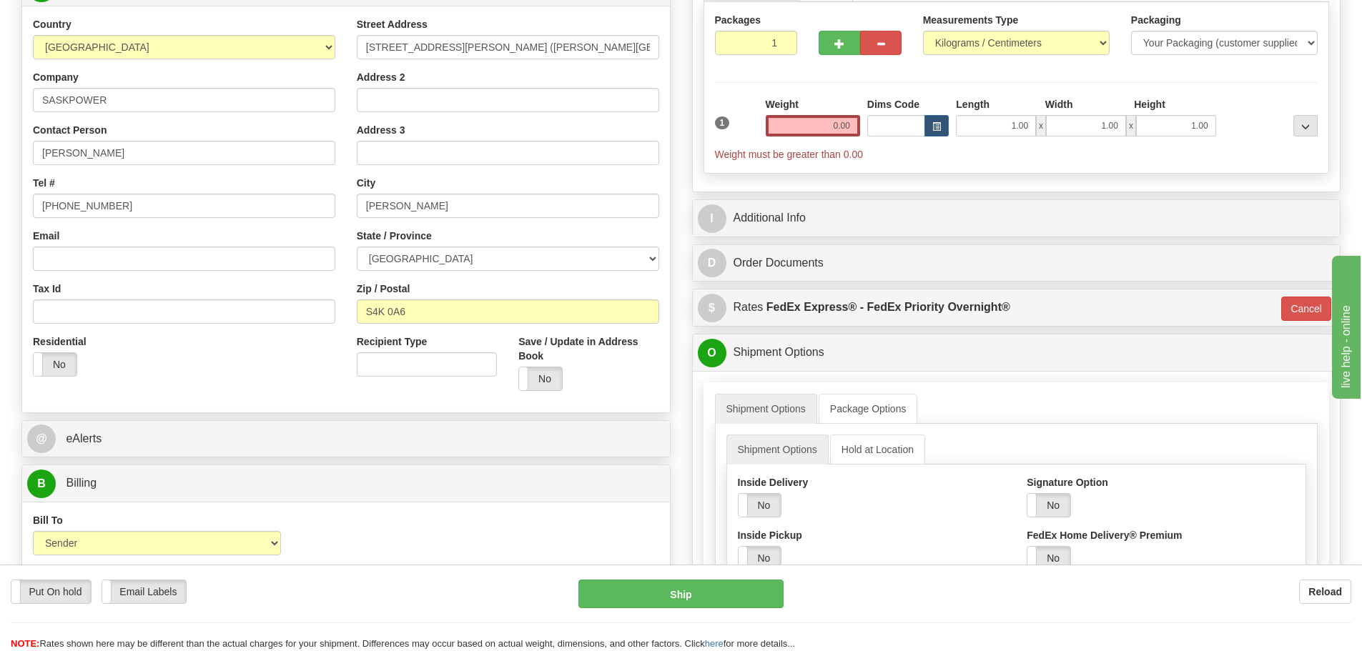
scroll to position [0, 0]
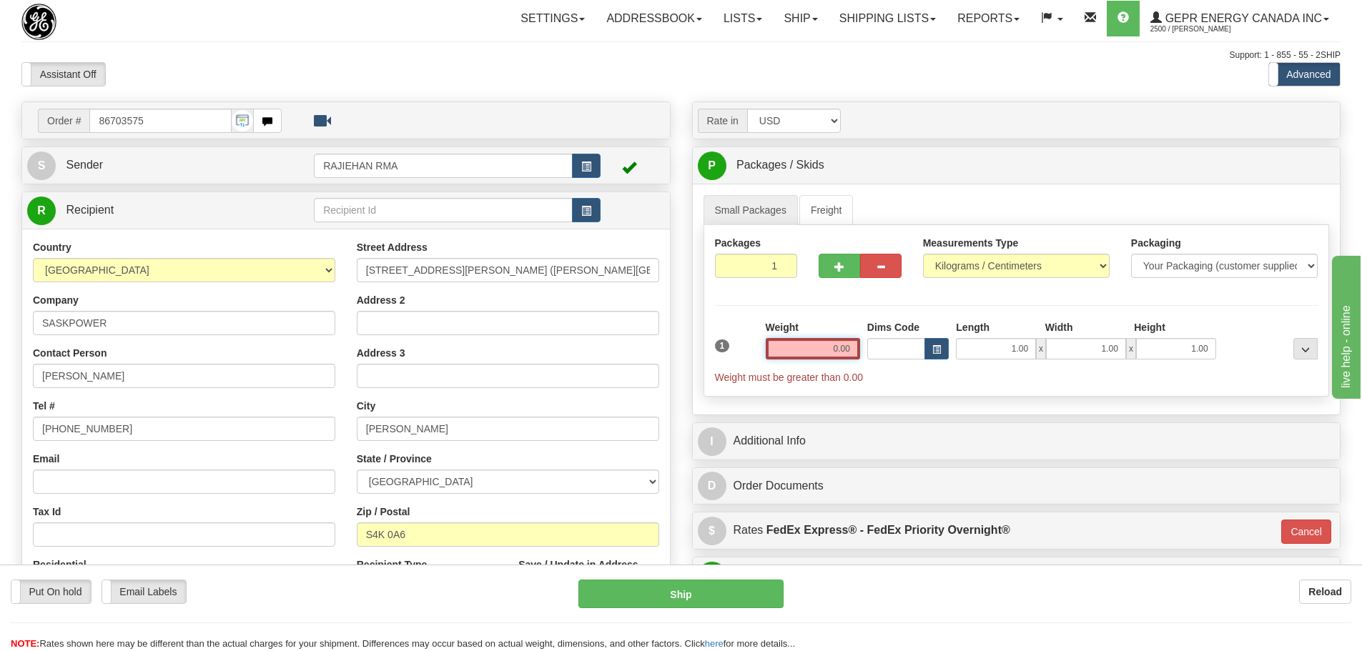
click at [847, 352] on input "0.00" at bounding box center [813, 348] width 94 height 21
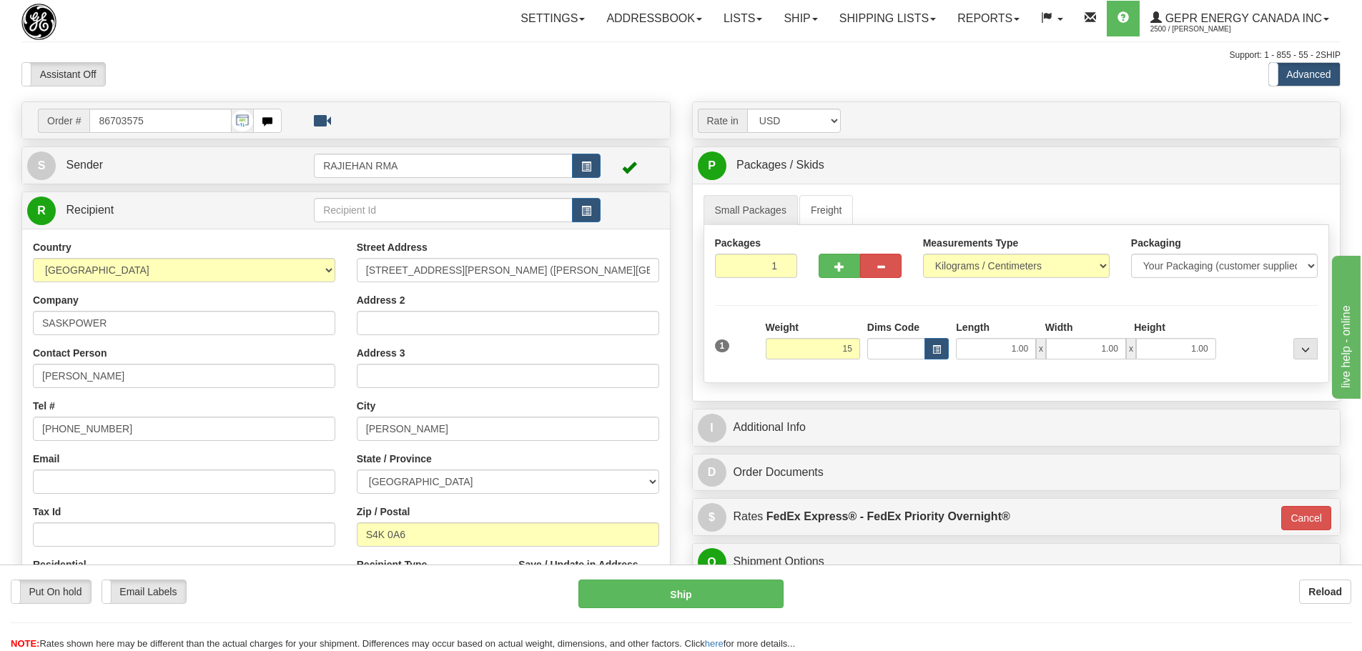
type input "15.00"
type input "01"
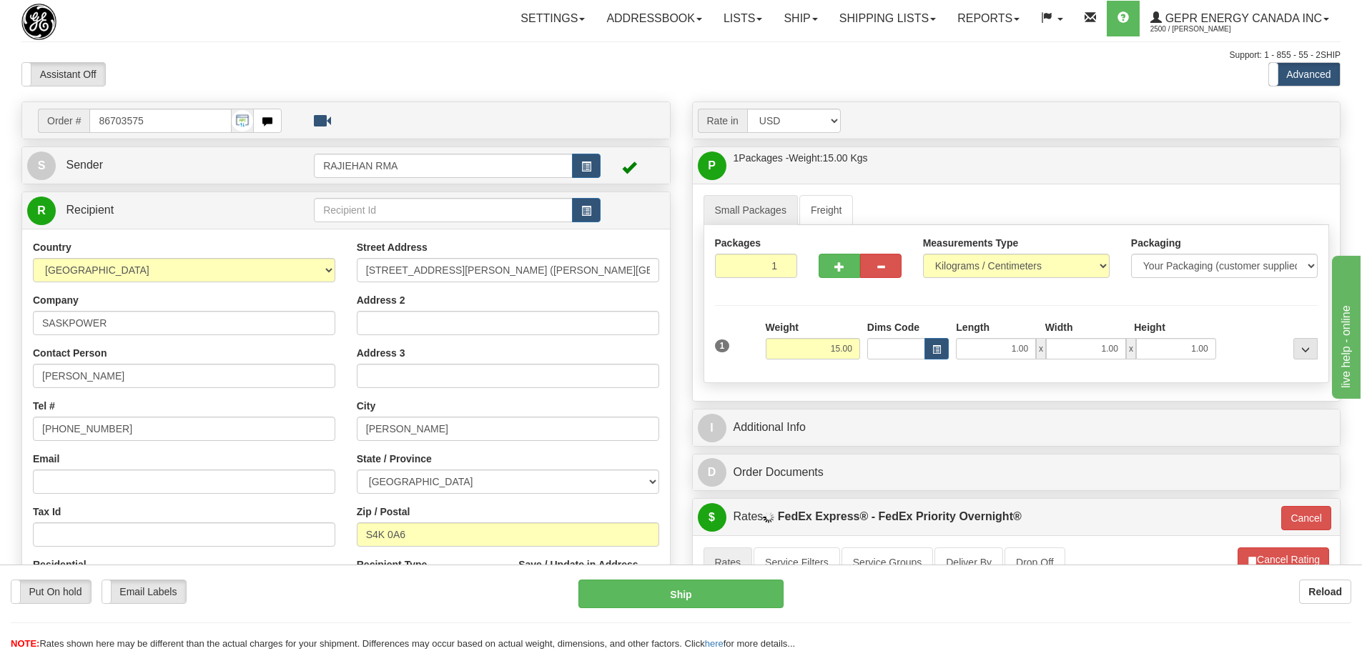
click at [831, 302] on div "Packages 1 1 Measurements Type" at bounding box center [1016, 304] width 626 height 158
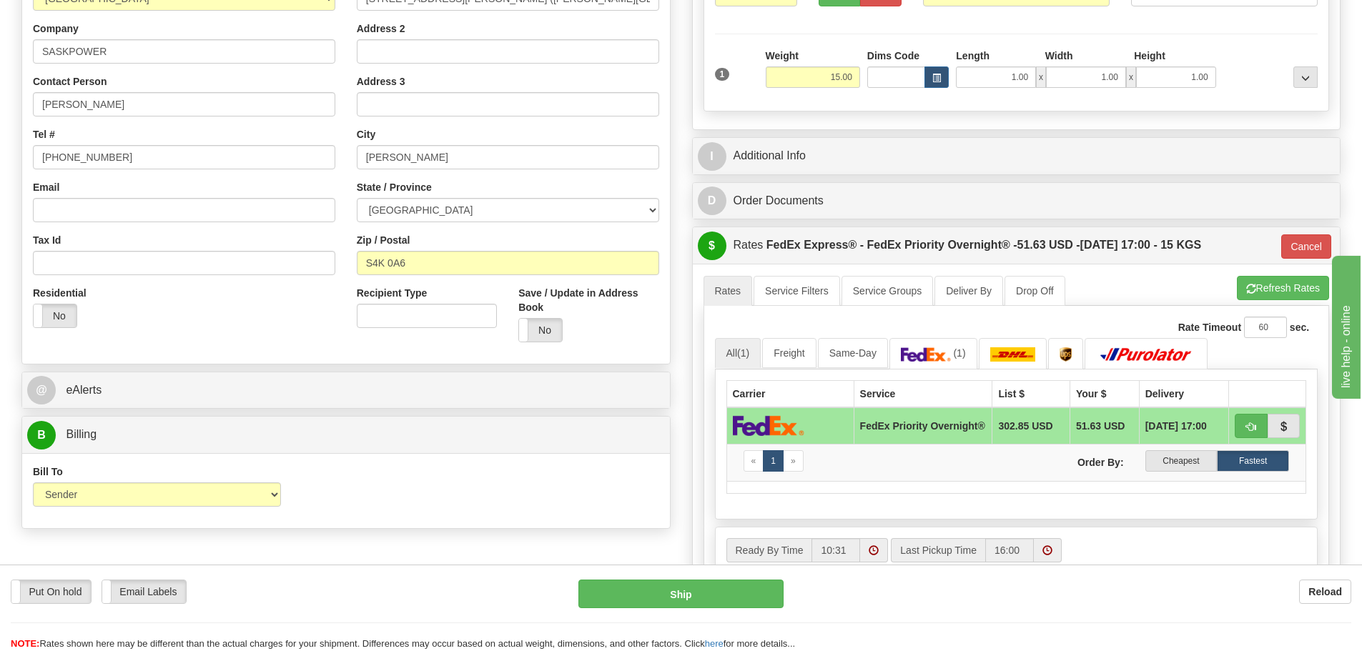
scroll to position [286, 0]
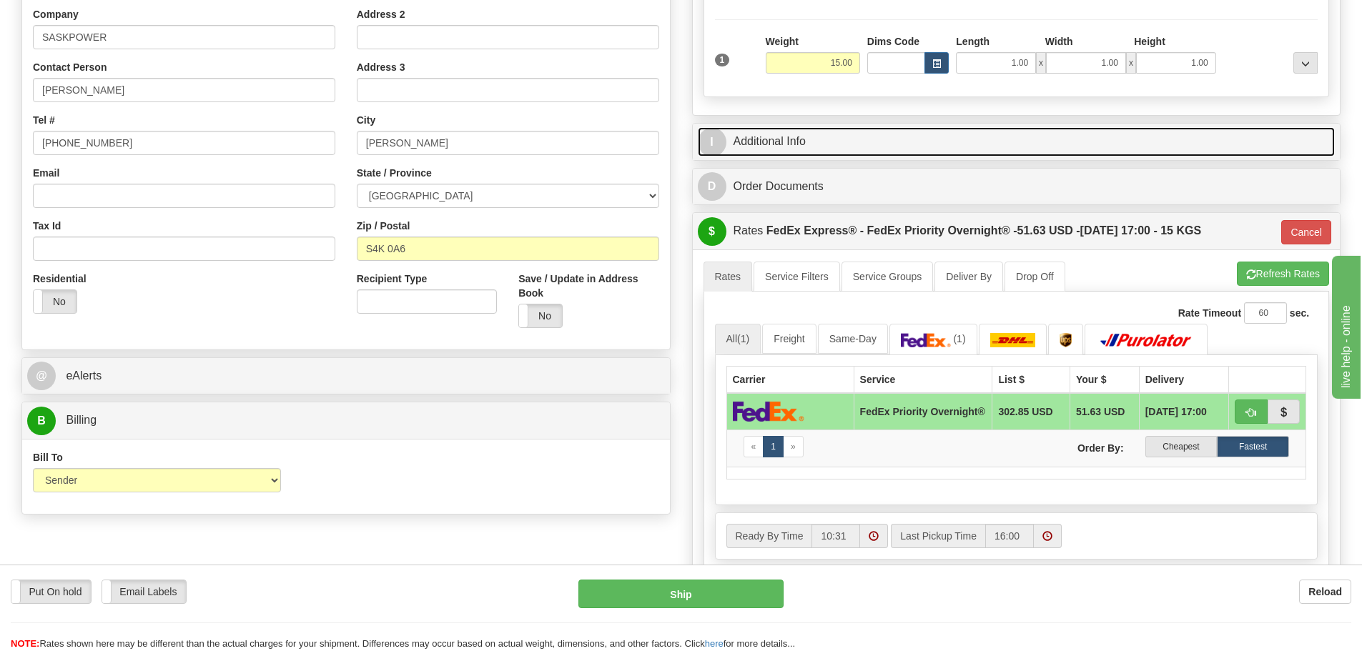
click at [780, 138] on link "I Additional Info" at bounding box center [1017, 141] width 638 height 29
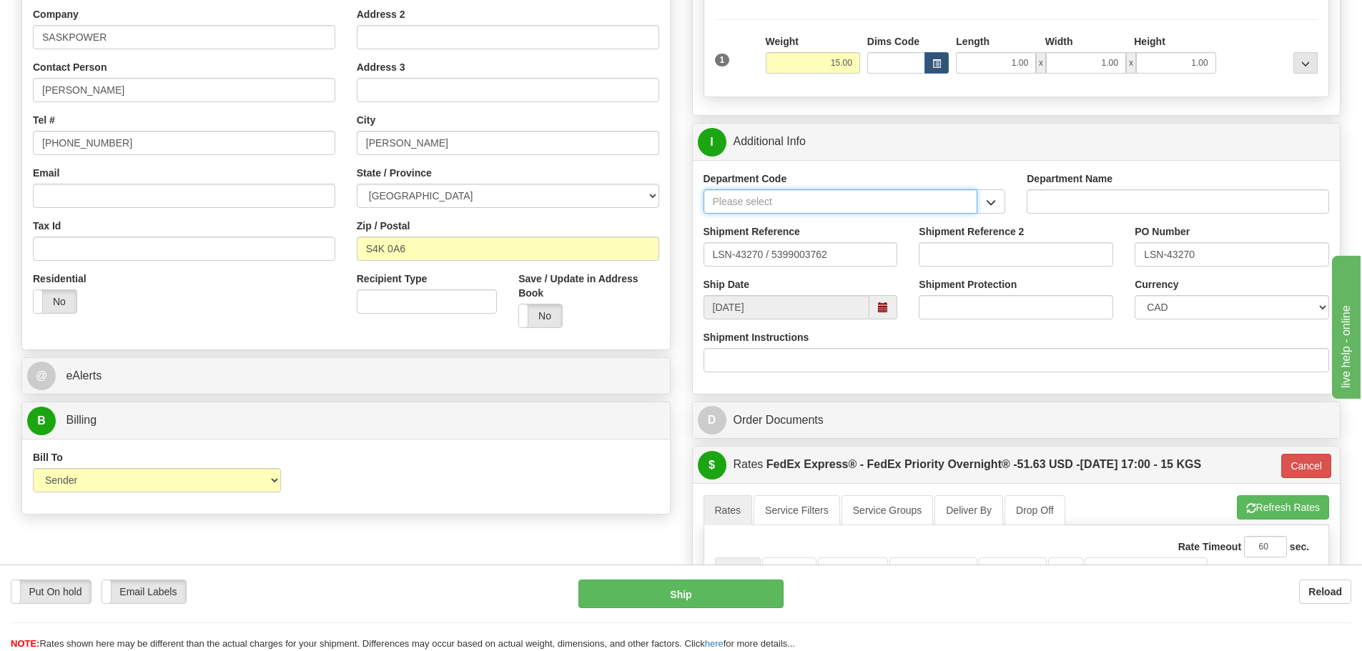
click at [788, 199] on input "Department Code" at bounding box center [840, 201] width 274 height 24
type input "SER"
click at [760, 225] on div "SER" at bounding box center [837, 224] width 260 height 16
type input "SERVICE DEPARTMENT"
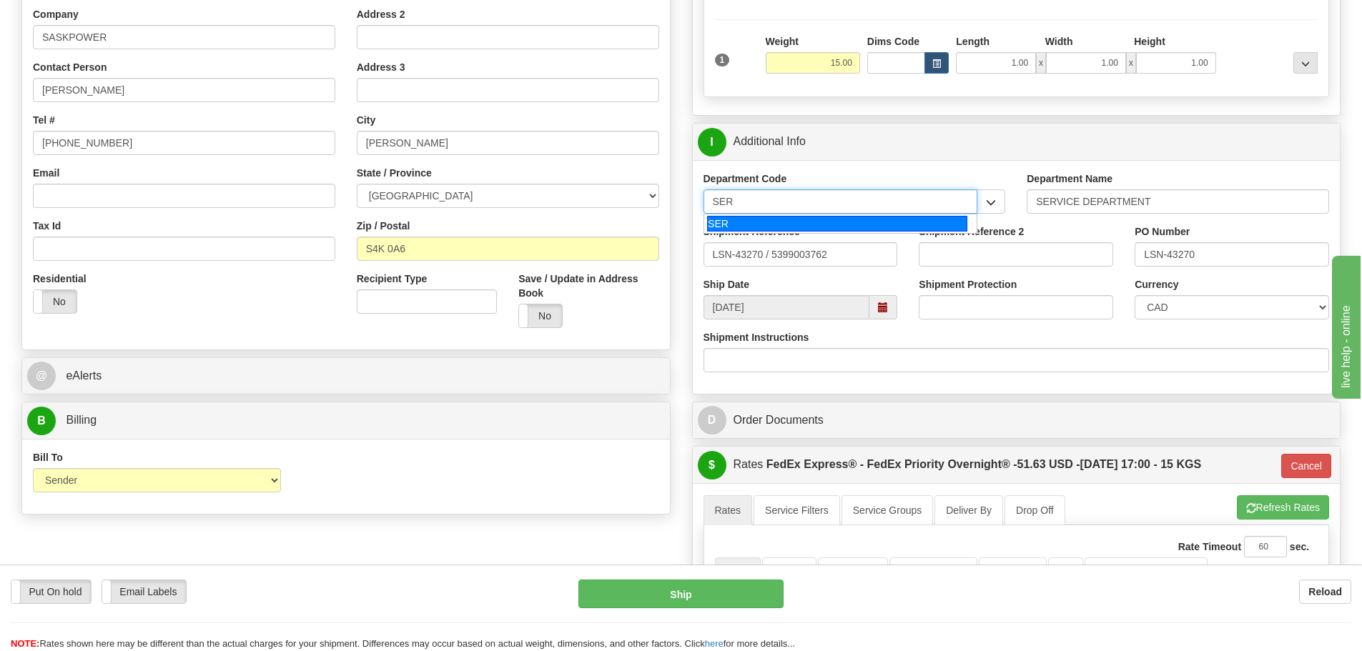
type input "SER"
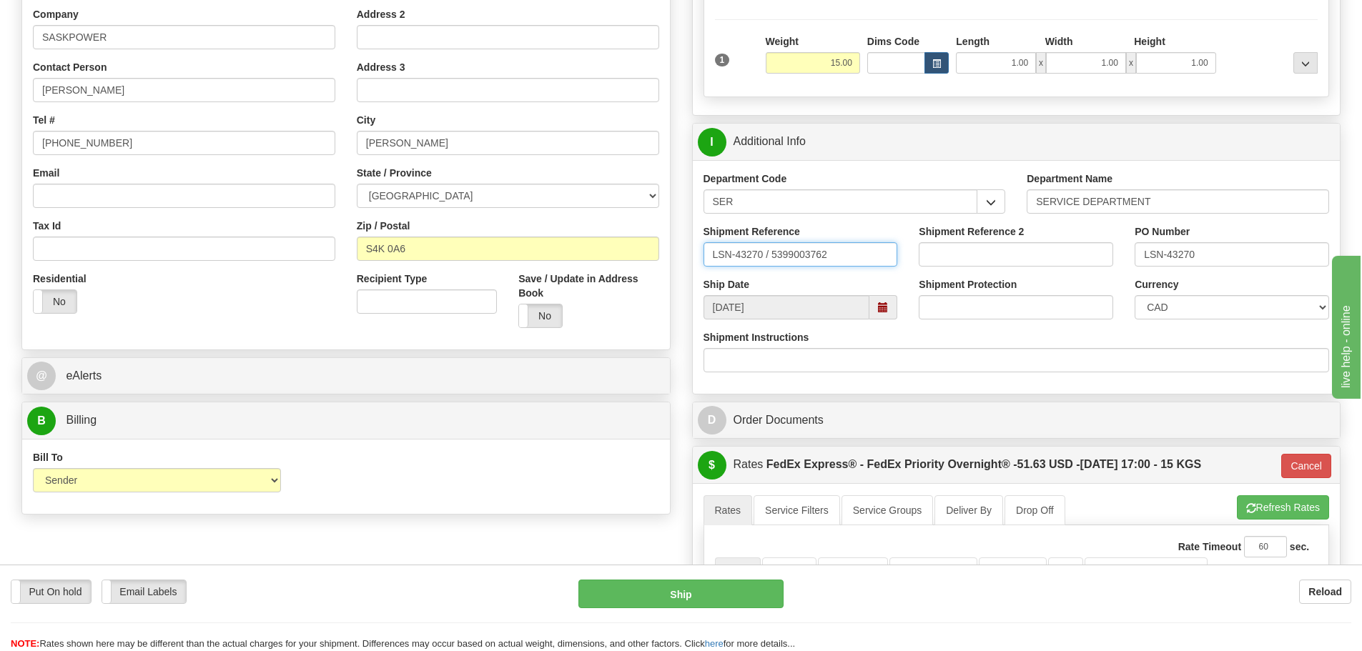
click at [763, 252] on input "LSN-43270 / 5399003762" at bounding box center [800, 254] width 194 height 24
drag, startPoint x: 886, startPoint y: 260, endPoint x: 638, endPoint y: 245, distance: 248.5
type input "LSN-43270 RMA 5399003762"
click at [1227, 295] on select "CAD USD EUR ZAR RON ANG ARN AUD AUS AWG BBD BFR BGN BHD BMD BND BRC BRL CHP CKZ…" at bounding box center [1231, 307] width 194 height 24
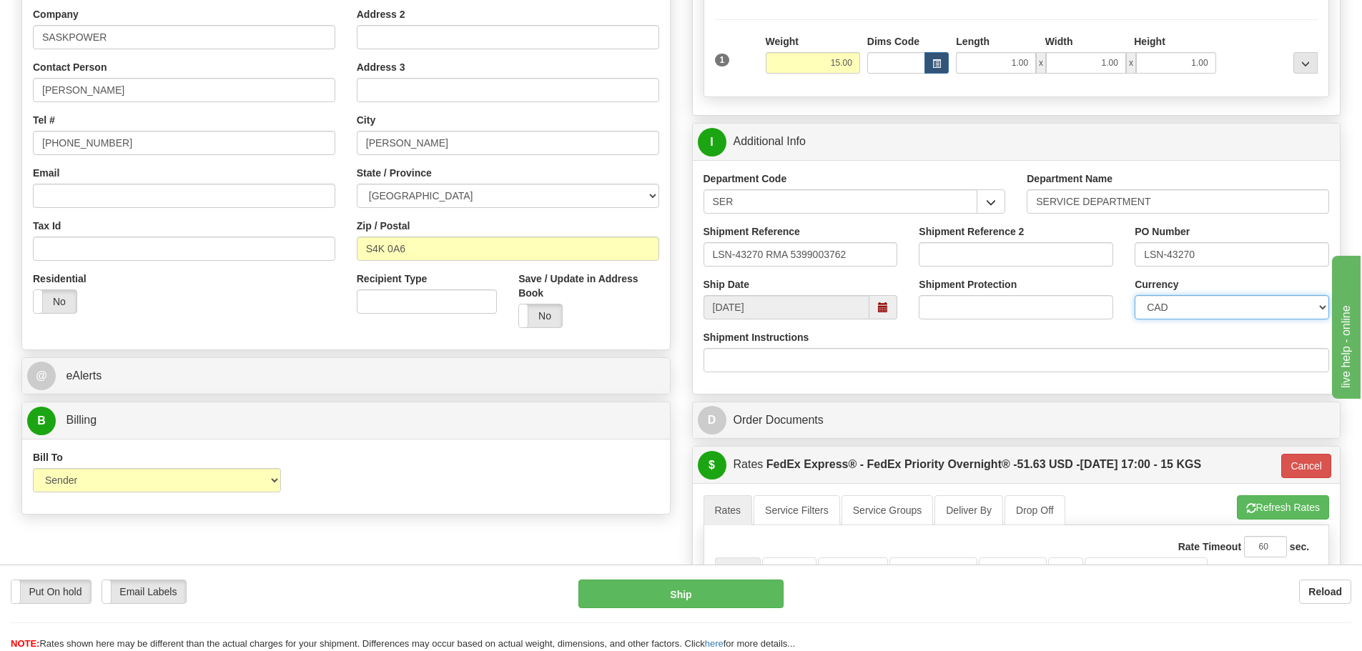
click at [1227, 304] on select "CAD USD EUR ZAR RON ANG ARN AUD AUS AWG BBD BFR BGN BHD BMD BND BRC BRL CHP CKZ…" at bounding box center [1231, 307] width 194 height 24
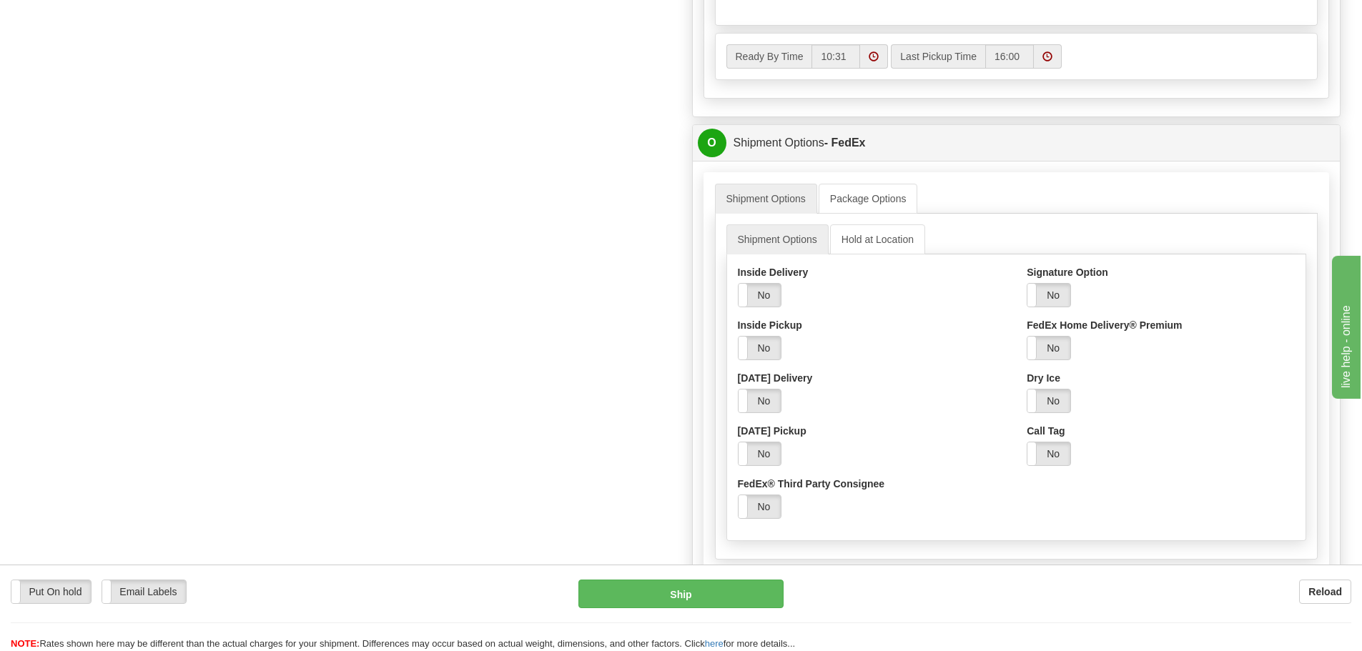
scroll to position [1001, 0]
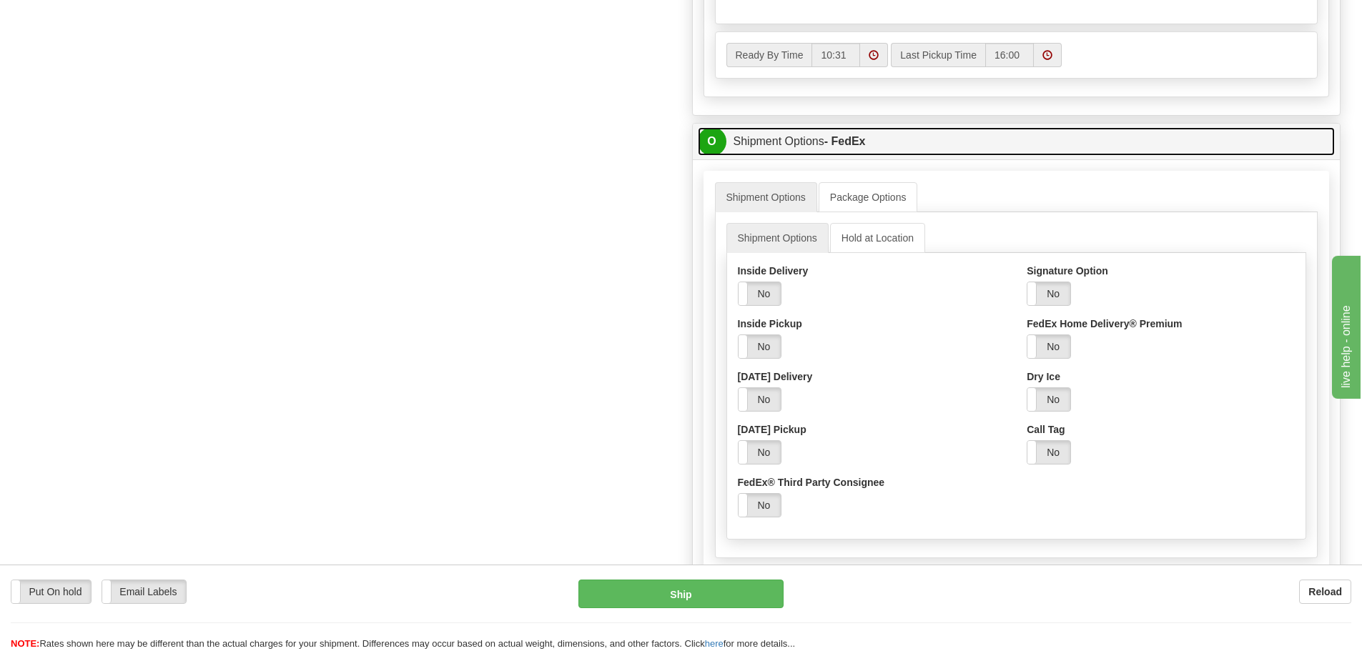
click at [758, 146] on link "O Shipment Options - FedEx" at bounding box center [1017, 141] width 638 height 29
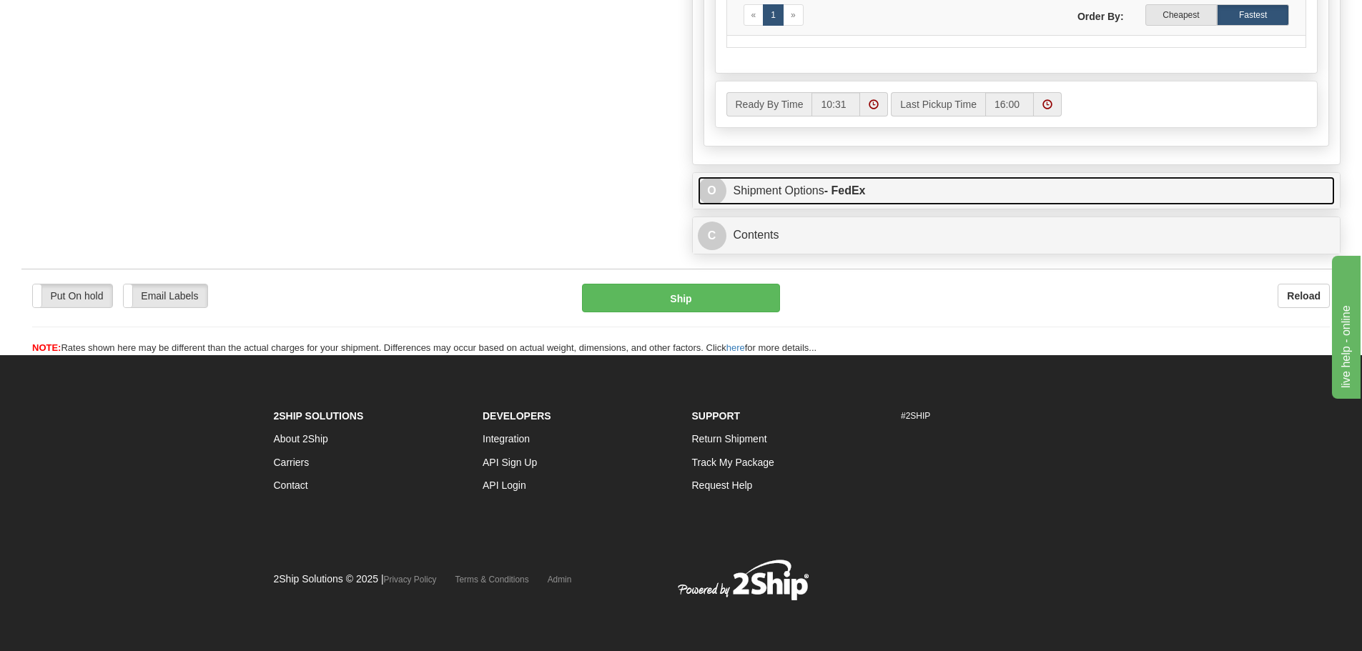
scroll to position [956, 0]
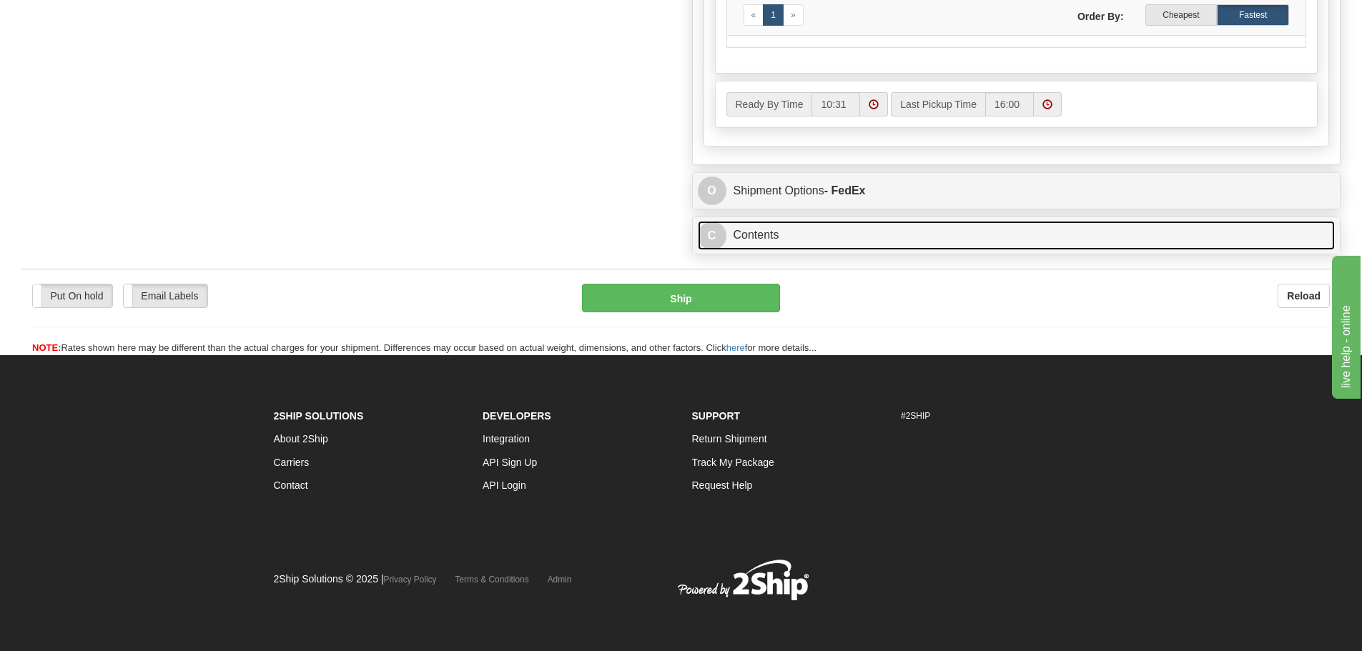
click at [758, 229] on link "C Contents" at bounding box center [1017, 235] width 638 height 29
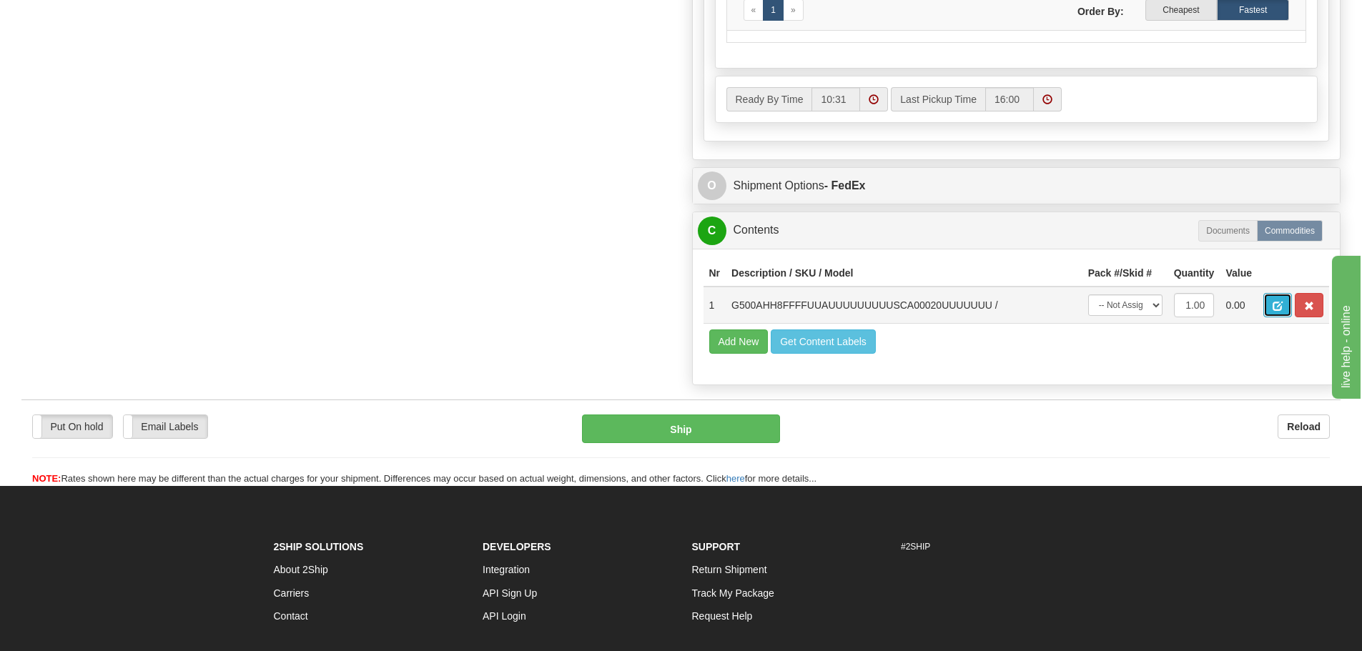
click at [1274, 309] on span "button" at bounding box center [1277, 306] width 10 height 9
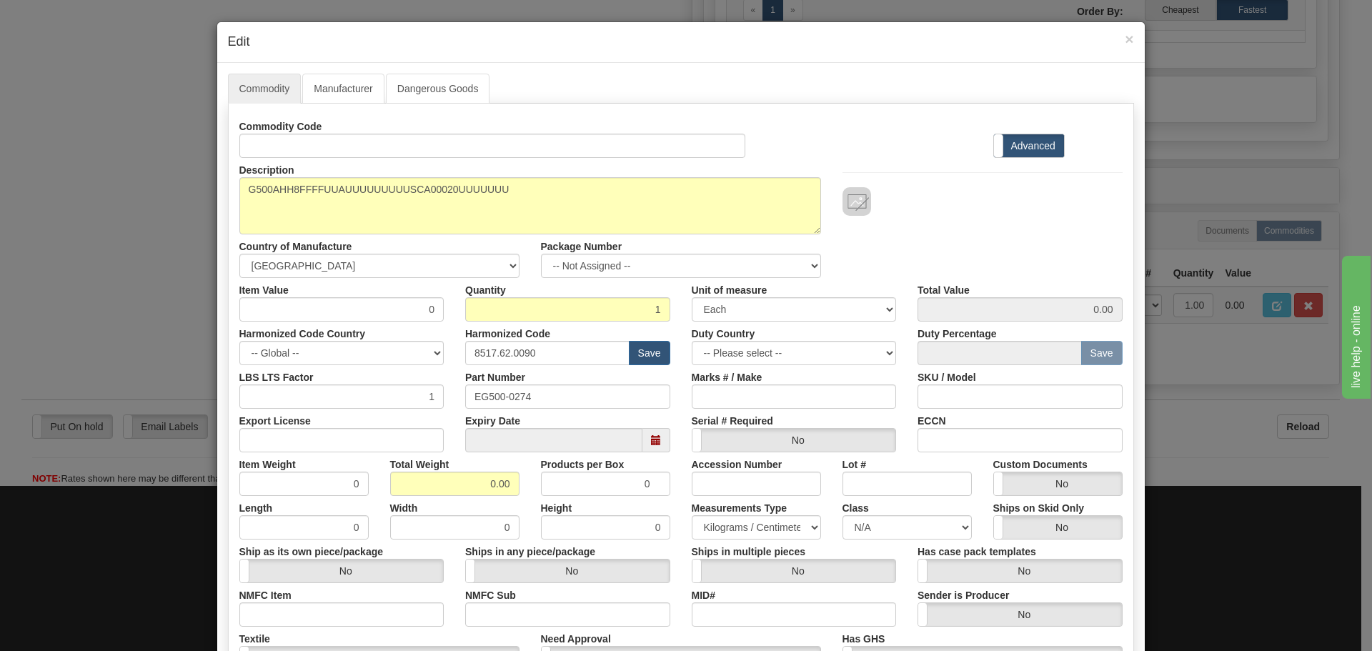
click at [1129, 35] on div "× Edit" at bounding box center [681, 42] width 928 height 41
click at [1126, 43] on span "×" at bounding box center [1129, 39] width 9 height 16
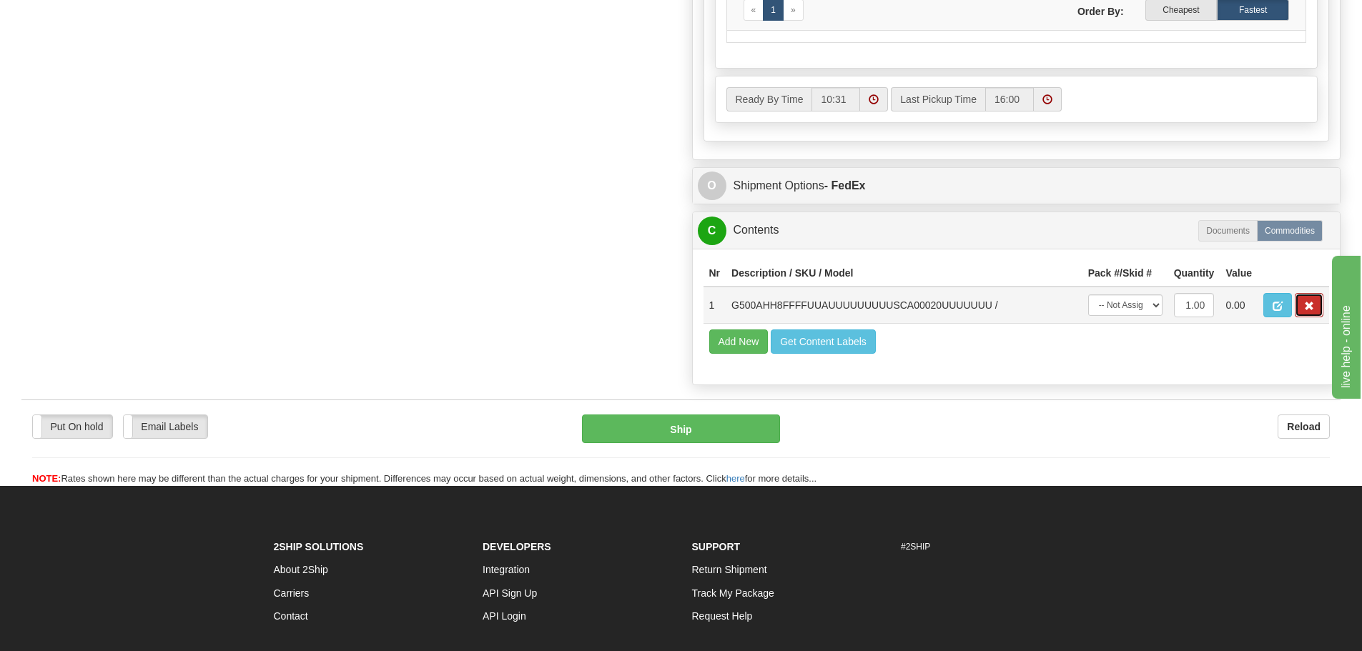
click at [1312, 311] on span "button" at bounding box center [1309, 306] width 10 height 9
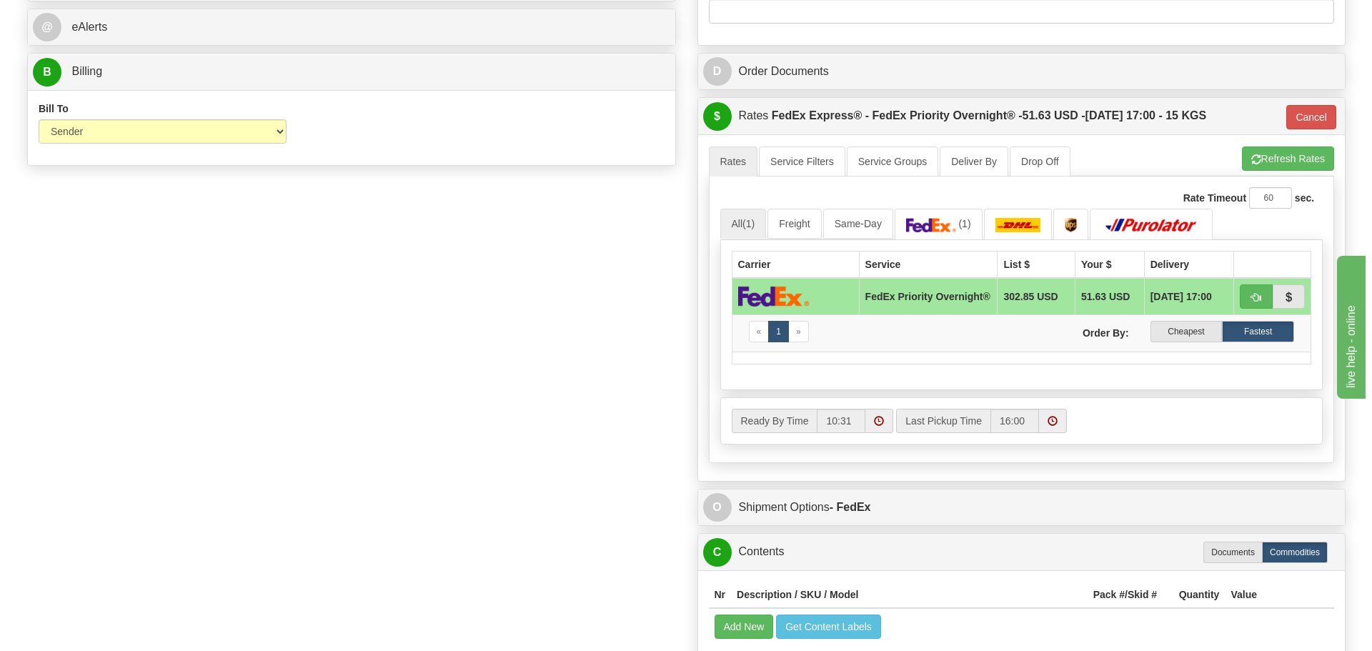
scroll to position [599, 0]
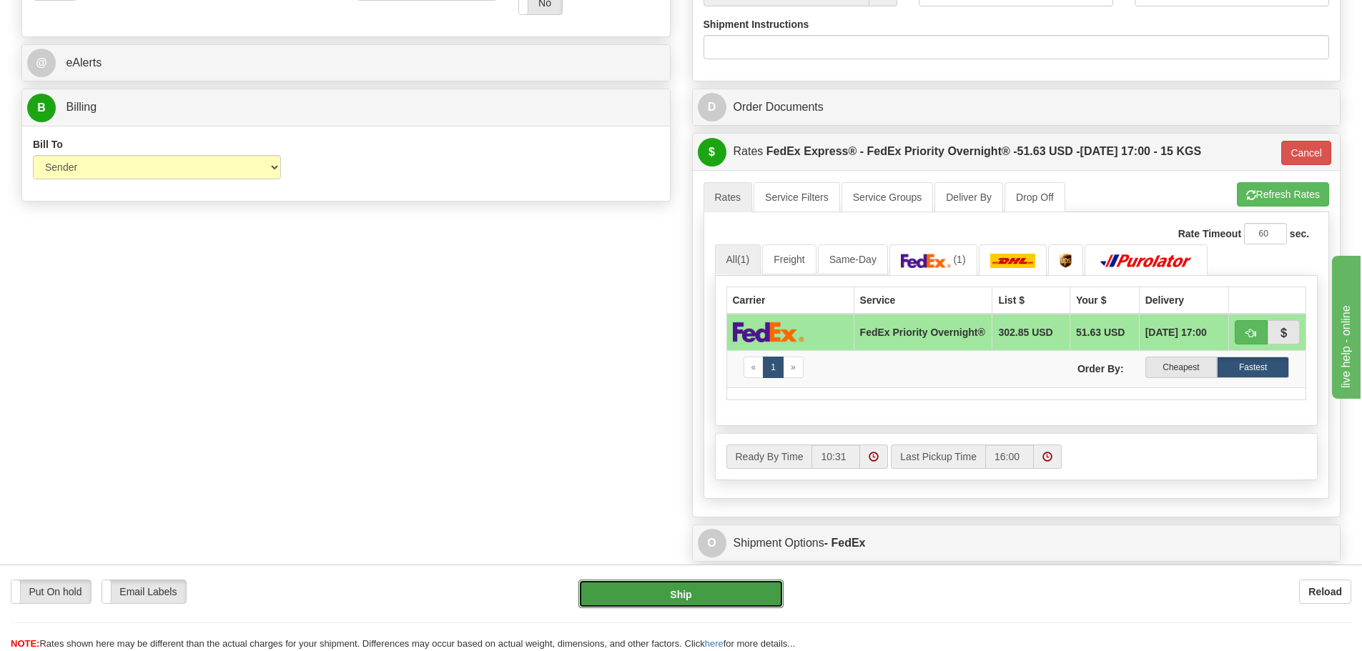
click at [700, 585] on button "Ship" at bounding box center [680, 594] width 205 height 29
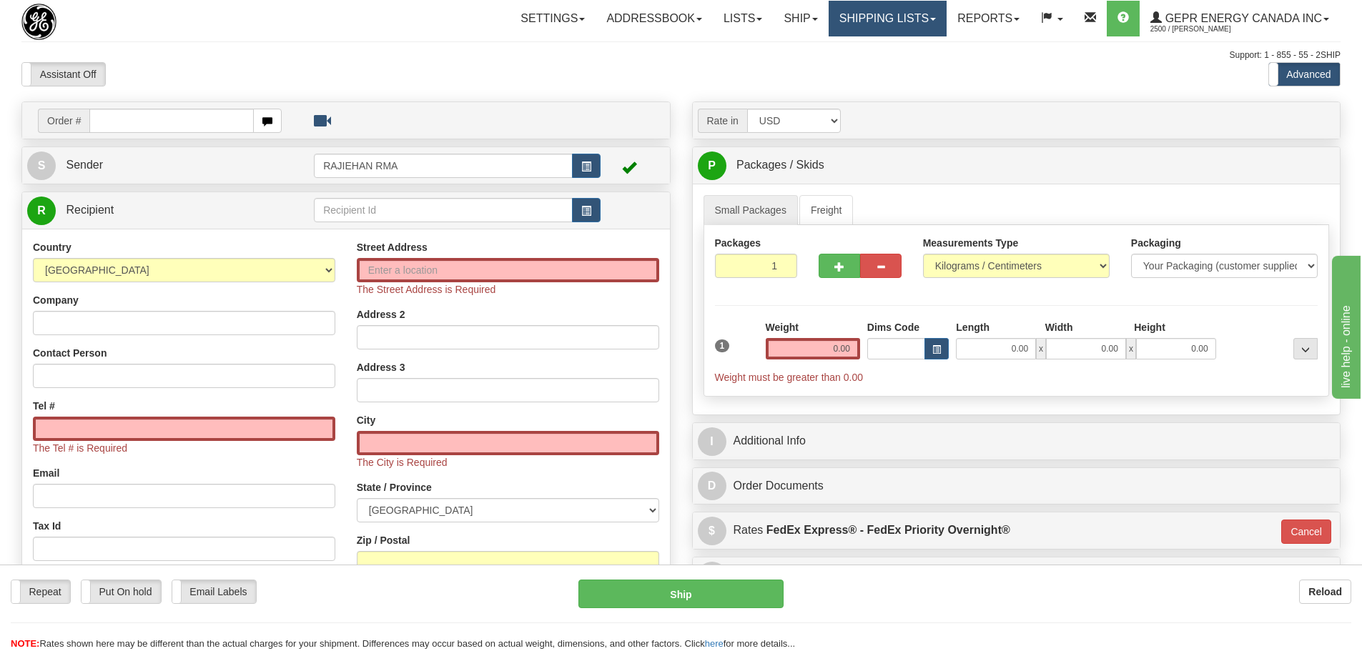
click at [873, 20] on link "Shipping lists" at bounding box center [887, 19] width 118 height 36
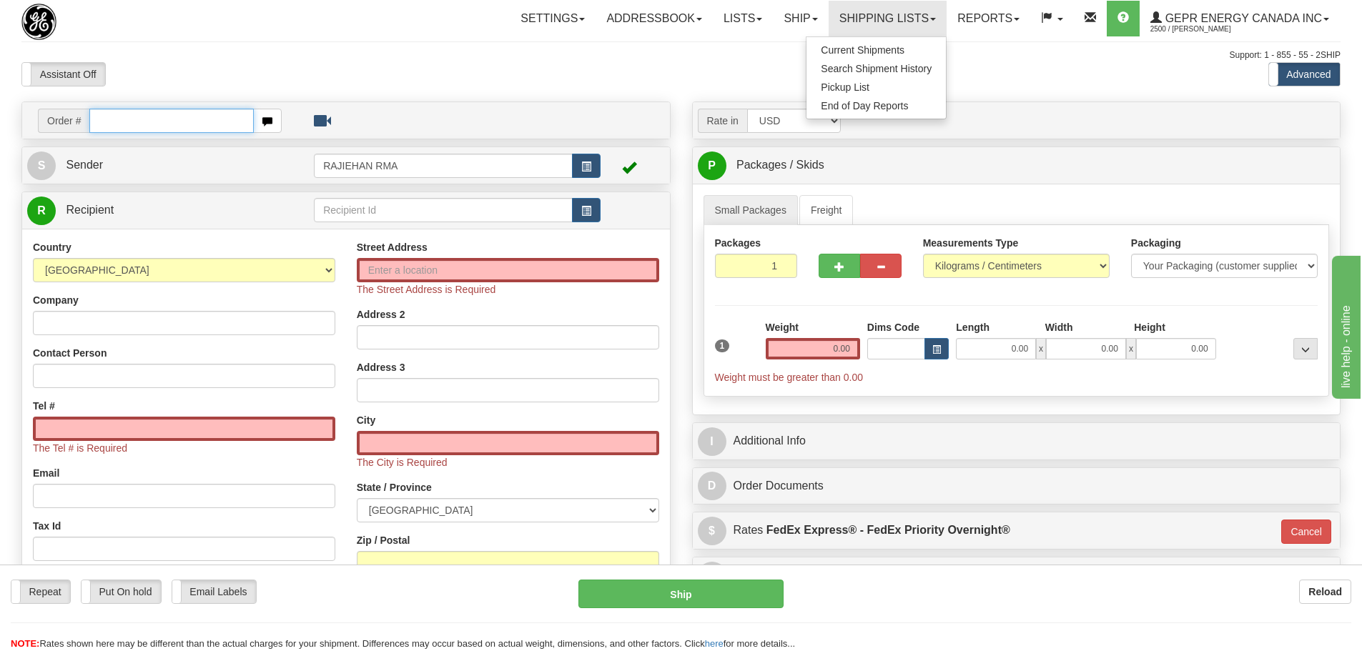
click at [156, 122] on input "text" at bounding box center [171, 121] width 164 height 24
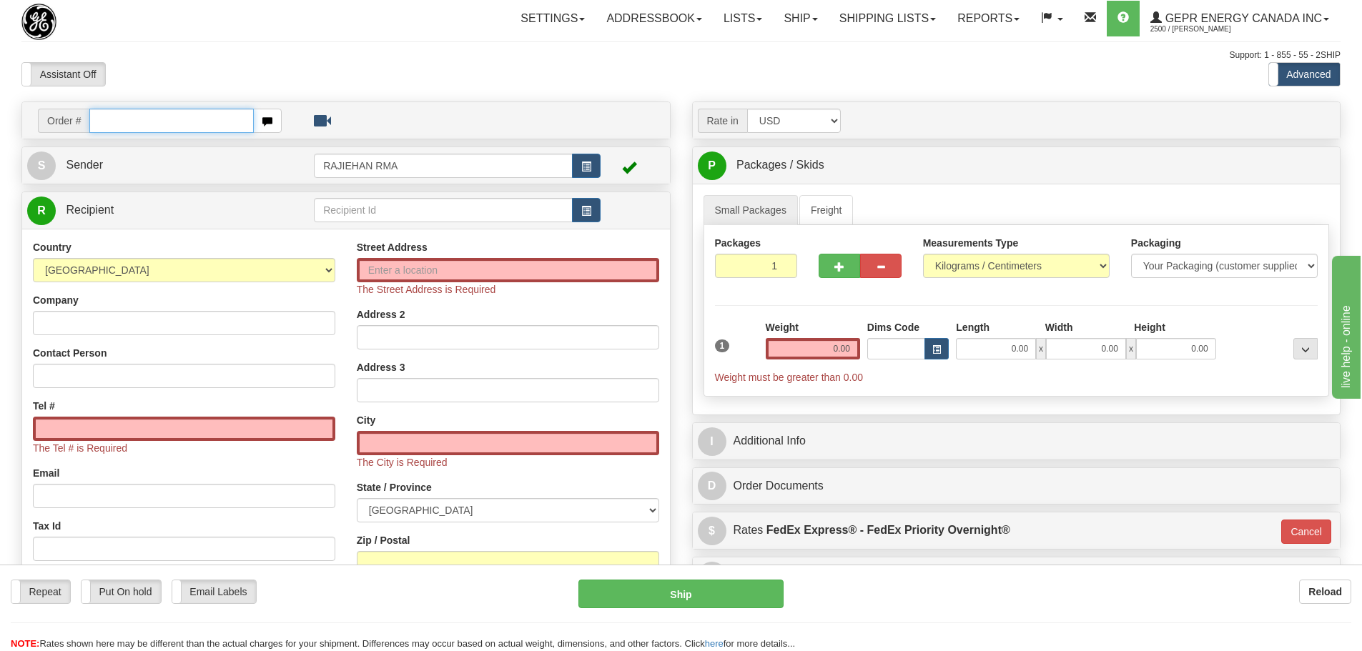
paste input "86703607"
type input "86703607"
click at [312, 51] on body "Training Course Close Toggle navigation Settings Shipping Preferences New Recip…" at bounding box center [686, 325] width 1372 height 651
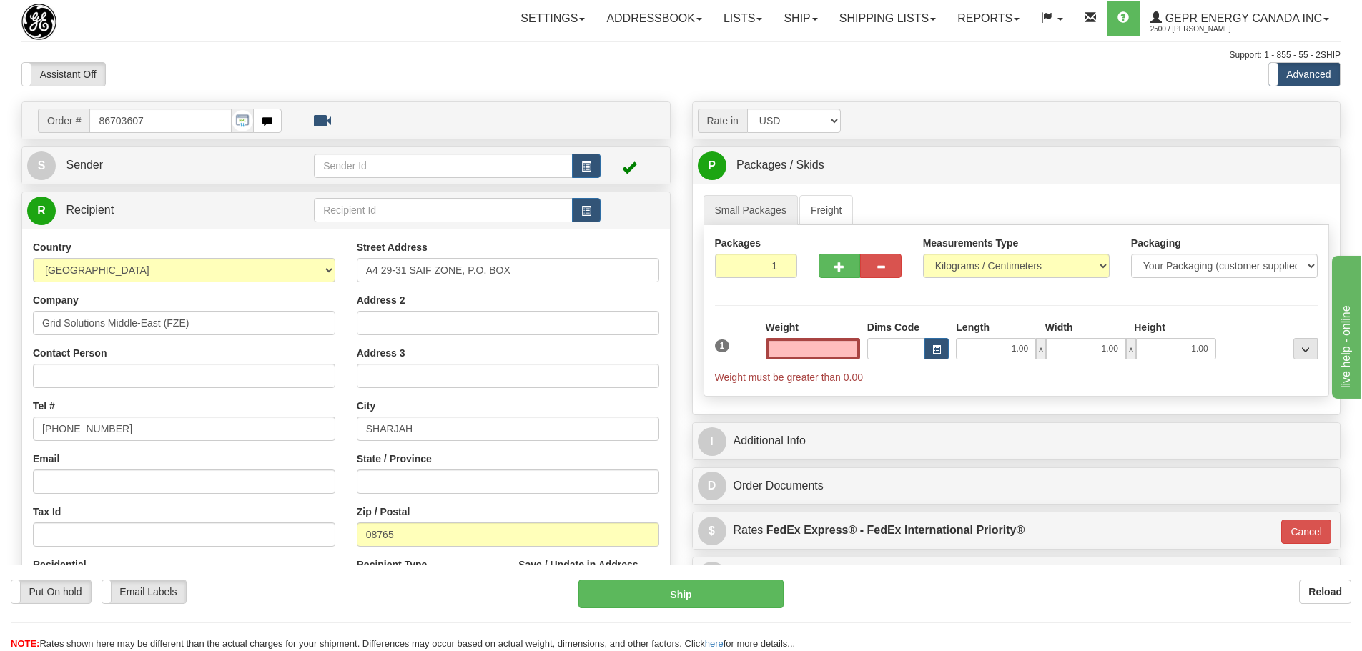
type input "0.00"
click at [585, 166] on span "button" at bounding box center [586, 166] width 10 height 9
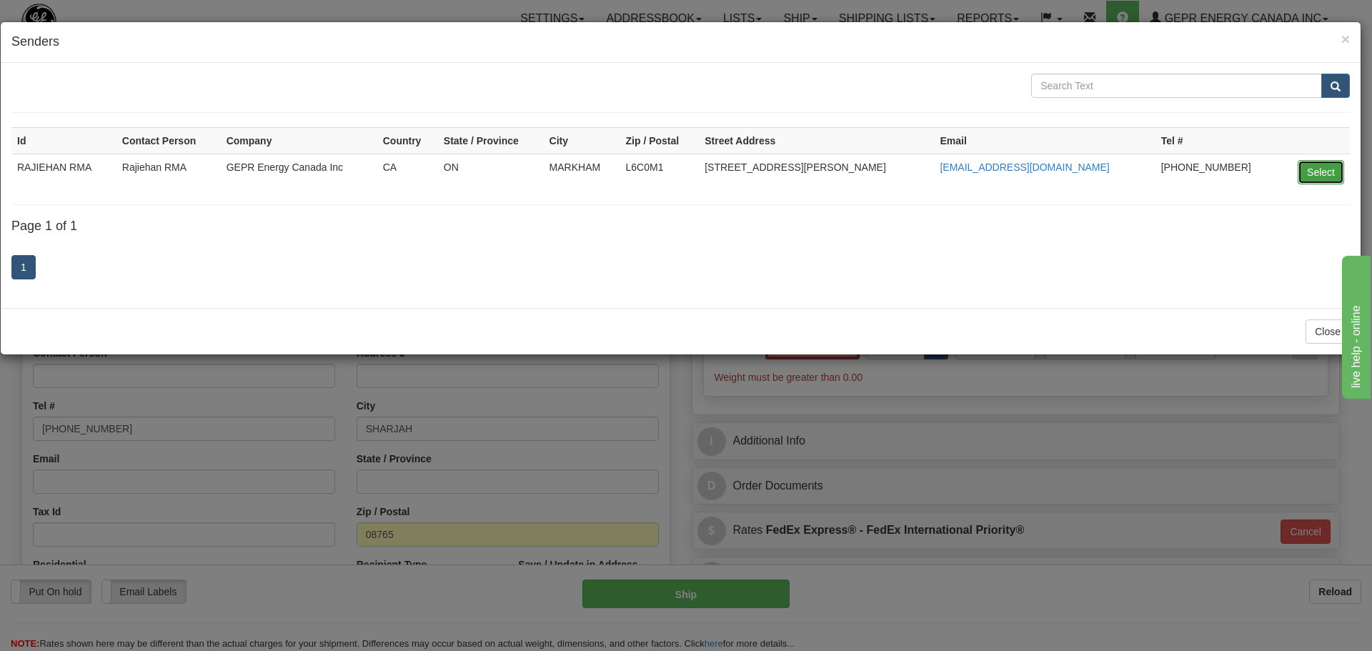
click at [1323, 167] on button "Select" at bounding box center [1321, 172] width 46 height 24
type input "RAJIEHAN RMA"
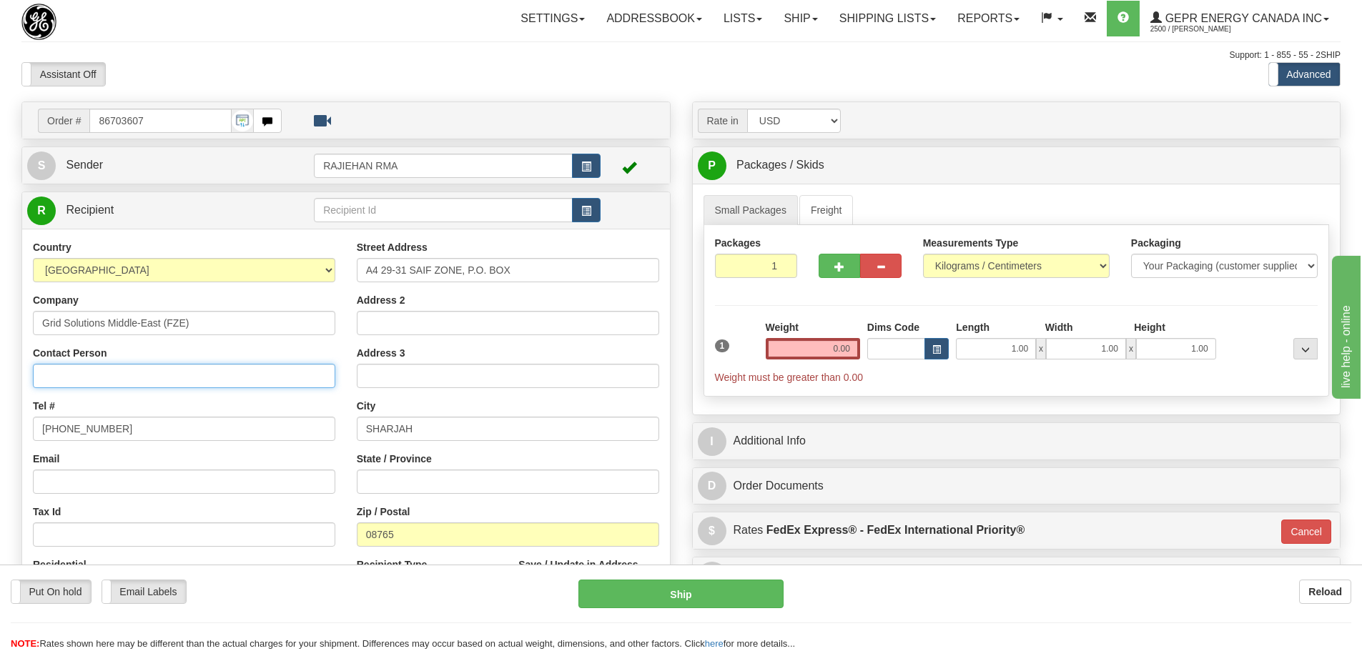
click at [91, 374] on input "Contact Person" at bounding box center [184, 376] width 302 height 24
paste input "EAM Dubai Unit 5164 / 6242"
type input "EAM Dubai Unit 5164 / 6242"
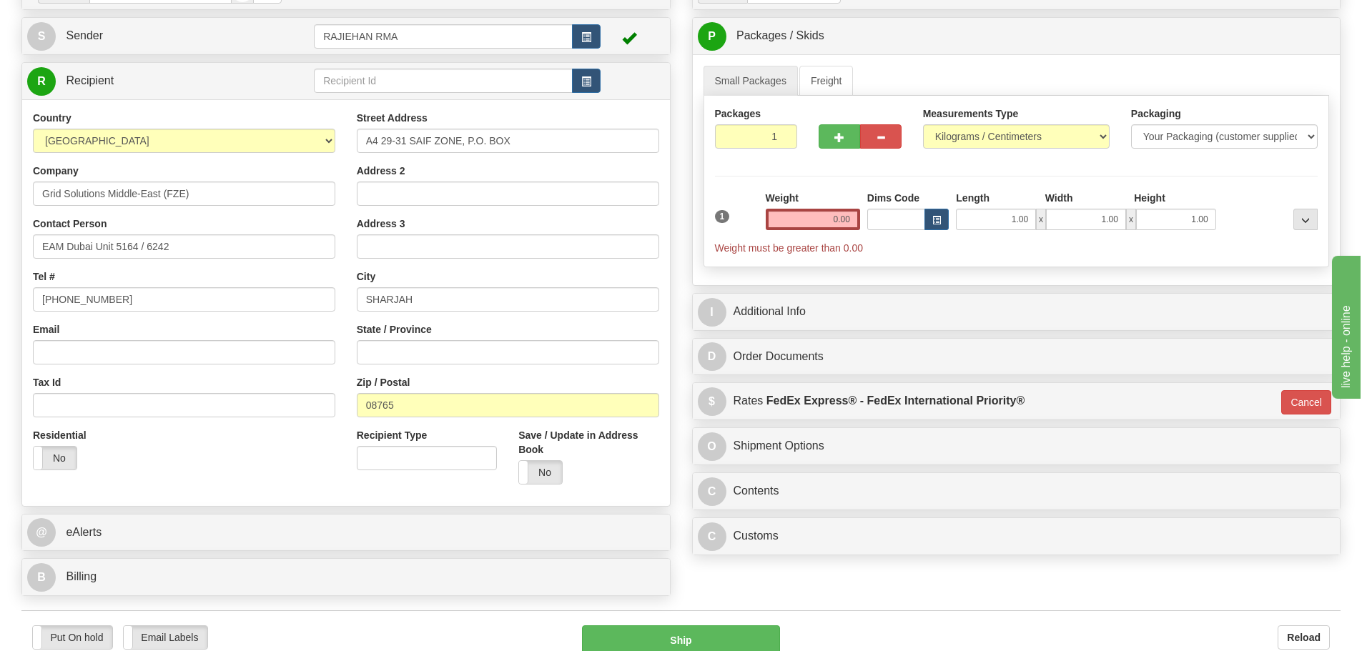
scroll to position [286, 0]
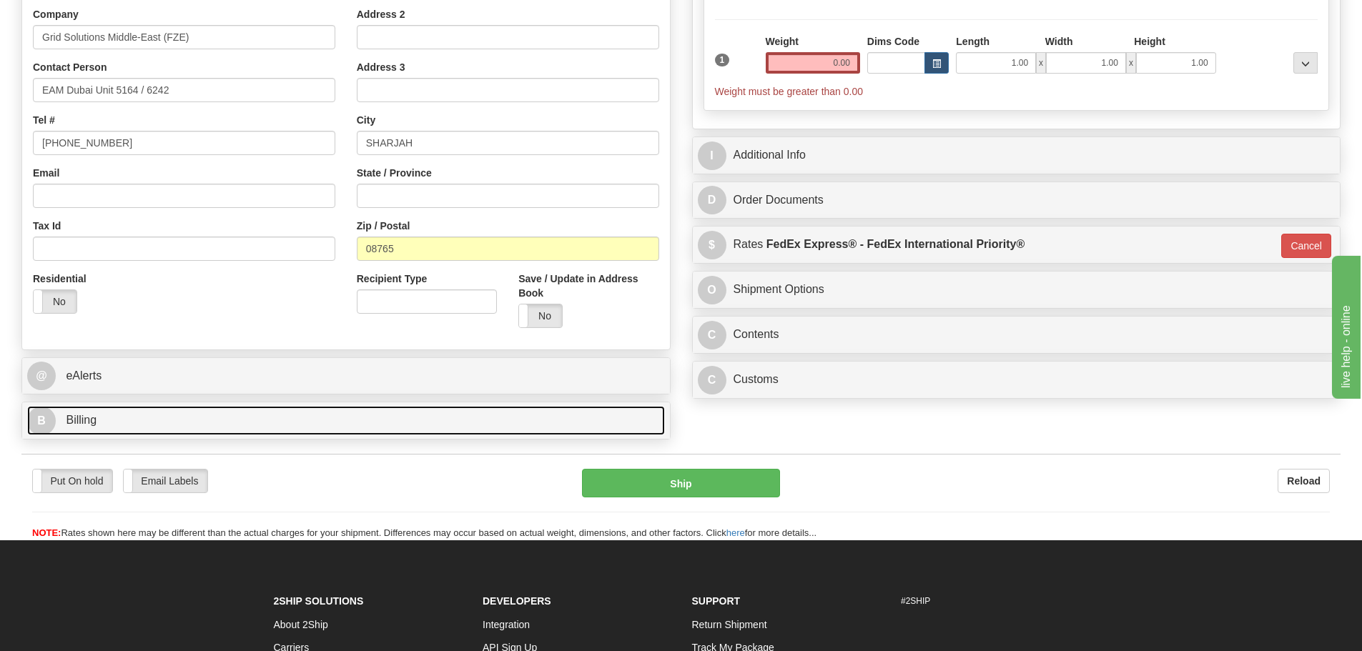
click at [86, 419] on span "Billing" at bounding box center [81, 420] width 31 height 12
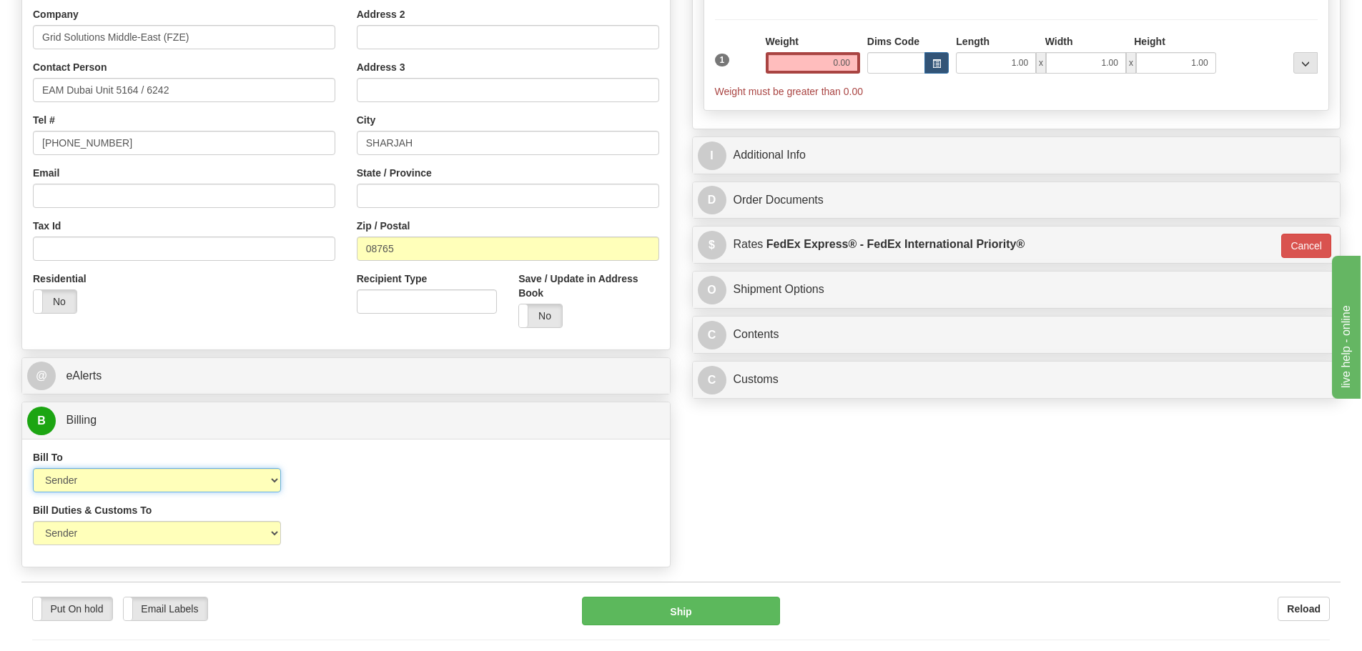
click at [254, 486] on select "Sender Recipient Third Party Collect" at bounding box center [157, 480] width 248 height 24
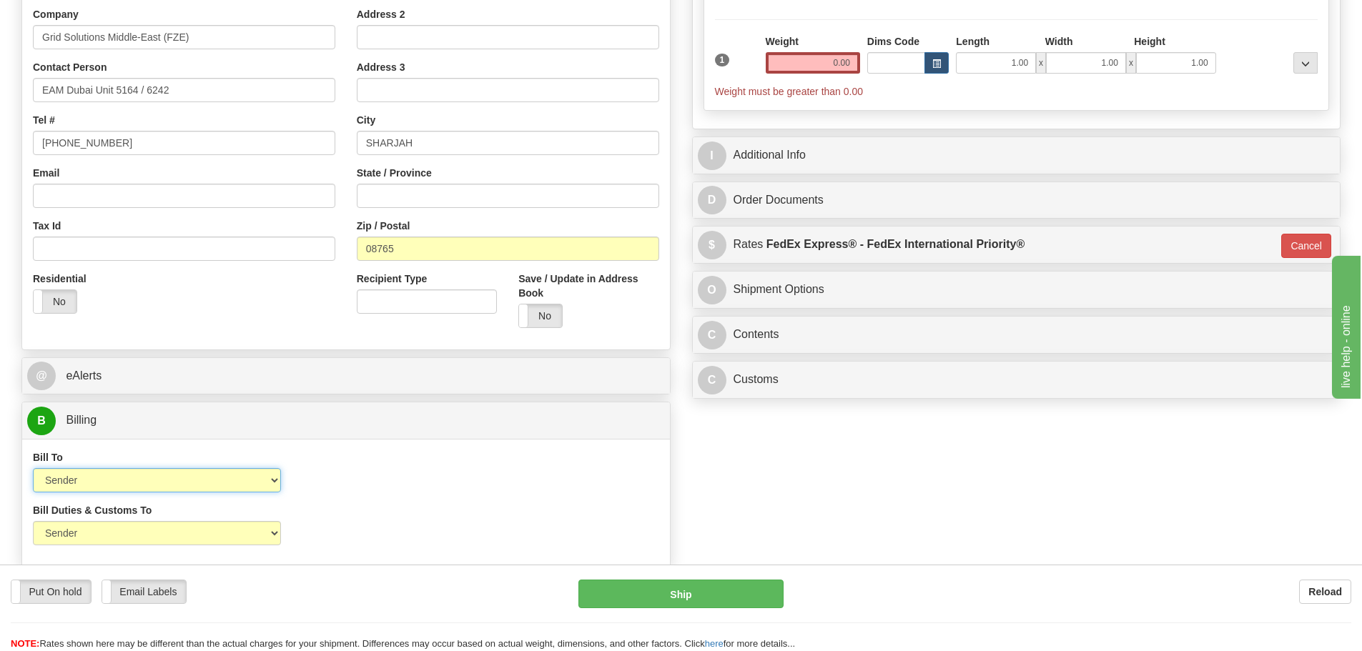
select select "2"
click at [33, 468] on select "Sender Recipient Third Party Collect" at bounding box center [157, 480] width 248 height 24
click at [229, 533] on select "Sender Recipient Third Party" at bounding box center [157, 533] width 248 height 24
select select "2"
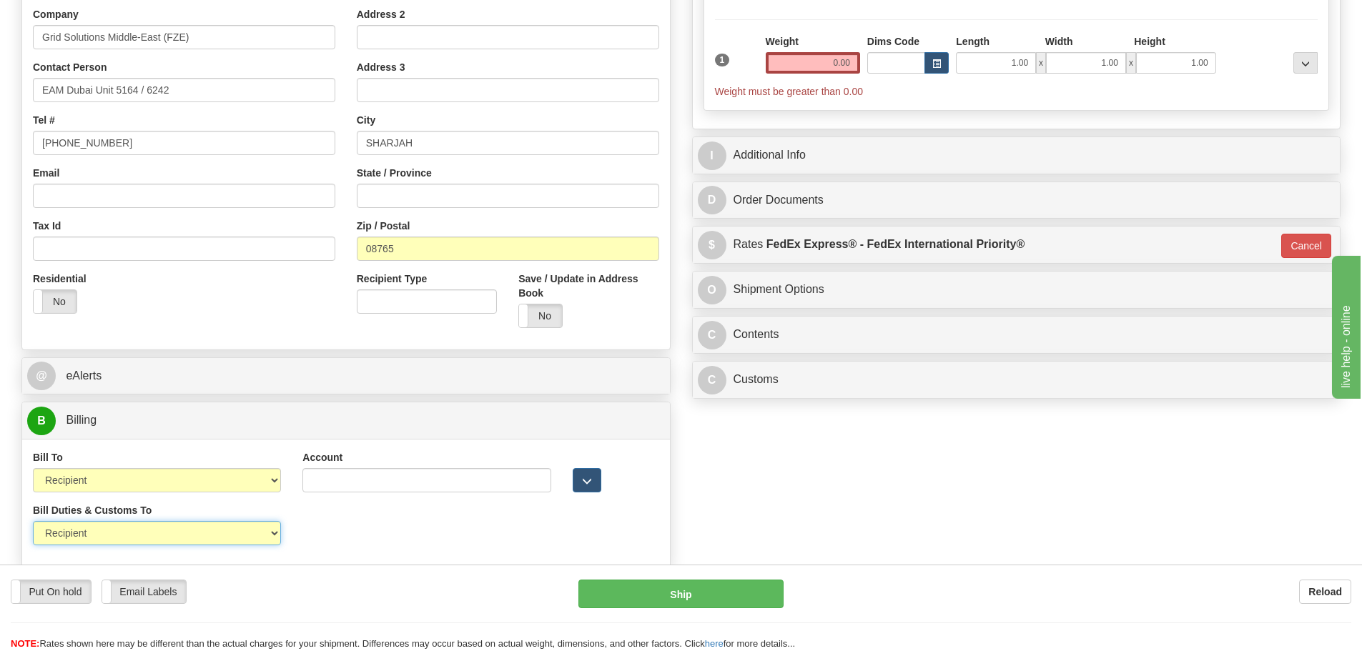
click at [33, 521] on select "Sender Recipient Third Party" at bounding box center [157, 533] width 248 height 24
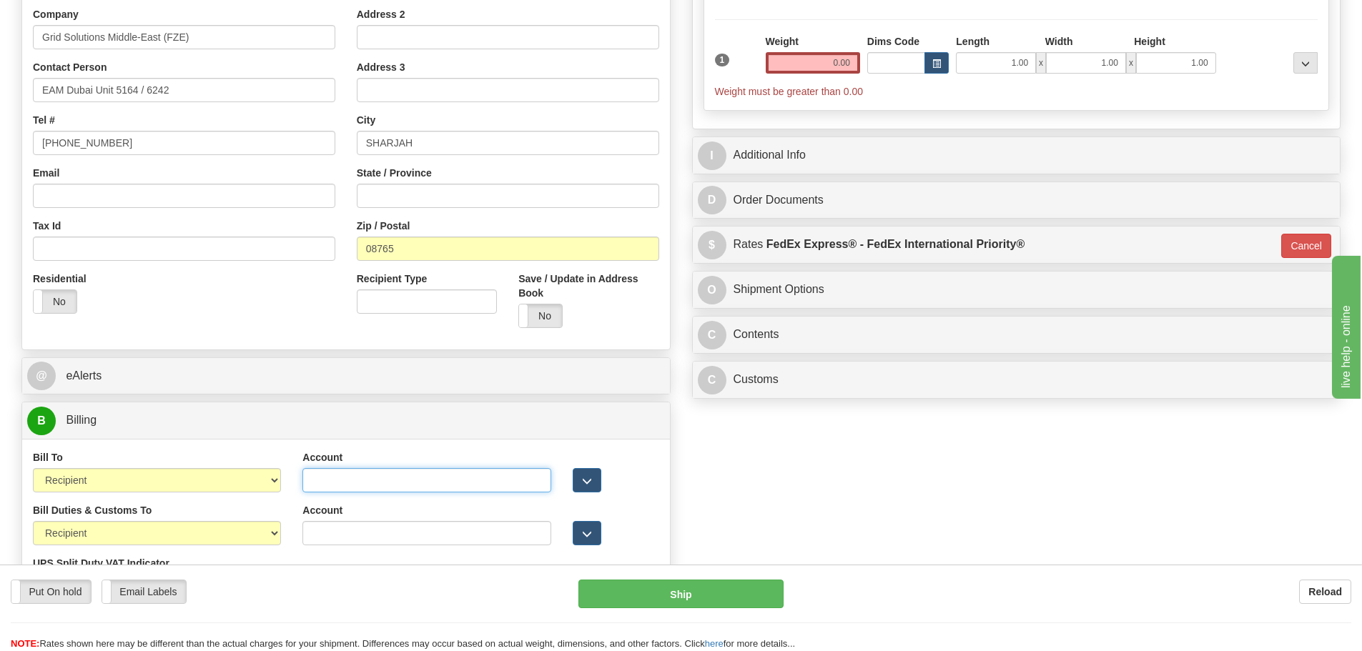
click at [365, 482] on input "Account" at bounding box center [426, 480] width 248 height 24
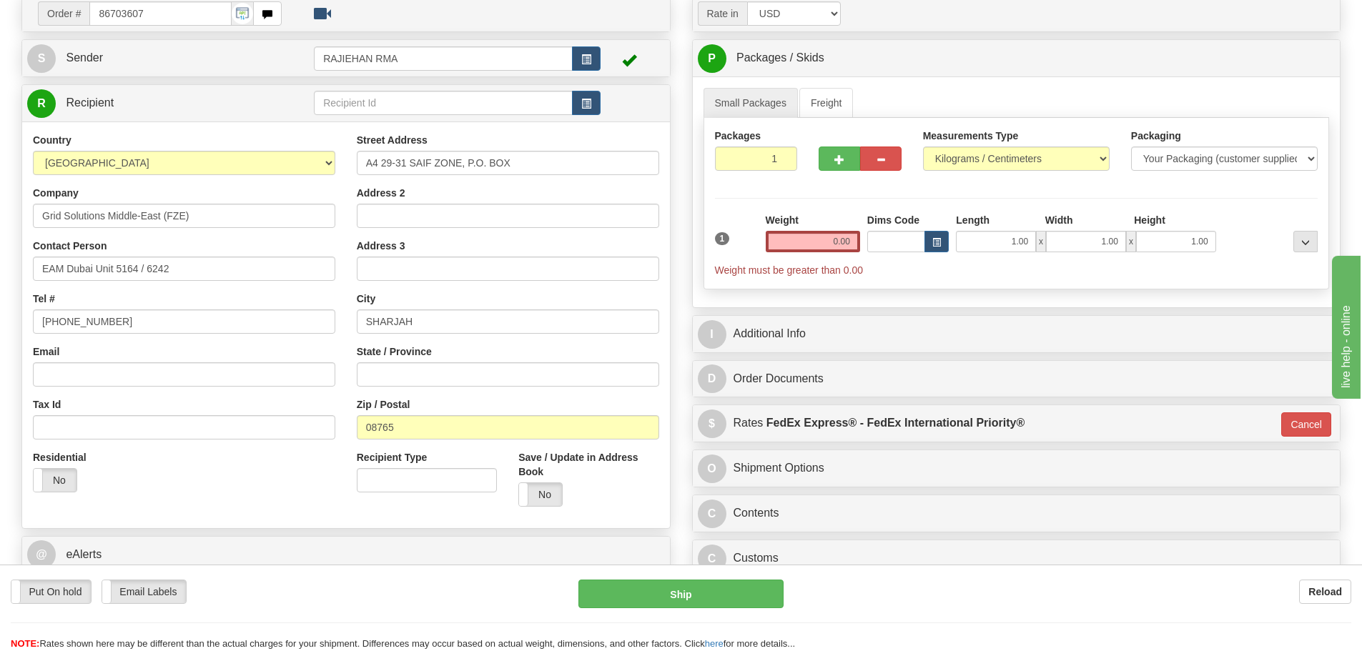
scroll to position [71, 0]
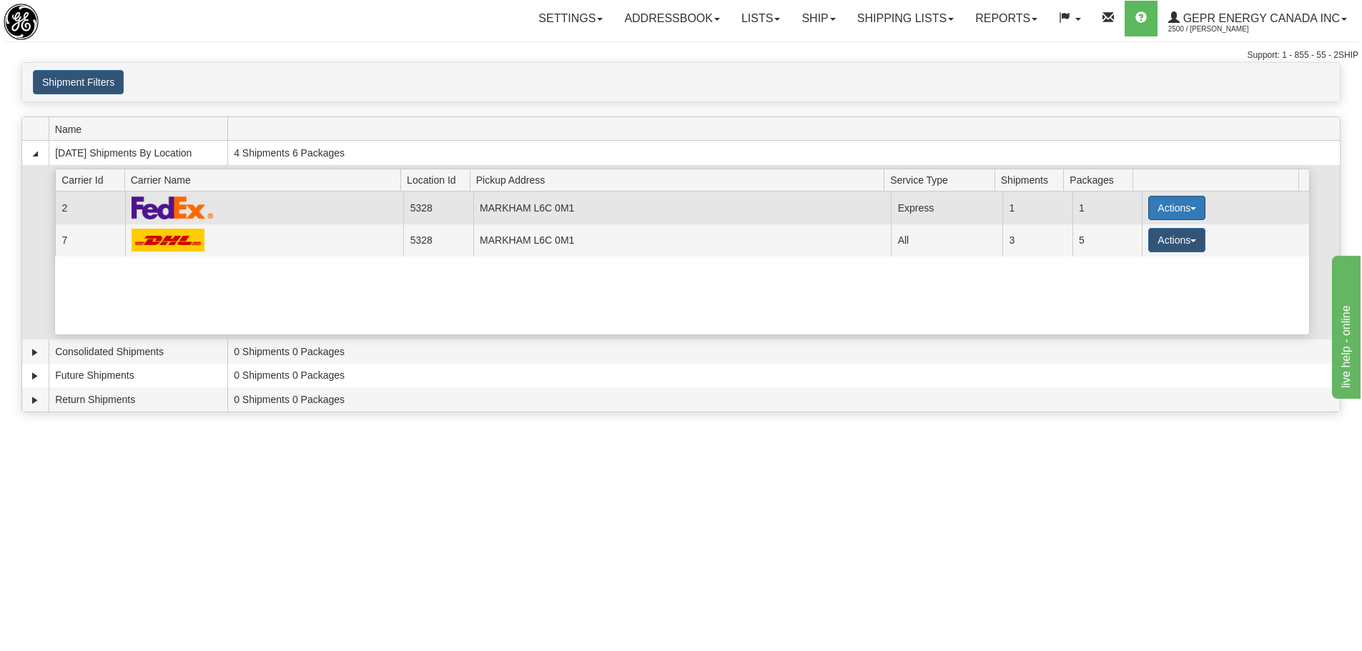
click at [1185, 211] on button "Actions" at bounding box center [1176, 208] width 57 height 24
click at [1141, 234] on span "Details" at bounding box center [1123, 234] width 39 height 10
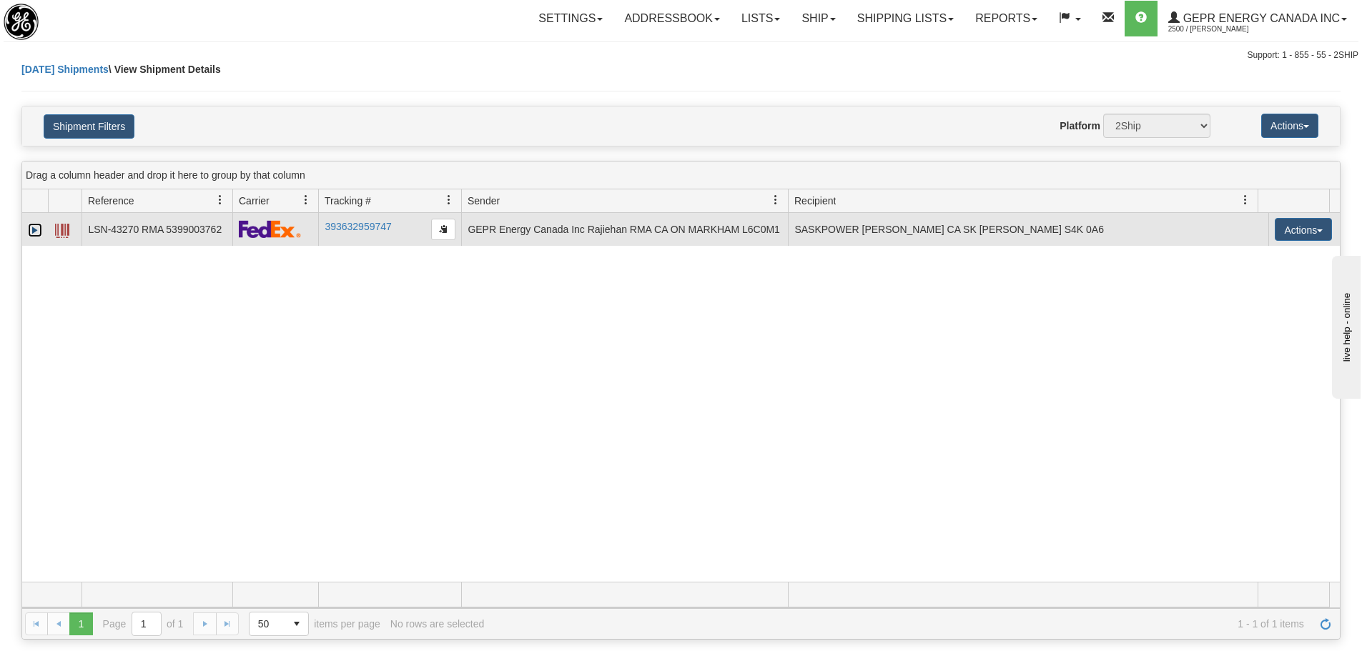
click at [37, 237] on link "Expand" at bounding box center [35, 230] width 14 height 14
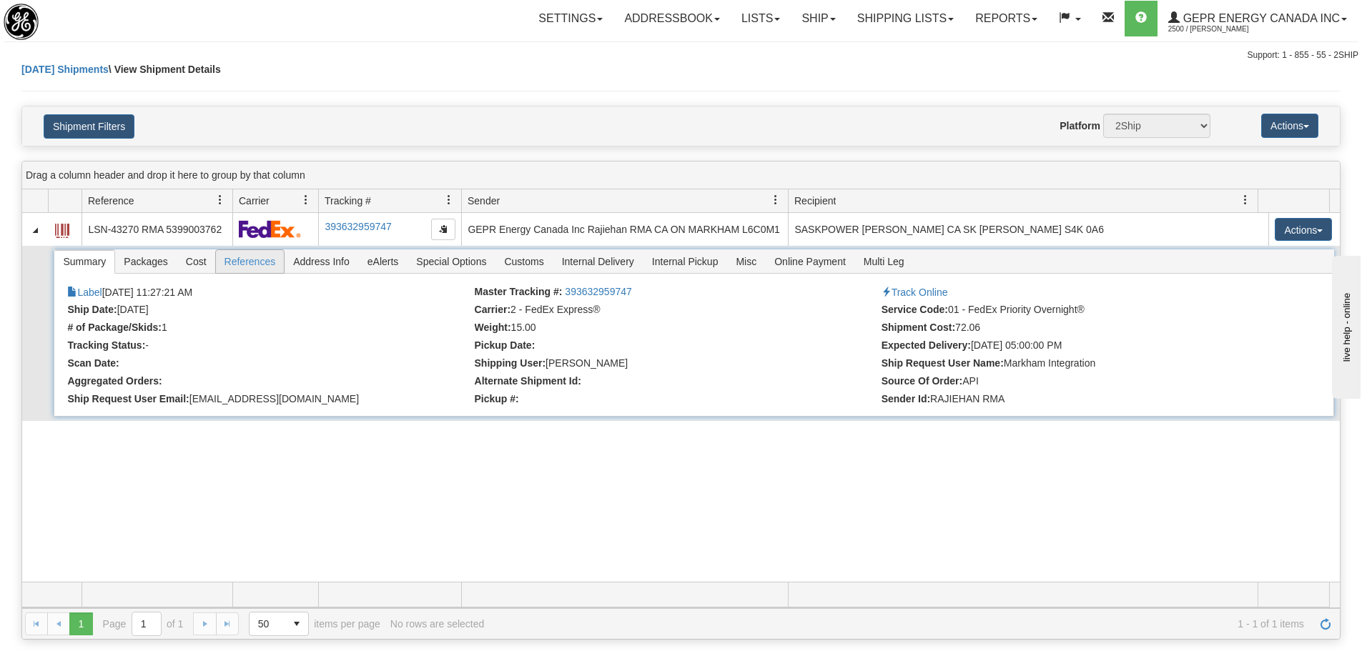
click at [241, 269] on span "References" at bounding box center [250, 261] width 69 height 23
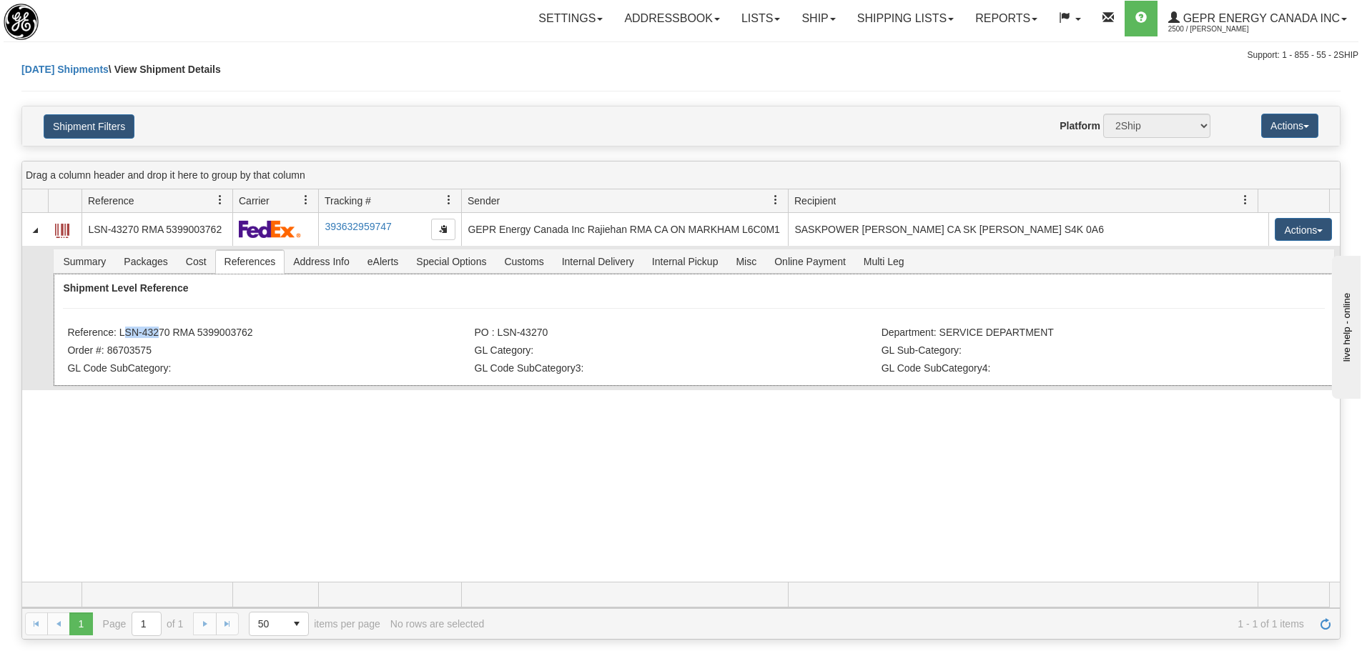
click at [240, 323] on div "Shipment Level Reference Reference: LSN-43270 RMA 5399003762 PO : LSN-43270 Dep…" at bounding box center [693, 330] width 1279 height 112
drag, startPoint x: 118, startPoint y: 330, endPoint x: 168, endPoint y: 332, distance: 50.1
click at [168, 332] on li "Reference: LSN-43270 RMA 5399003762" at bounding box center [268, 334] width 403 height 14
copy li "LSN-43270"
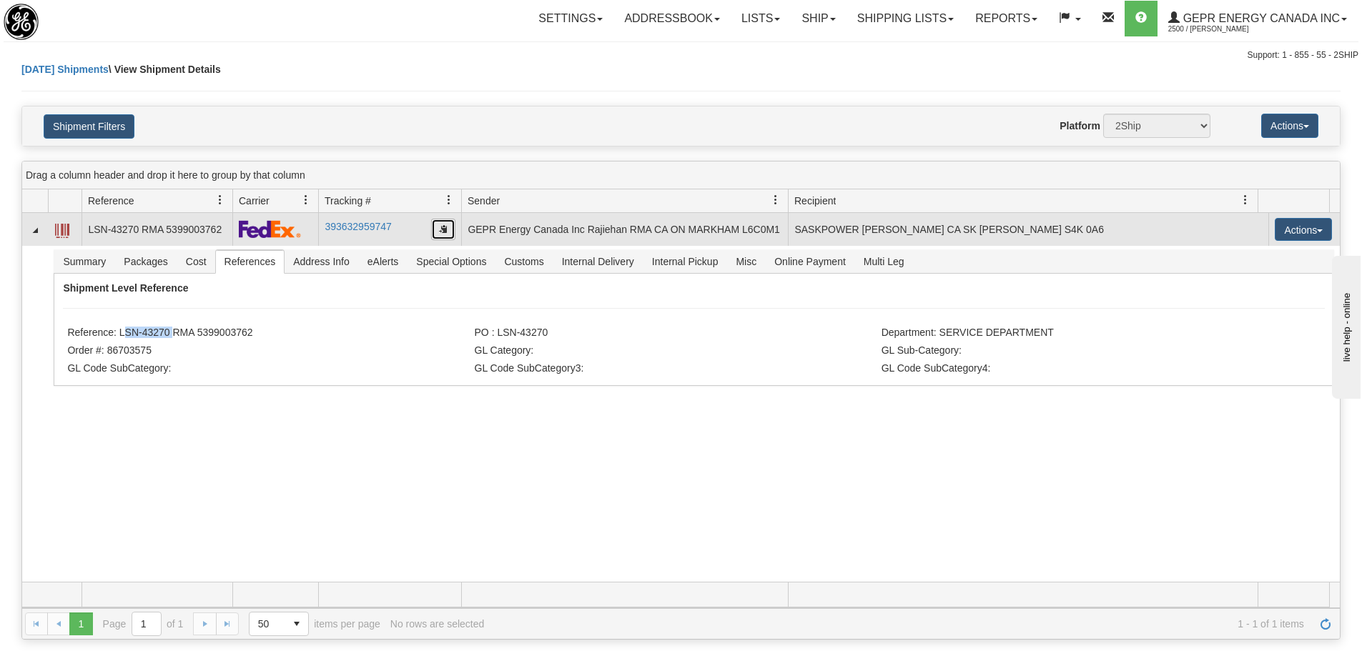
click at [437, 229] on button "button" at bounding box center [443, 229] width 24 height 21
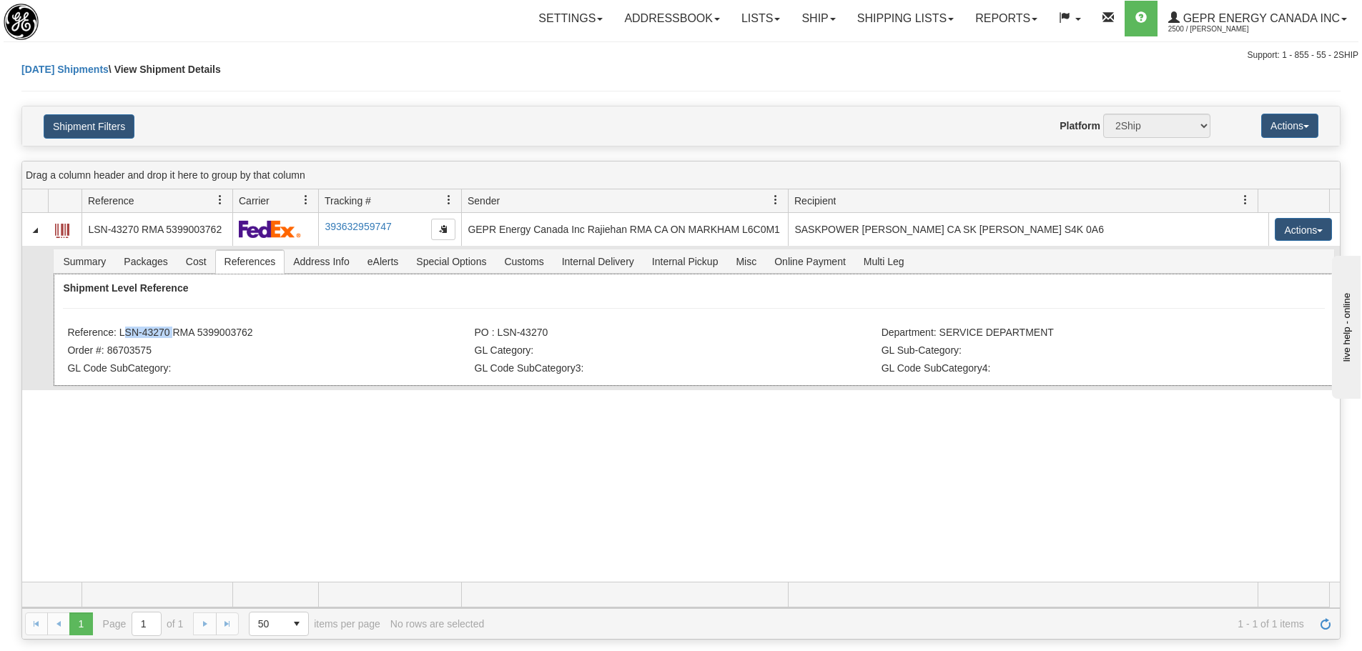
drag, startPoint x: 259, startPoint y: 333, endPoint x: 118, endPoint y: 335, distance: 140.8
click at [118, 335] on li "Reference: LSN-43270 RMA 5399003762" at bounding box center [268, 334] width 403 height 14
copy li "LSN-43270 RMA 5399003762"
